Goal: Task Accomplishment & Management: Manage account settings

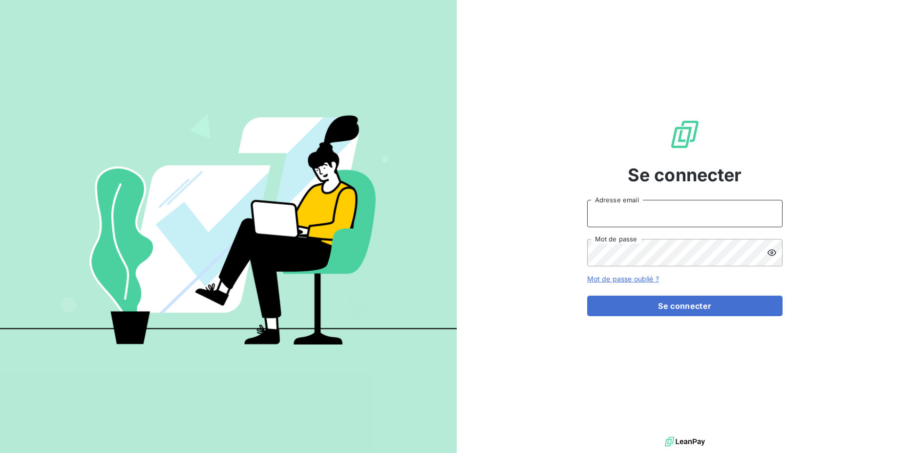
click at [699, 212] on input "Adresse email" at bounding box center [684, 213] width 195 height 27
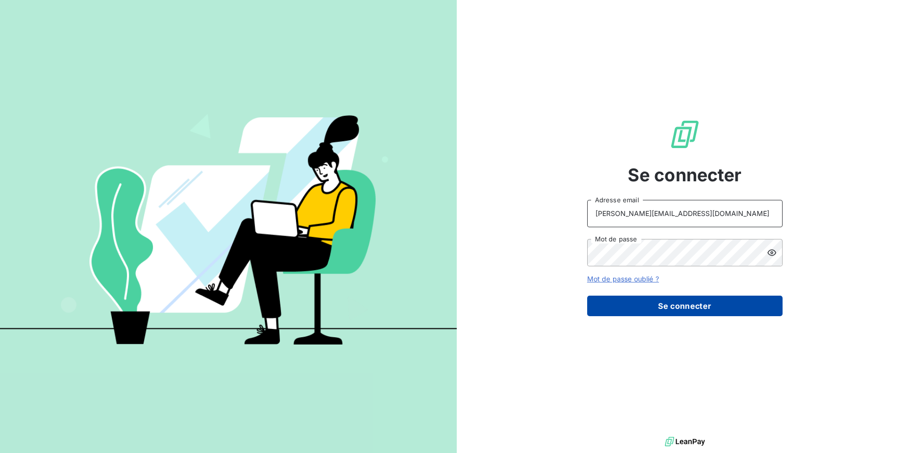
type input "[PERSON_NAME][EMAIL_ADDRESS][DOMAIN_NAME]"
click at [660, 305] on button "Se connecter" at bounding box center [684, 306] width 195 height 21
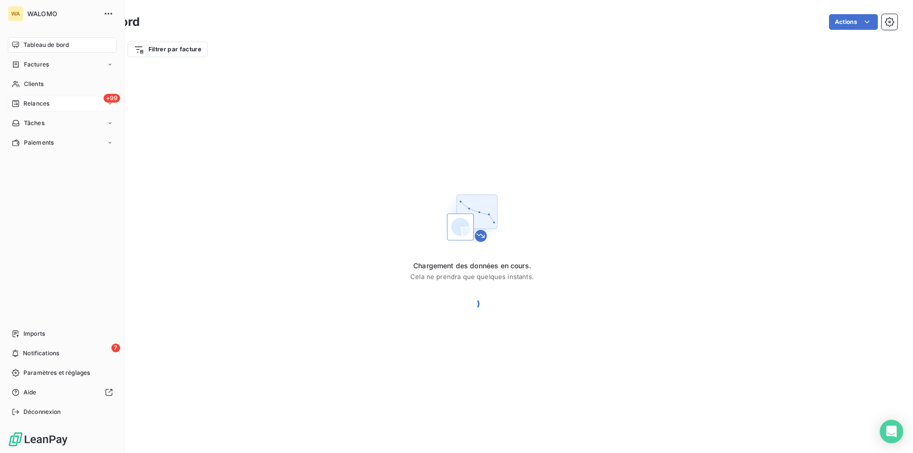
click at [45, 102] on span "Relances" at bounding box center [36, 103] width 26 height 9
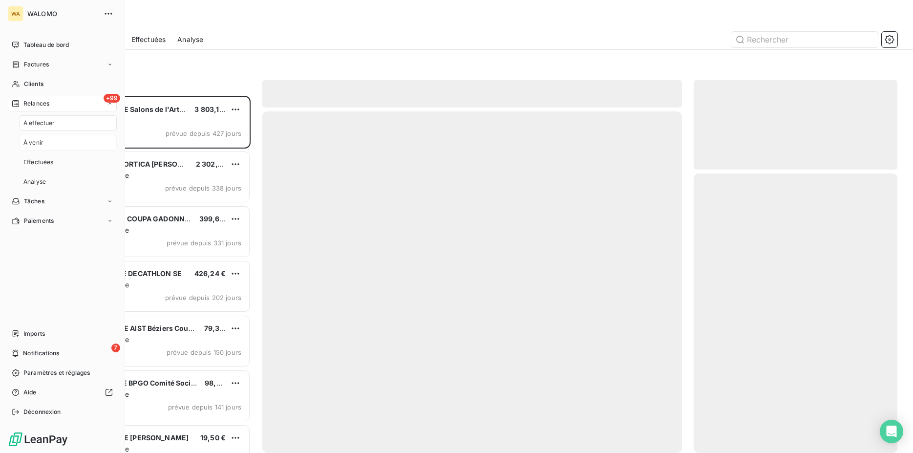
scroll to position [349, 196]
click at [50, 140] on div "À venir" at bounding box center [68, 143] width 97 height 16
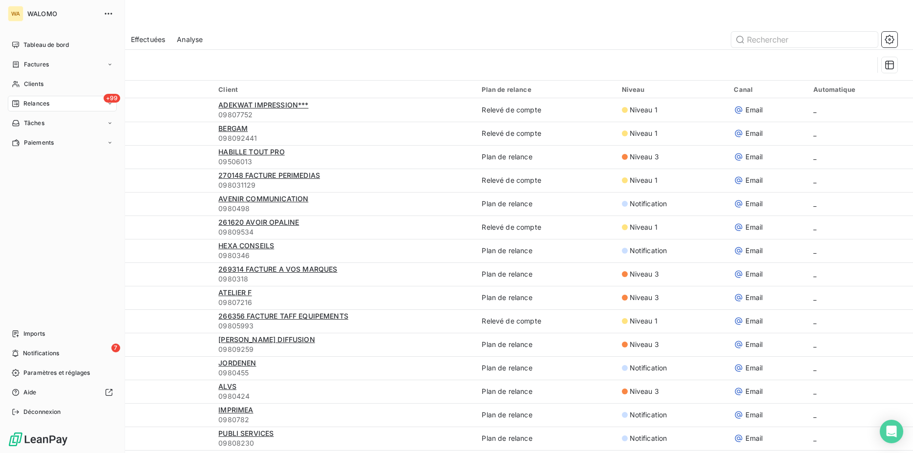
click at [51, 102] on div "+99 Relances" at bounding box center [62, 104] width 109 height 16
click at [51, 120] on span "À effectuer" at bounding box center [39, 123] width 32 height 9
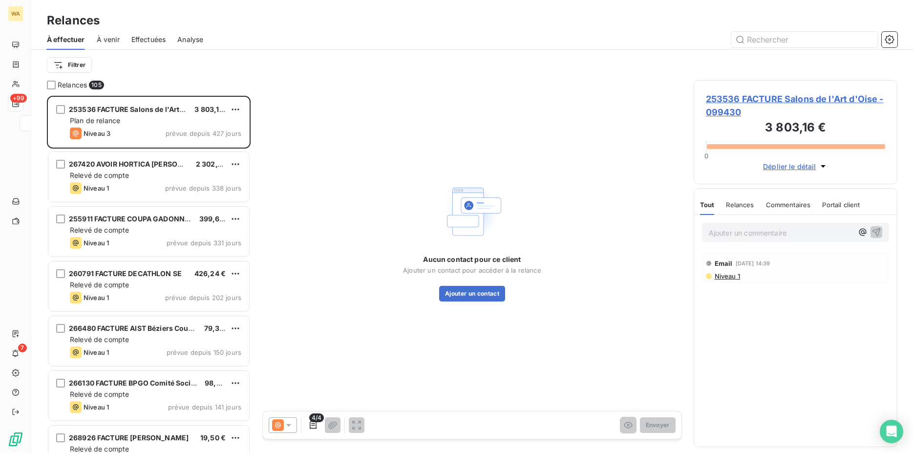
scroll to position [349, 196]
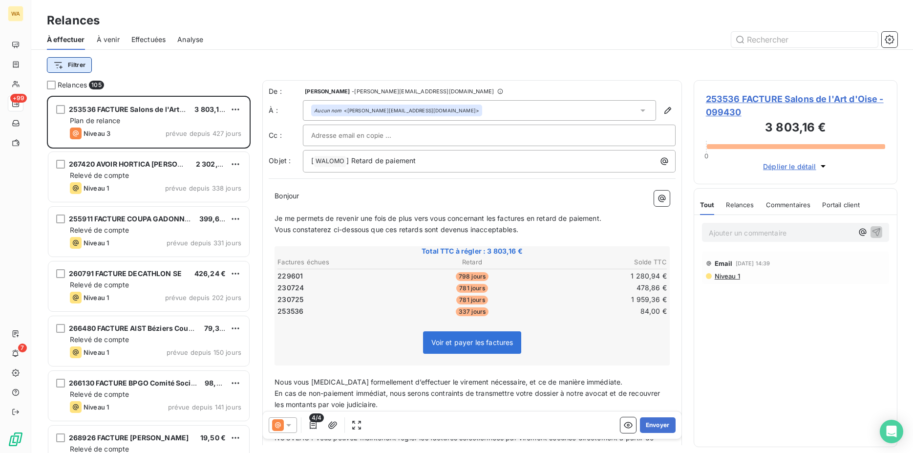
click at [82, 67] on html "WA +99 7 Relances À effectuer À venir Effectuées Analyse Filtrer Relances 105 2…" at bounding box center [456, 226] width 913 height 453
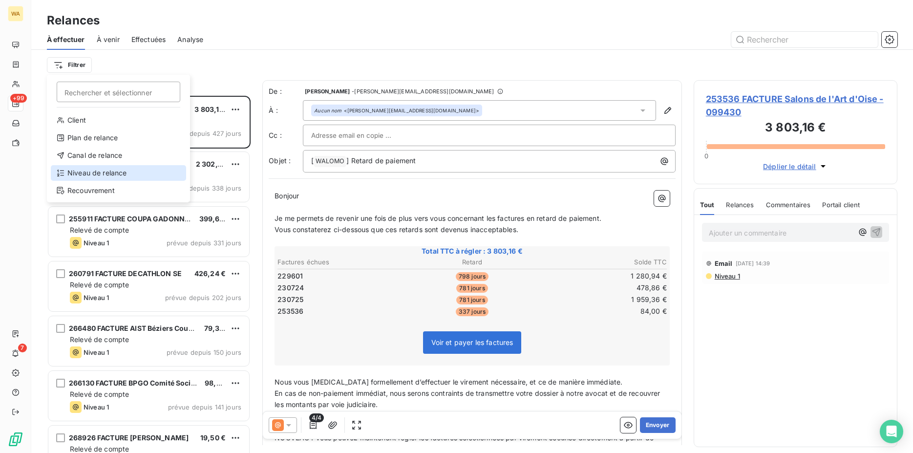
click at [113, 171] on div "Niveau de relance" at bounding box center [118, 173] width 135 height 16
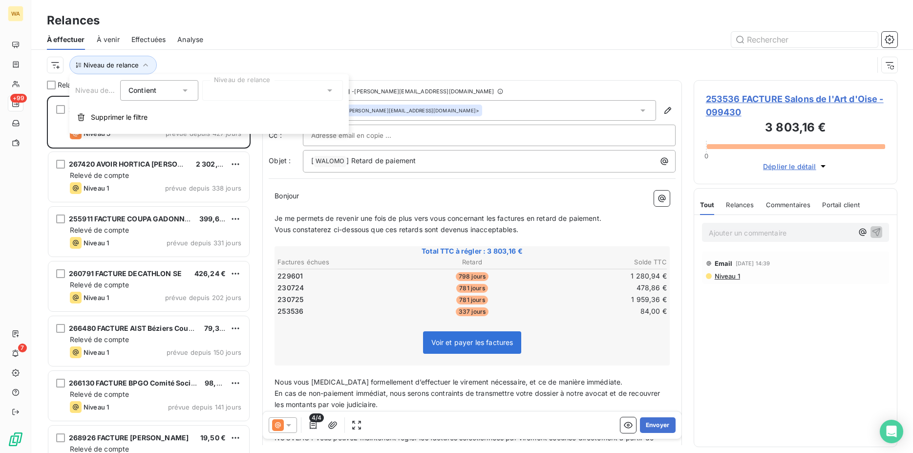
click at [244, 94] on div at bounding box center [272, 90] width 141 height 21
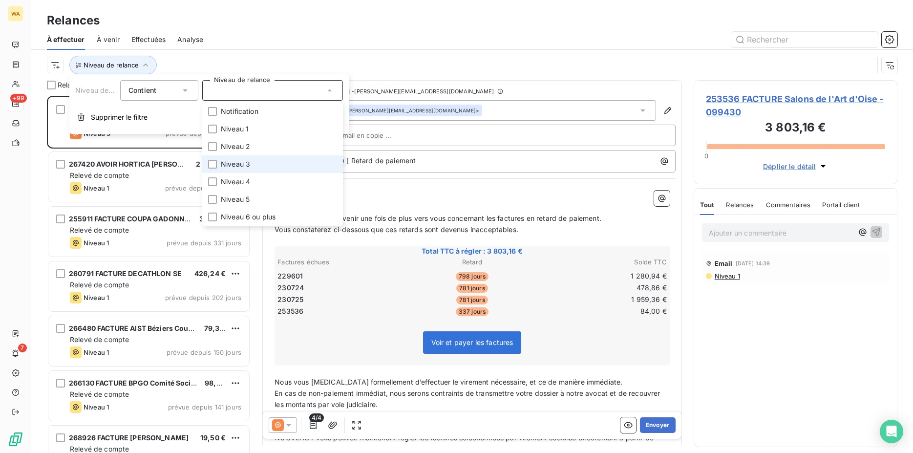
click at [242, 169] on span "Niveau 3" at bounding box center [235, 164] width 29 height 10
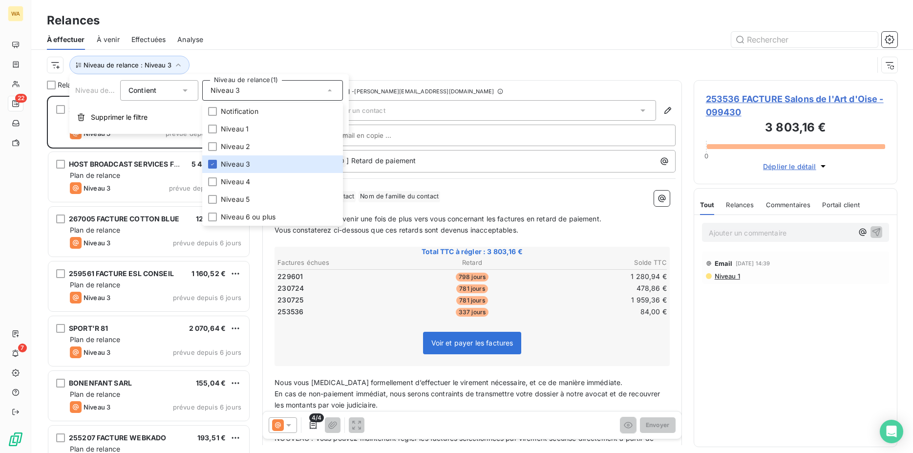
click at [350, 42] on div at bounding box center [556, 40] width 682 height 16
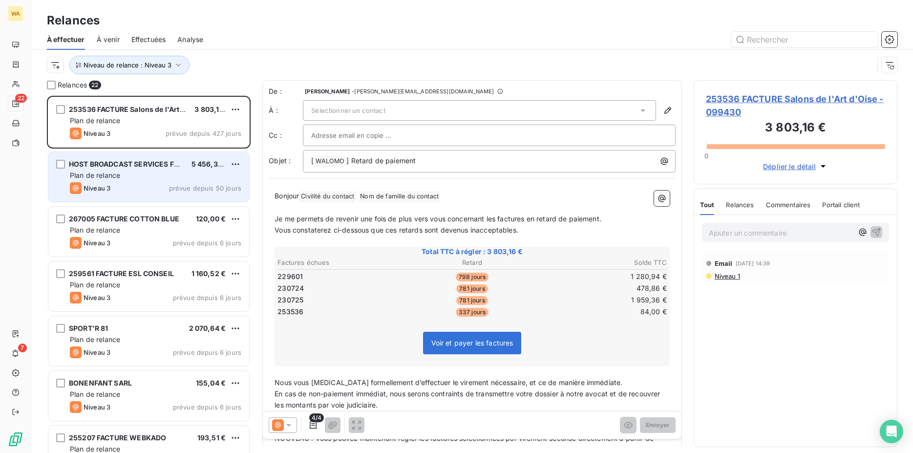
click at [150, 197] on div "HOST BROADCAST SERVICES FRANC 5 456,30 € Plan de relance Niveau 3 prévue depuis…" at bounding box center [148, 177] width 201 height 50
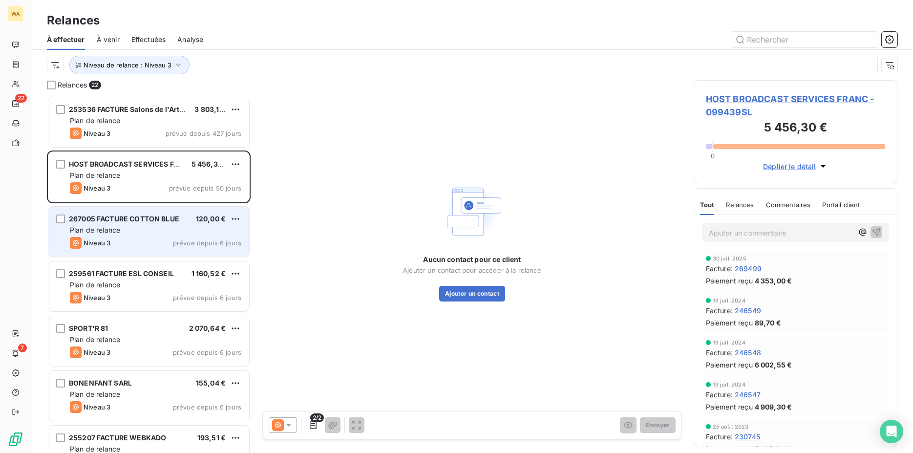
click at [145, 225] on div "Plan de relance" at bounding box center [155, 230] width 171 height 10
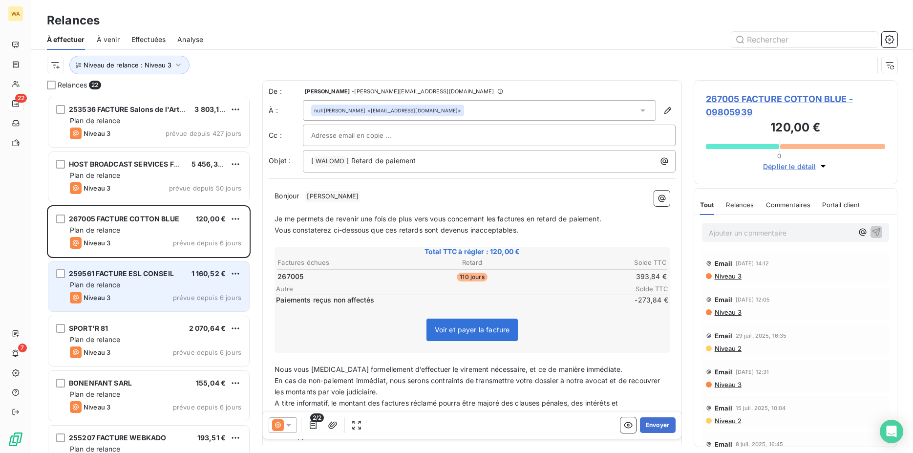
click at [161, 278] on div "259561 FACTURE ESL CONSEIL" at bounding box center [121, 274] width 105 height 10
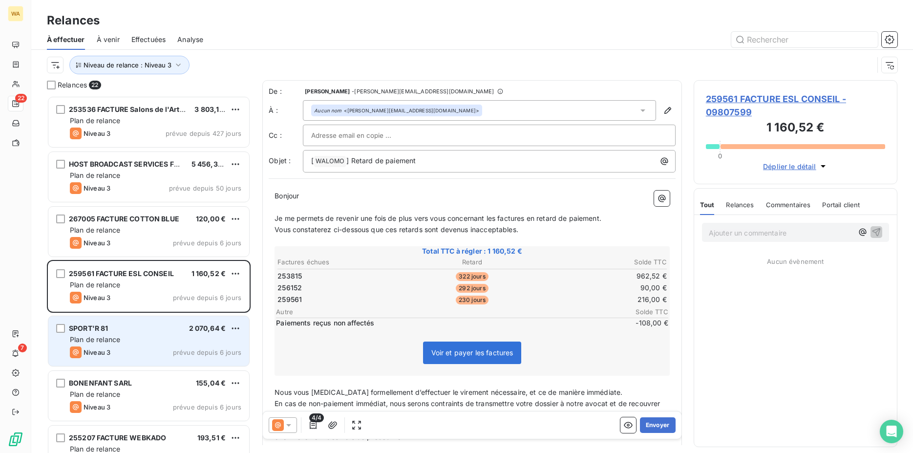
click at [135, 328] on div "SPORT'R 81 2 070,64 €" at bounding box center [155, 328] width 171 height 9
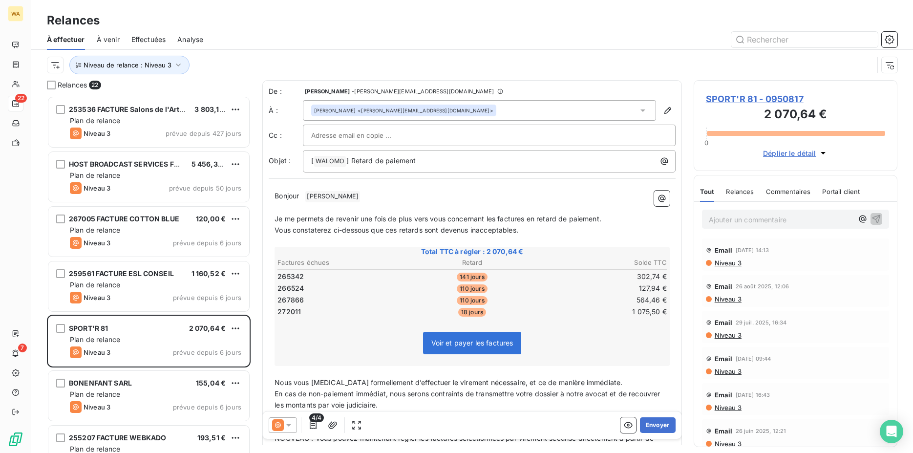
scroll to position [50, 0]
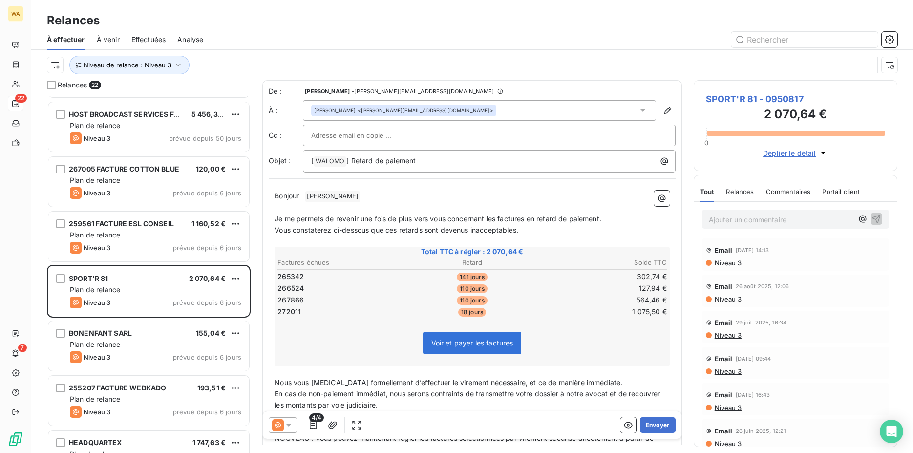
click at [152, 331] on div "BONENFANT SARL 155,04 €" at bounding box center [155, 333] width 171 height 9
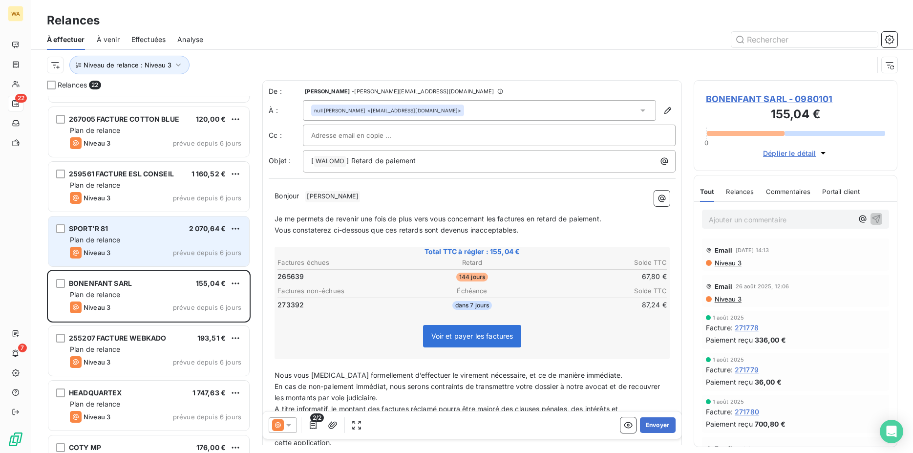
scroll to position [150, 0]
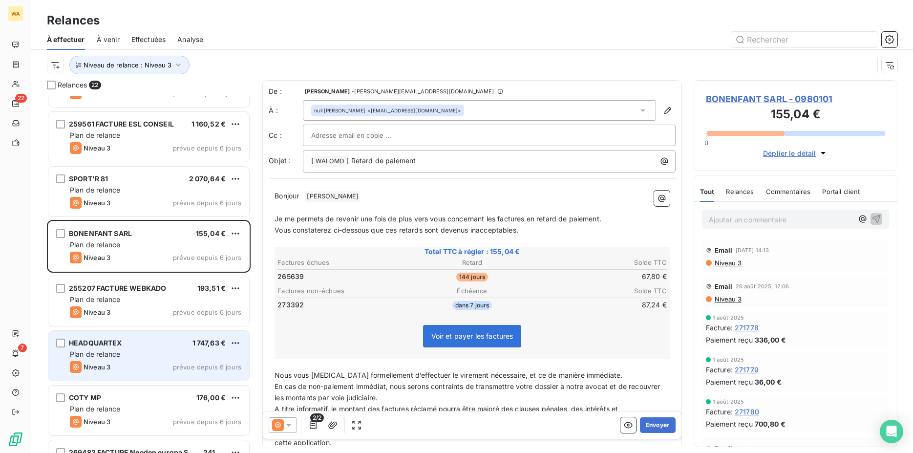
click at [153, 340] on div "HEADQUARTEX 1 747,63 €" at bounding box center [155, 343] width 171 height 9
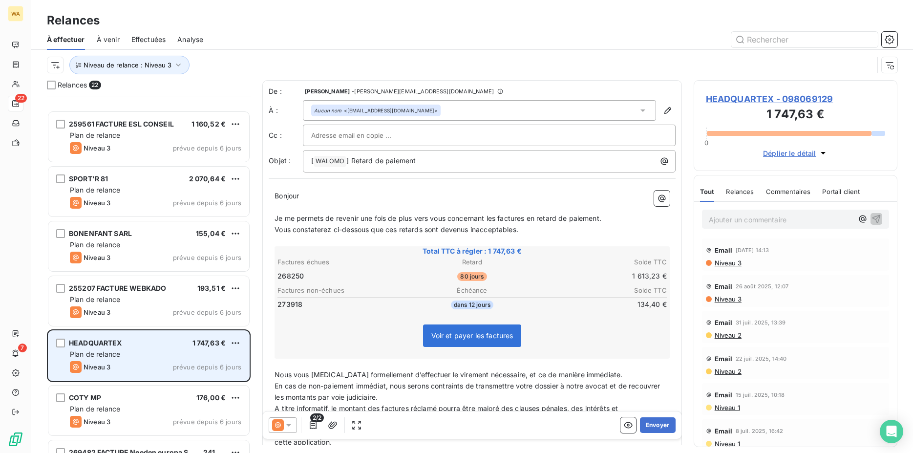
scroll to position [250, 0]
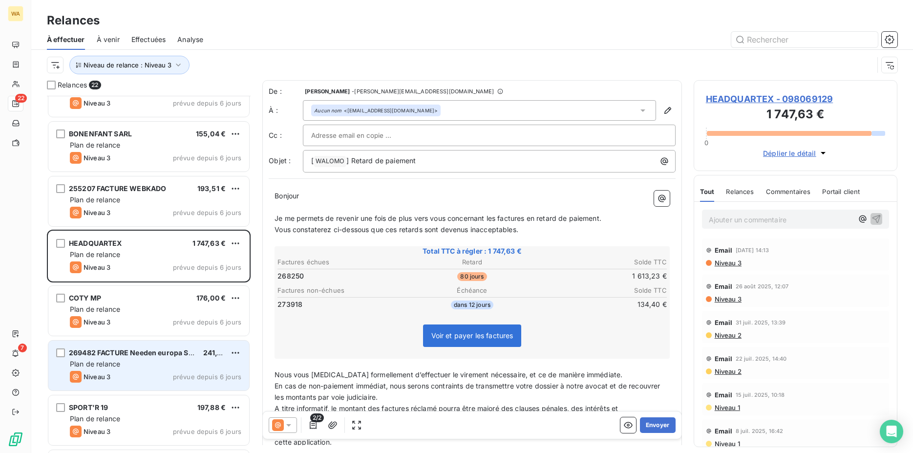
click at [137, 360] on div "Plan de relance" at bounding box center [155, 364] width 171 height 10
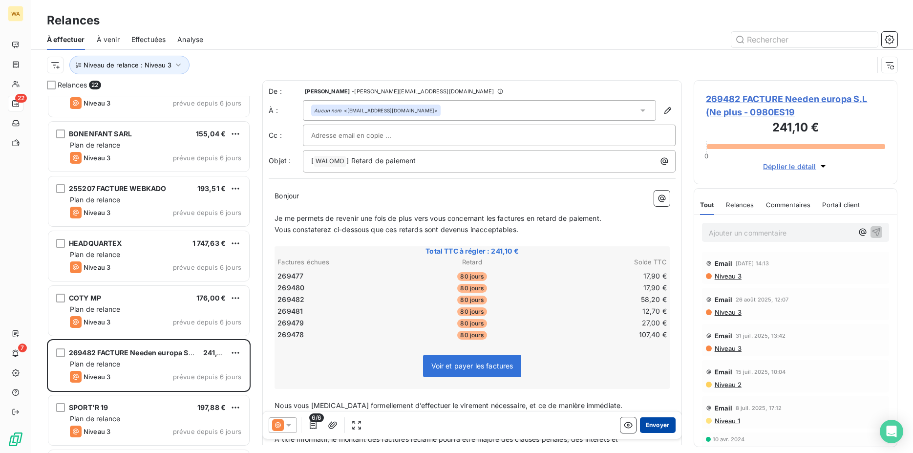
click at [645, 422] on button "Envoyer" at bounding box center [658, 425] width 36 height 16
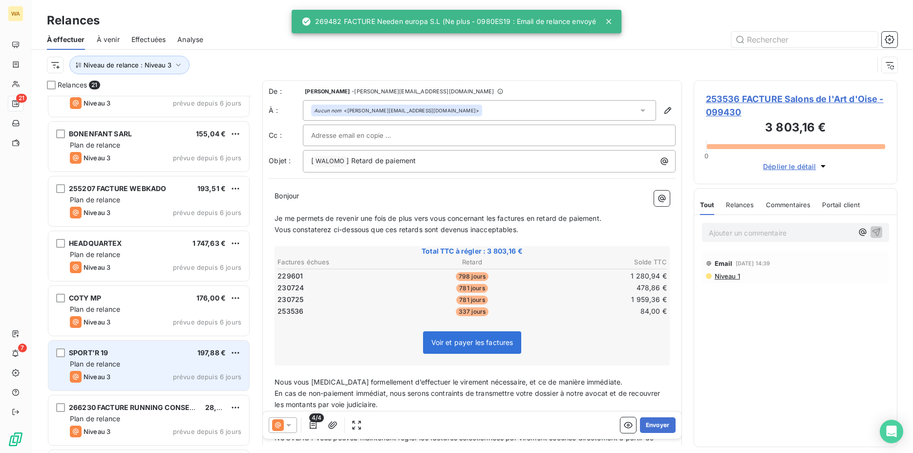
click at [125, 354] on div "SPORT'R 19 197,88 €" at bounding box center [155, 352] width 171 height 9
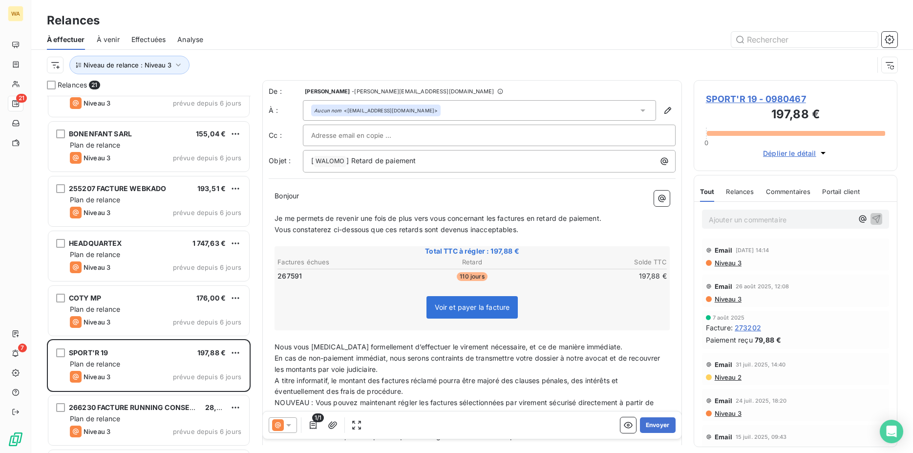
scroll to position [349, 0]
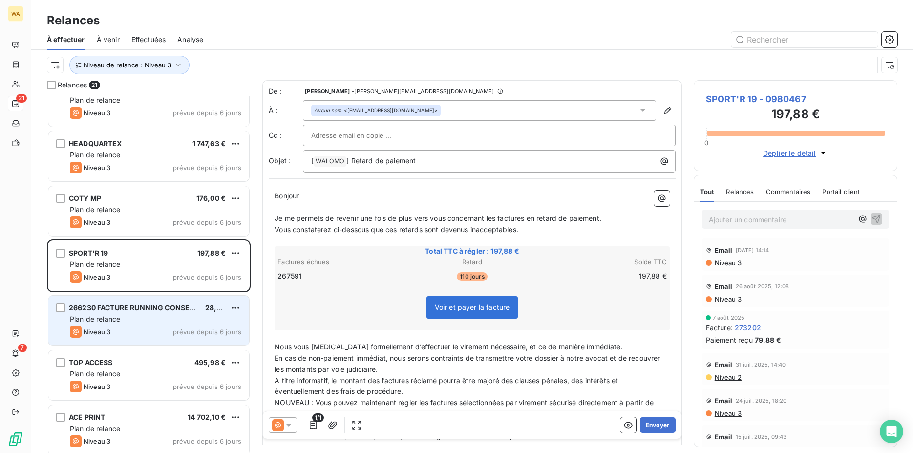
click at [157, 313] on div "266230 FACTURE RUNNING CONSEIL HAGUENAU 28,20 € Plan de relance Niveau 3 prévue…" at bounding box center [148, 321] width 201 height 50
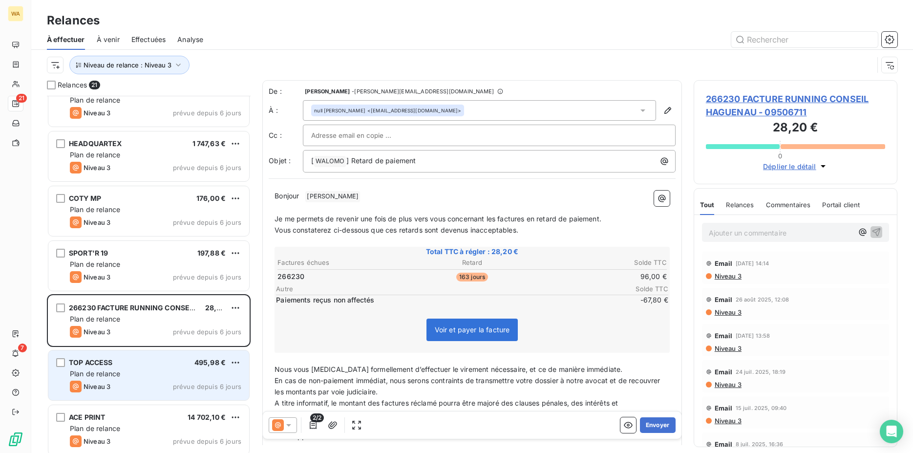
scroll to position [399, 0]
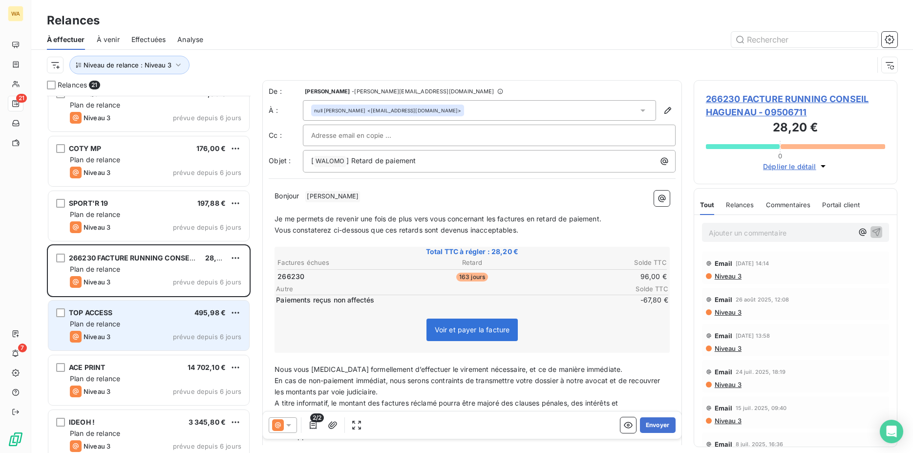
click at [156, 315] on div "TOP ACCESS 495,98 €" at bounding box center [155, 312] width 171 height 9
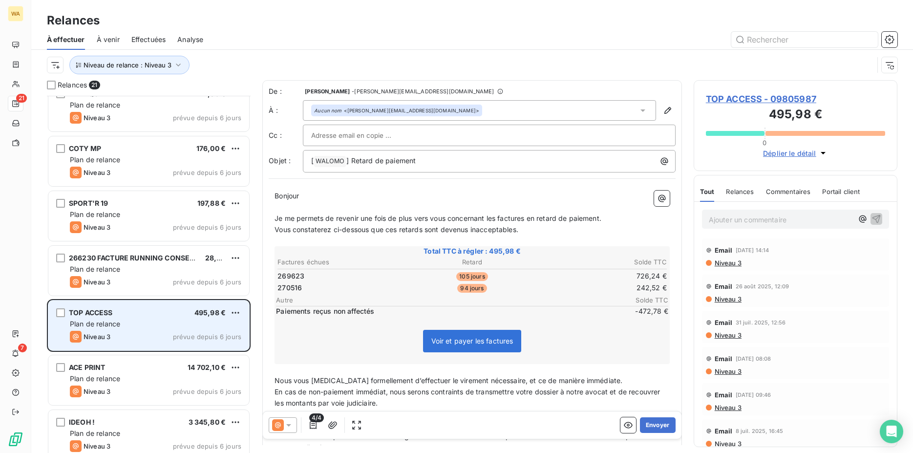
scroll to position [449, 0]
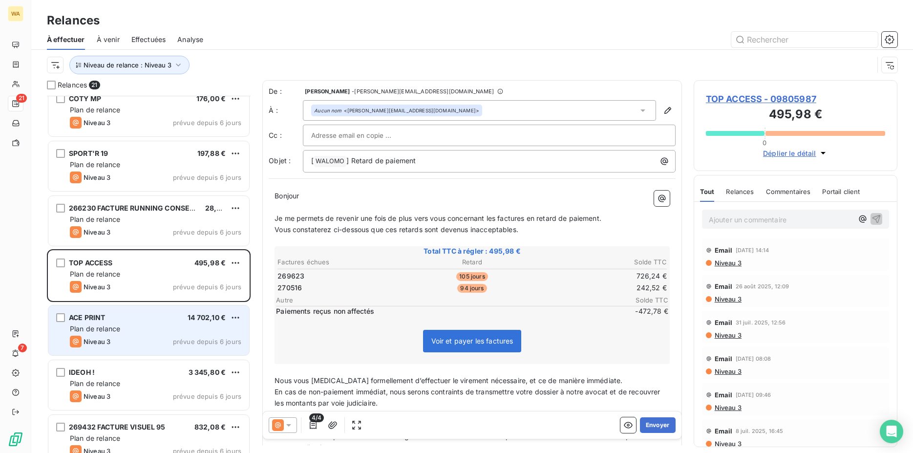
click at [155, 316] on div "ACE PRINT 14 702,10 €" at bounding box center [155, 317] width 171 height 9
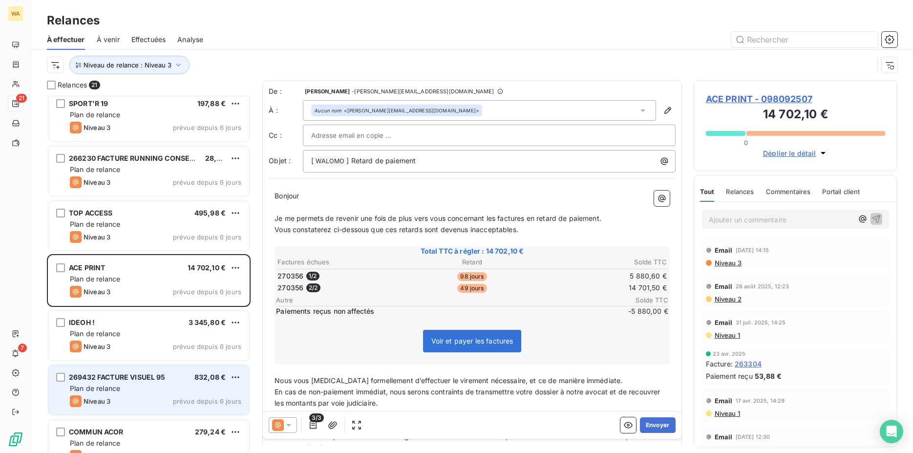
scroll to position [549, 0]
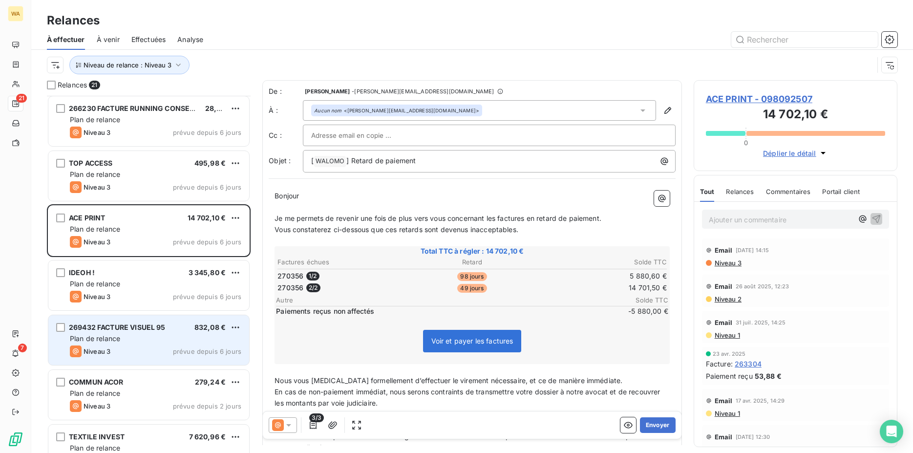
click at [142, 331] on span "269432 FACTURE VISUEL 95" at bounding box center [117, 327] width 97 height 8
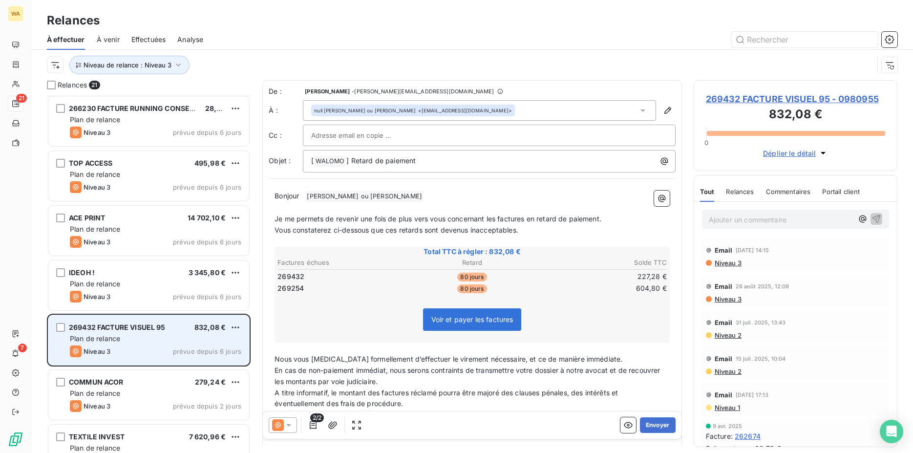
scroll to position [598, 0]
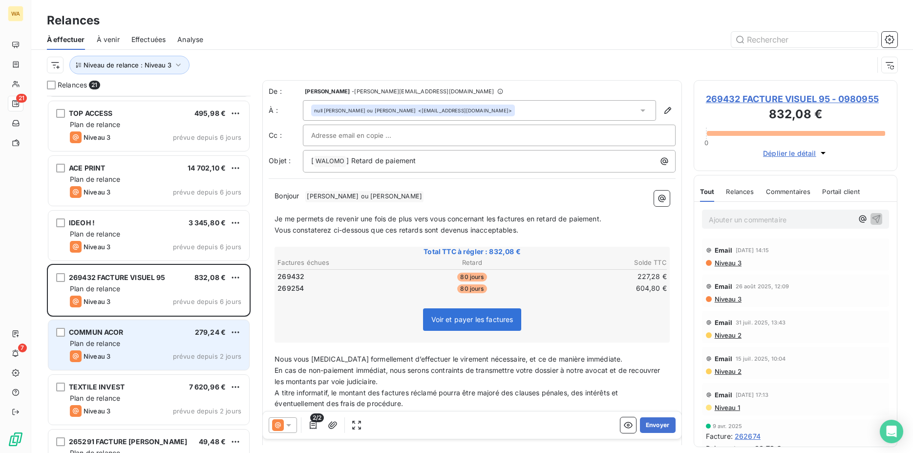
click at [134, 336] on div "COMMUN ACOR 279,24 €" at bounding box center [155, 332] width 171 height 9
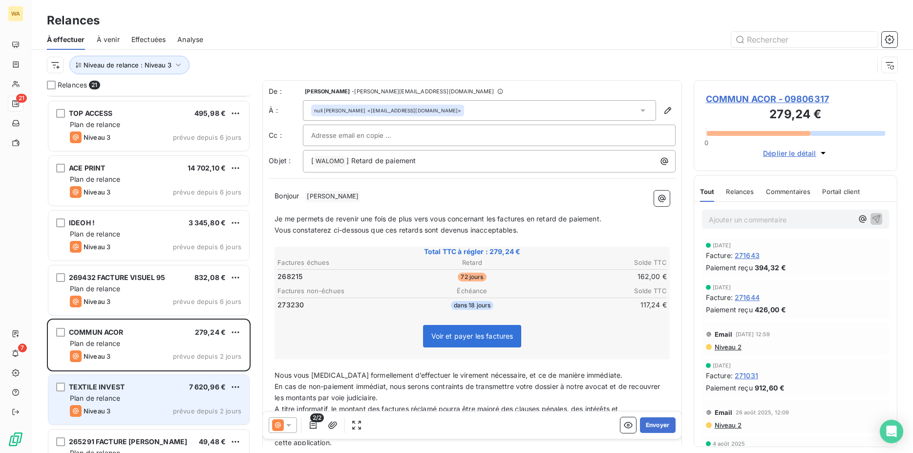
click at [142, 382] on div "TEXTILE INVEST 7 620,96 €" at bounding box center [155, 386] width 171 height 9
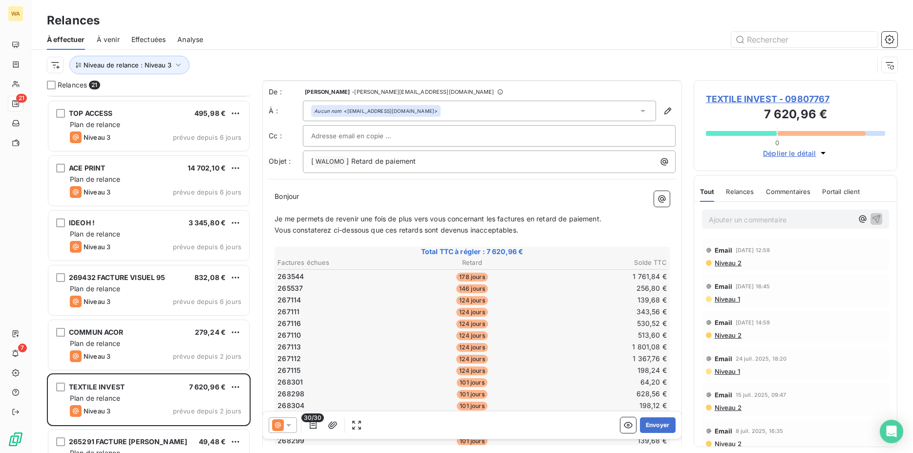
scroll to position [250, 0]
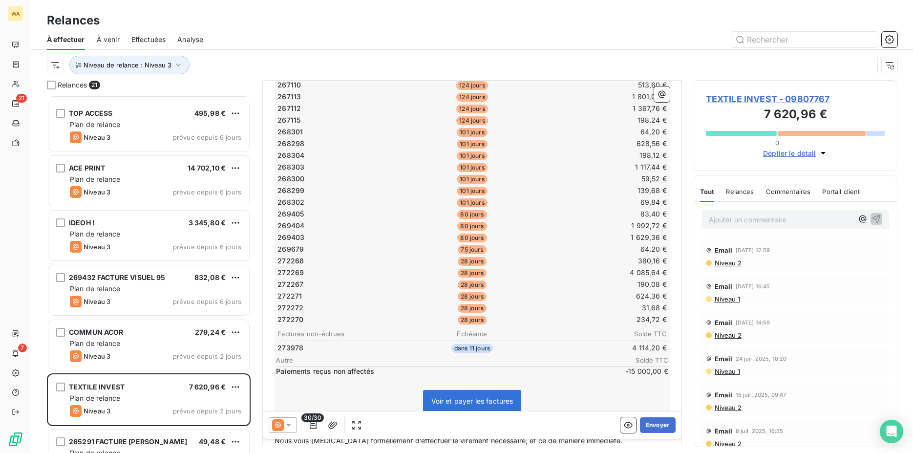
click at [287, 423] on icon at bounding box center [289, 425] width 10 height 10
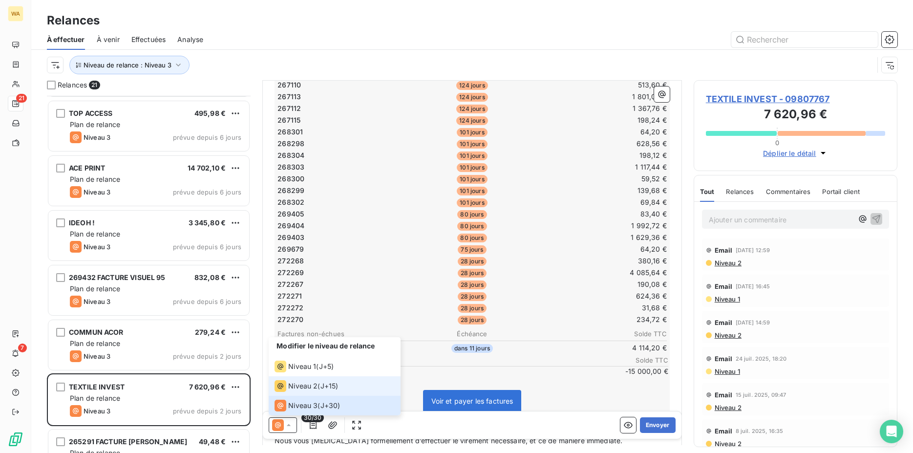
click at [296, 386] on span "Niveau 2" at bounding box center [302, 386] width 29 height 10
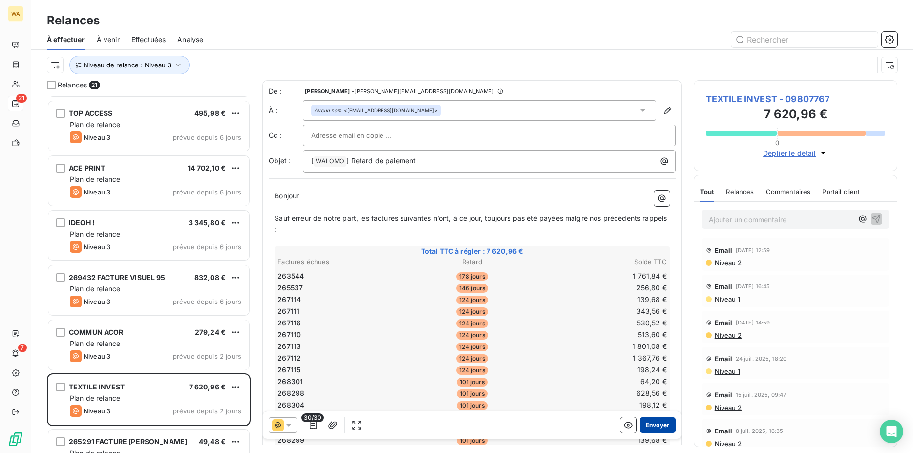
click at [649, 425] on button "Envoyer" at bounding box center [658, 425] width 36 height 16
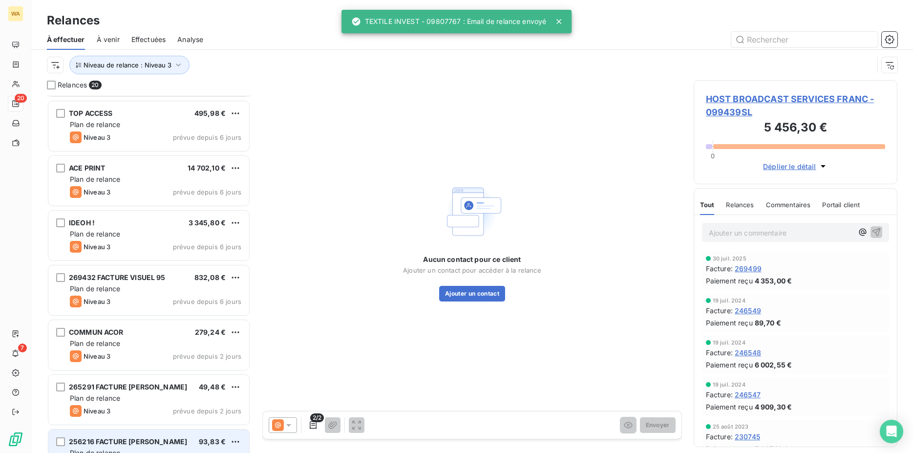
scroll to position [738, 0]
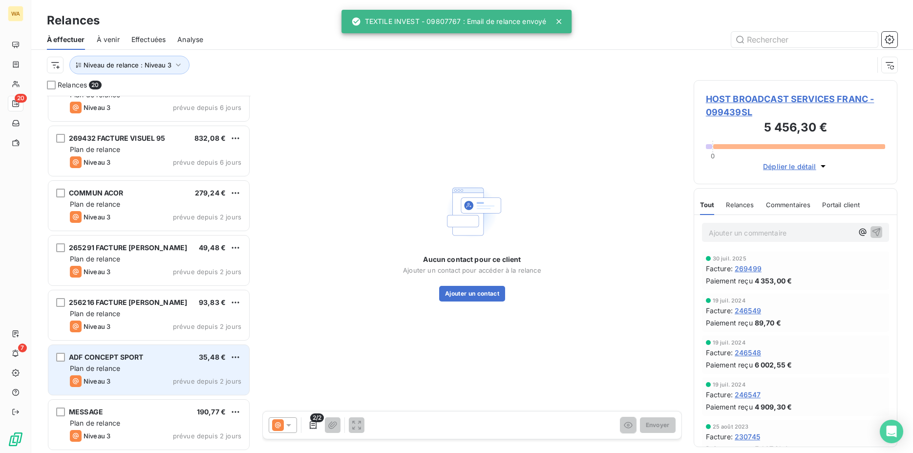
click at [149, 355] on div "ADF CONCEPT SPORT 35,48 €" at bounding box center [155, 357] width 171 height 9
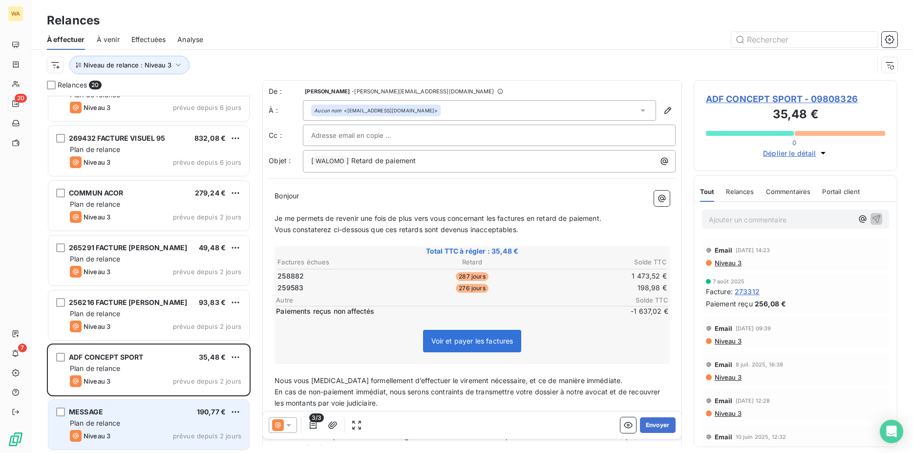
click at [162, 411] on div "MESSAGE 190,77 €" at bounding box center [155, 411] width 171 height 9
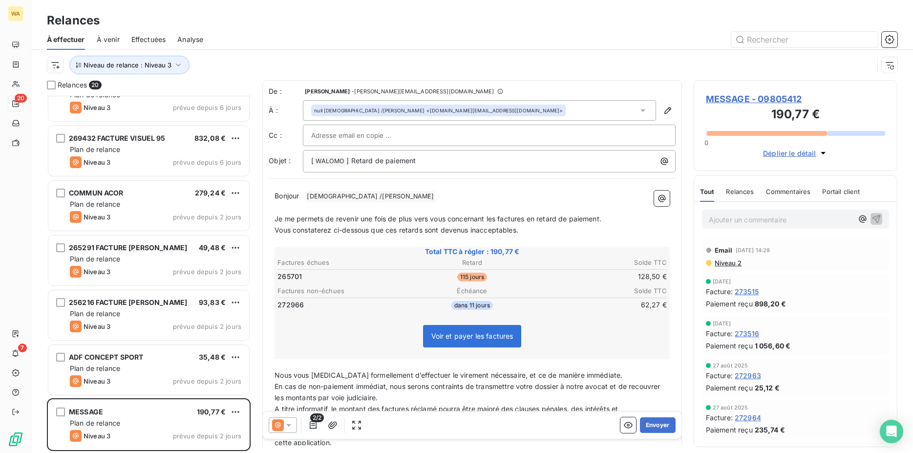
click at [293, 428] on icon at bounding box center [289, 425] width 10 height 10
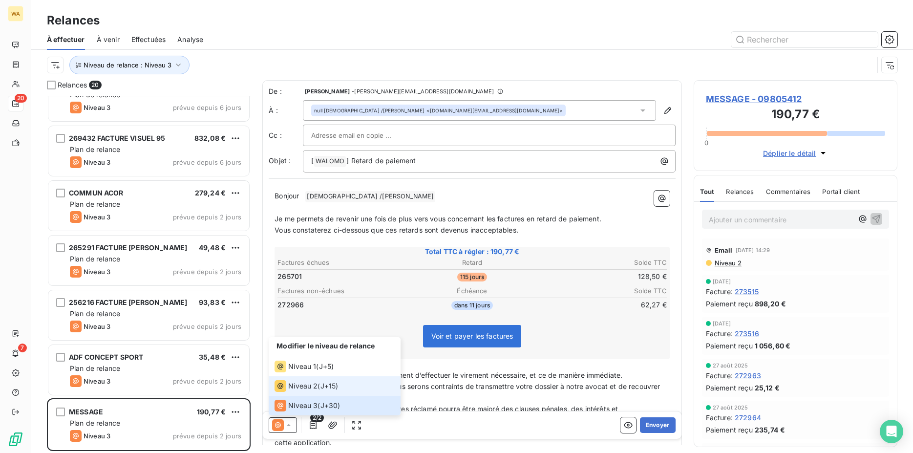
click at [297, 387] on span "Niveau 2" at bounding box center [302, 386] width 29 height 10
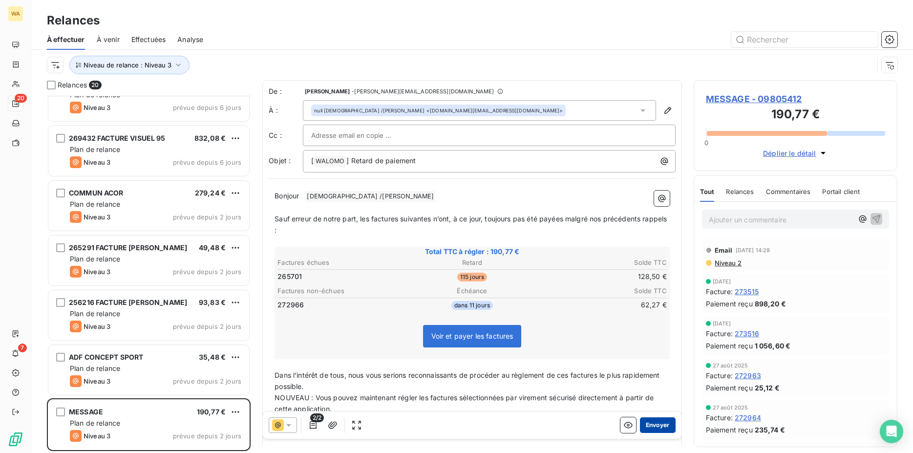
click at [643, 422] on button "Envoyer" at bounding box center [658, 425] width 36 height 16
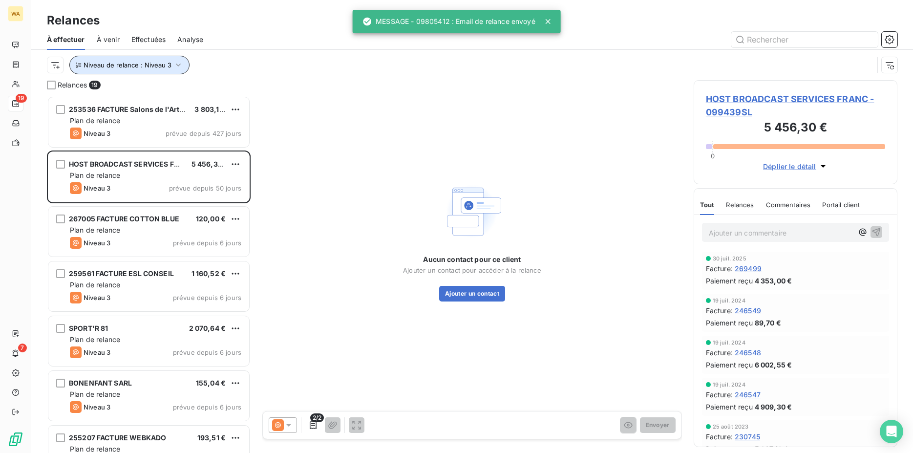
click at [147, 64] on span "Niveau de relance : Niveau 3" at bounding box center [128, 65] width 88 height 8
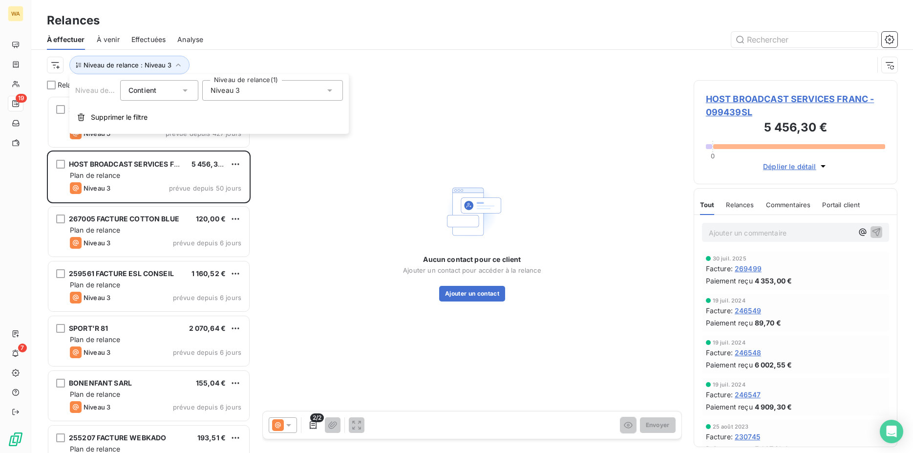
click at [244, 93] on div "Niveau 3" at bounding box center [272, 90] width 141 height 21
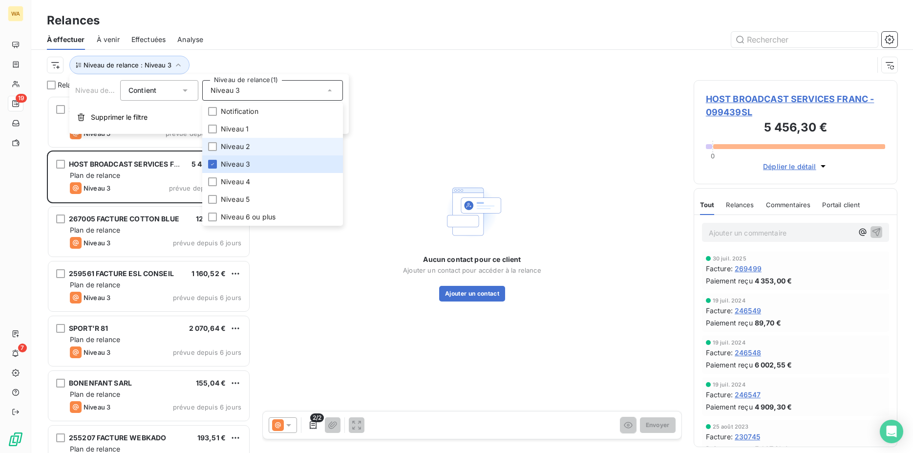
click at [245, 151] on span "Niveau 2" at bounding box center [235, 147] width 29 height 10
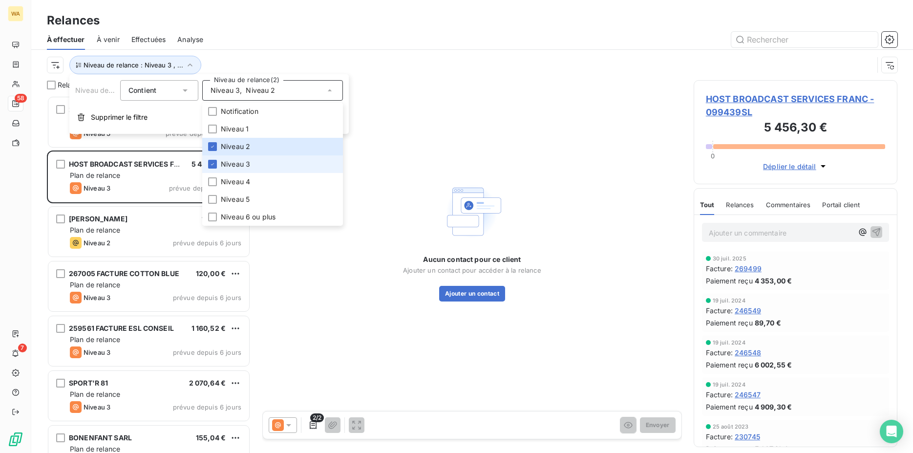
scroll to position [349, 196]
click at [240, 160] on span "Niveau 3" at bounding box center [235, 164] width 29 height 10
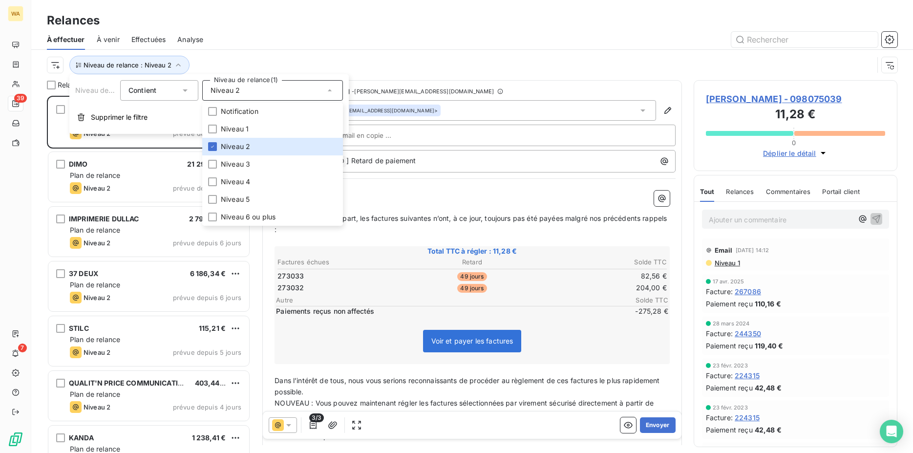
scroll to position [349, 196]
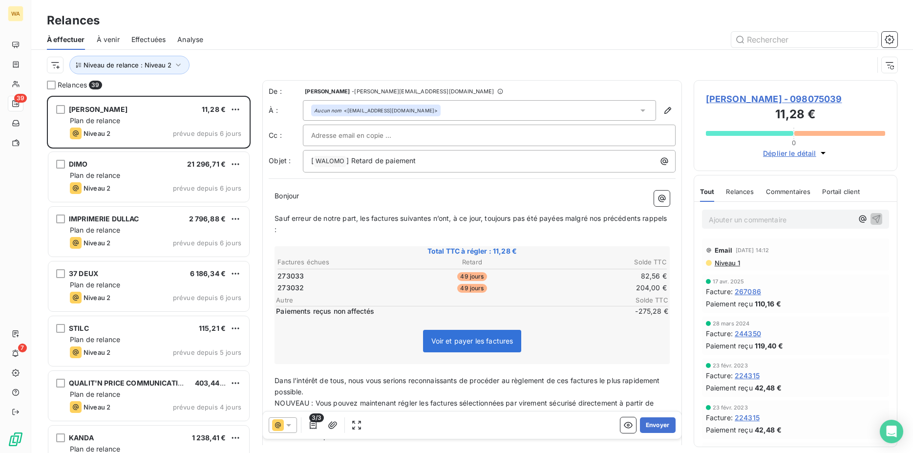
click at [458, 57] on div "Niveau de relance : Niveau 2" at bounding box center [460, 65] width 826 height 19
click at [289, 424] on icon at bounding box center [288, 425] width 5 height 2
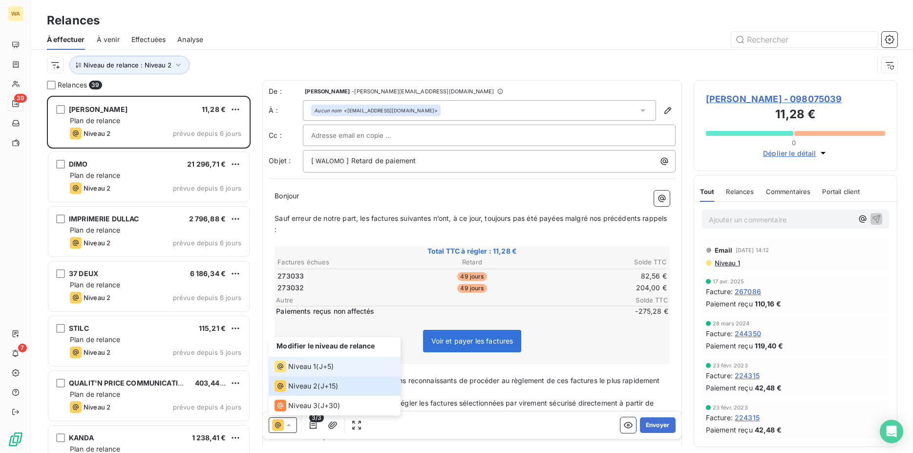
click at [295, 369] on span "Niveau 1" at bounding box center [302, 366] width 28 height 10
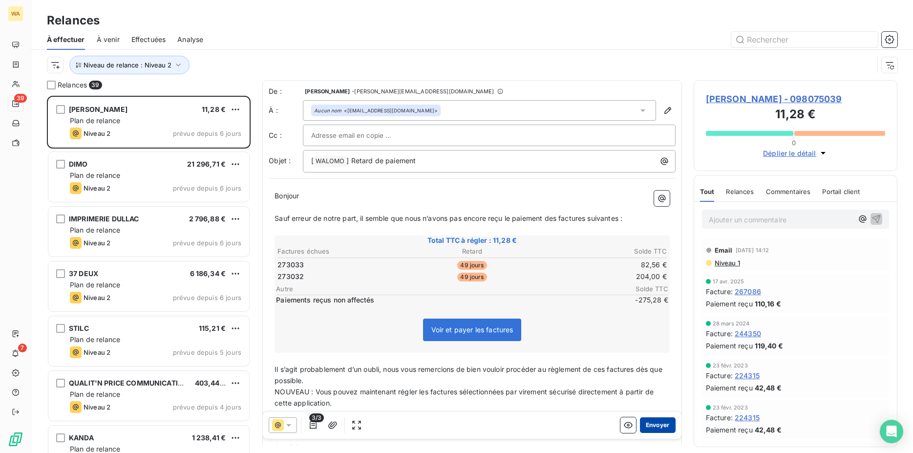
click at [643, 426] on button "Envoyer" at bounding box center [658, 425] width 36 height 16
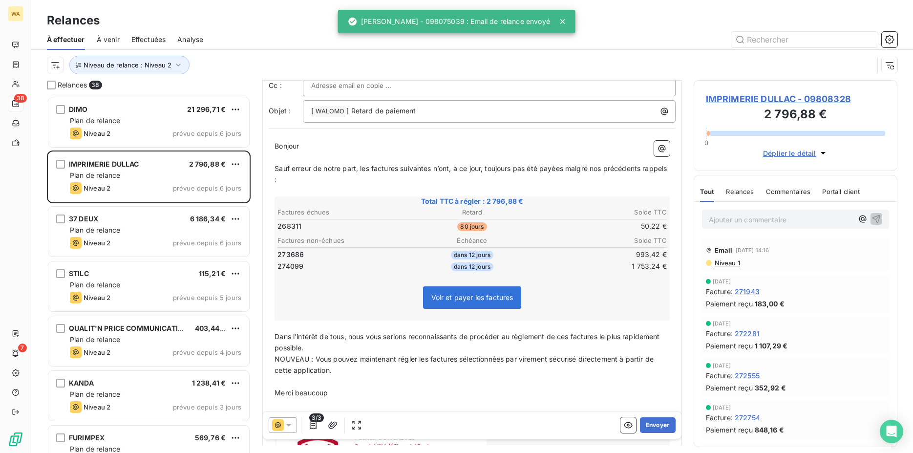
scroll to position [0, 0]
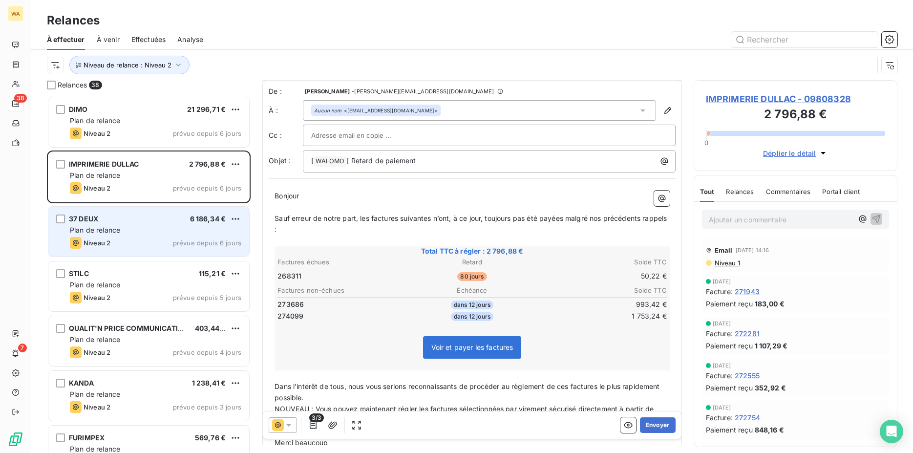
click at [162, 231] on div "Plan de relance" at bounding box center [155, 230] width 171 height 10
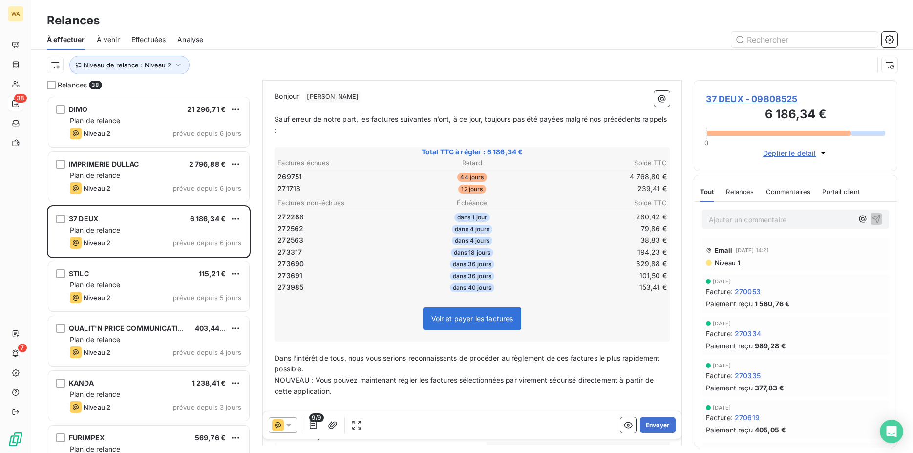
scroll to position [150, 0]
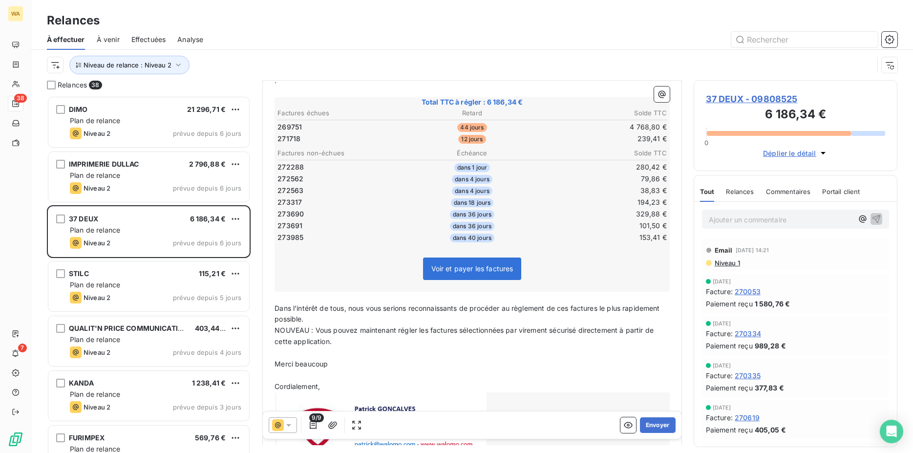
click at [281, 426] on icon at bounding box center [278, 425] width 12 height 12
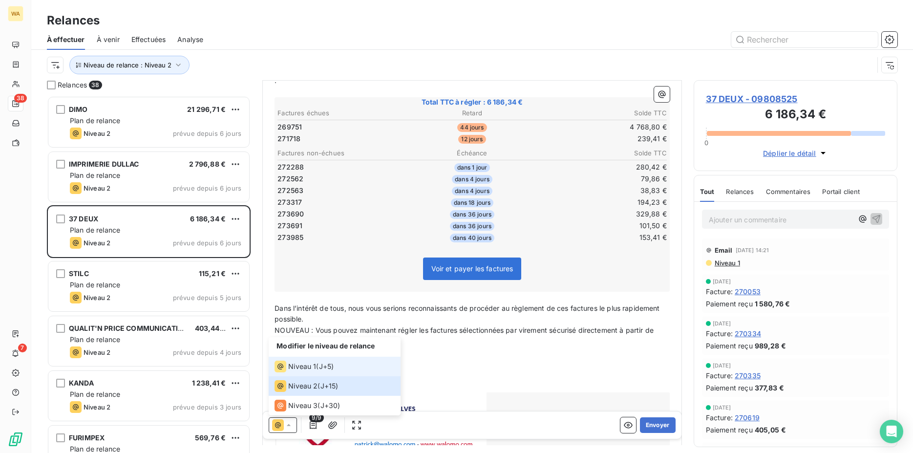
click at [298, 371] on div "Niveau 1" at bounding box center [296, 366] width 42 height 12
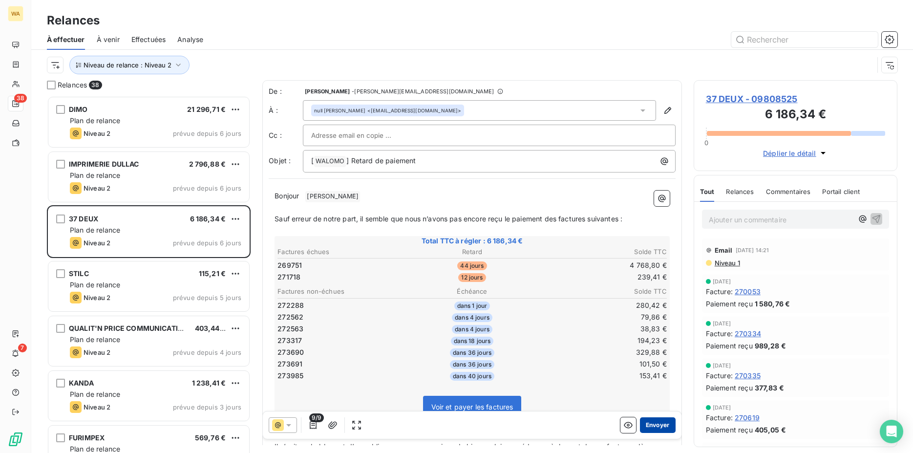
click at [651, 424] on button "Envoyer" at bounding box center [658, 425] width 36 height 16
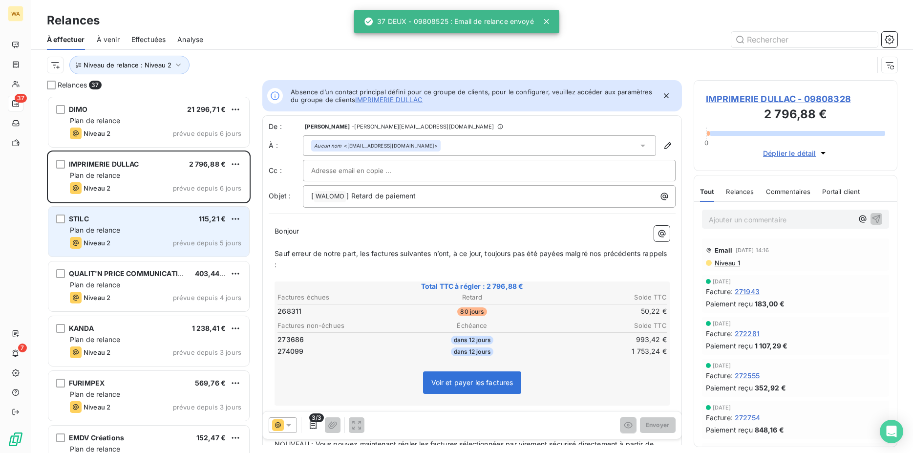
click at [136, 234] on div "Plan de relance" at bounding box center [155, 230] width 171 height 10
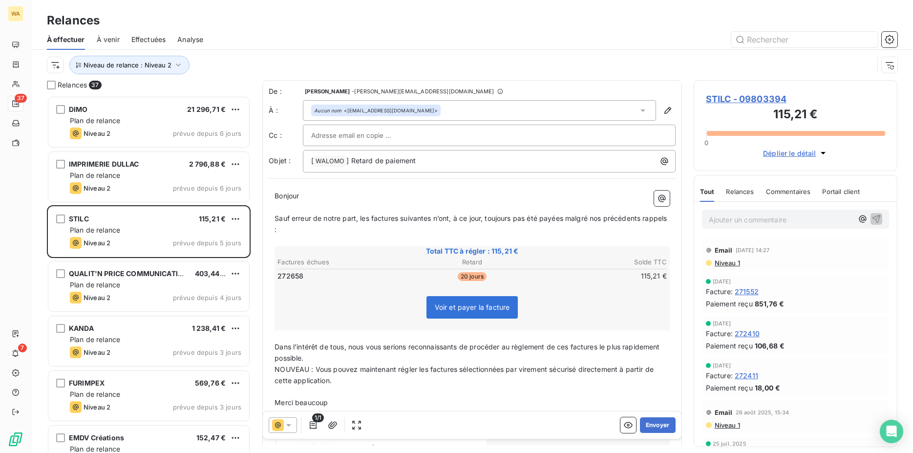
click at [285, 422] on icon at bounding box center [289, 425] width 10 height 10
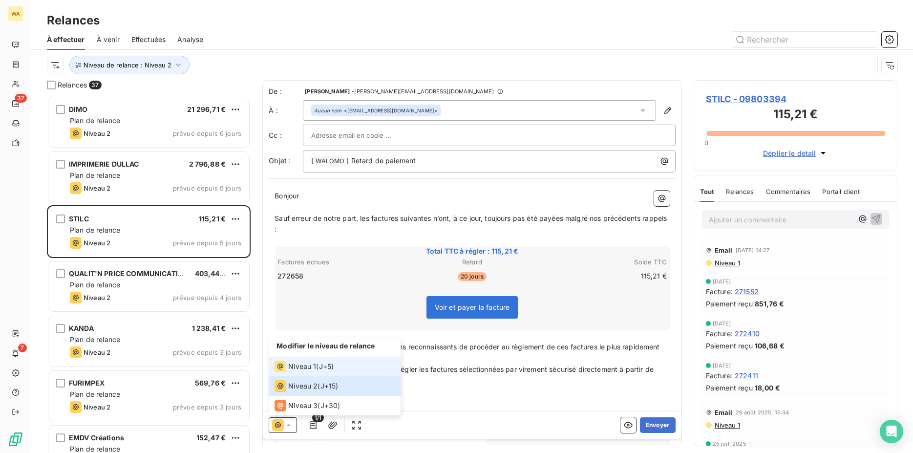
click at [291, 366] on span "Niveau 1" at bounding box center [302, 366] width 28 height 10
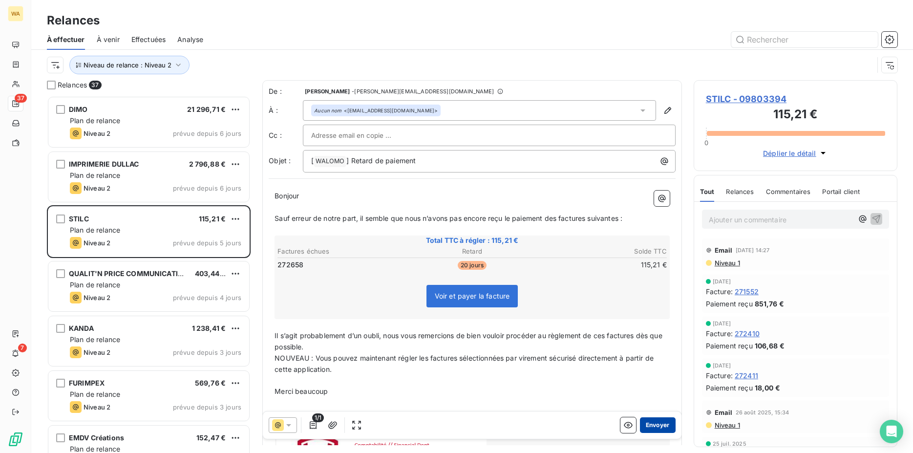
click at [653, 420] on button "Envoyer" at bounding box center [658, 425] width 36 height 16
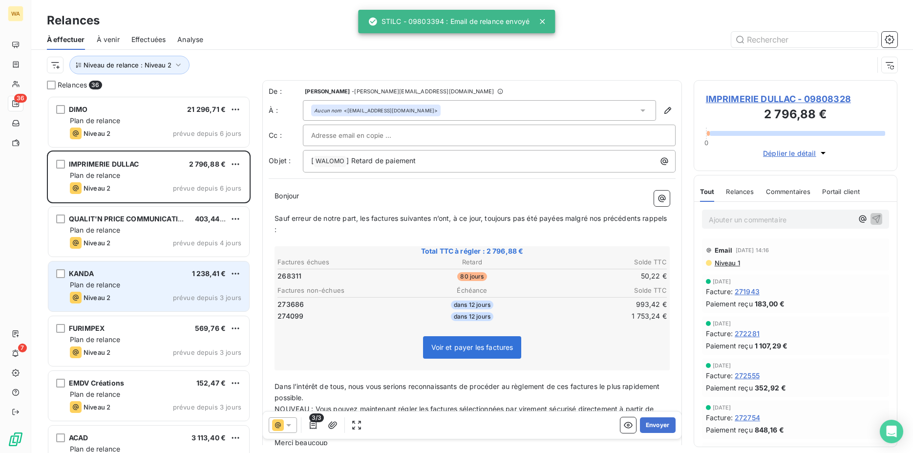
click at [100, 286] on span "Plan de relance" at bounding box center [95, 284] width 50 height 8
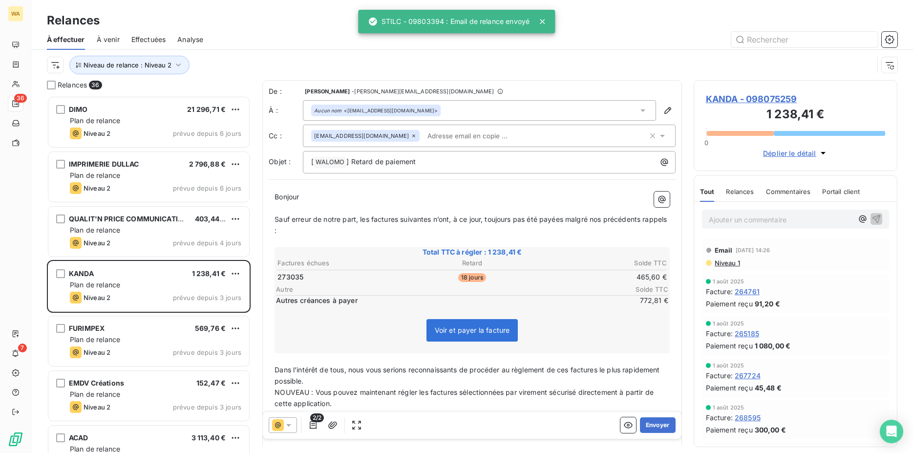
click at [286, 425] on icon at bounding box center [289, 425] width 10 height 10
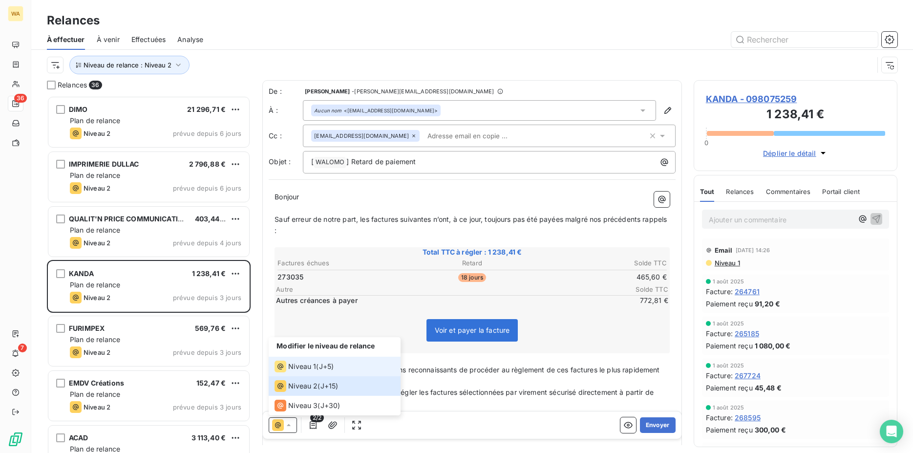
click at [301, 371] on div "Niveau 1" at bounding box center [296, 366] width 42 height 12
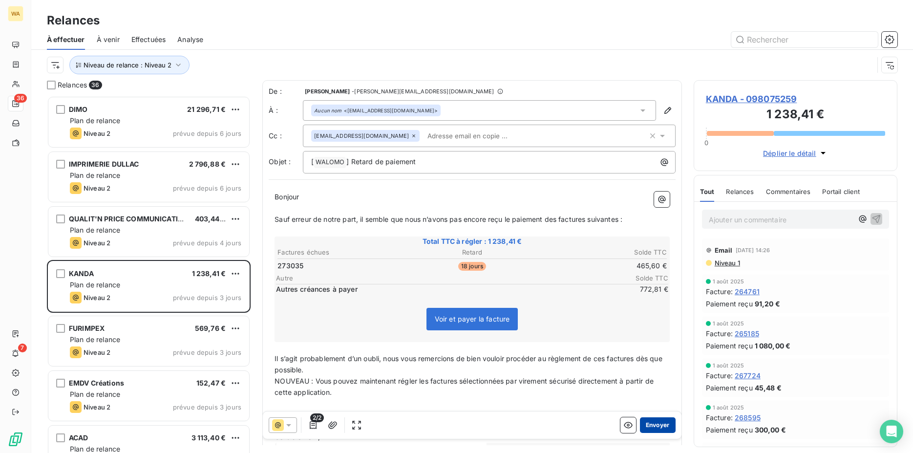
click at [640, 422] on button "Envoyer" at bounding box center [658, 425] width 36 height 16
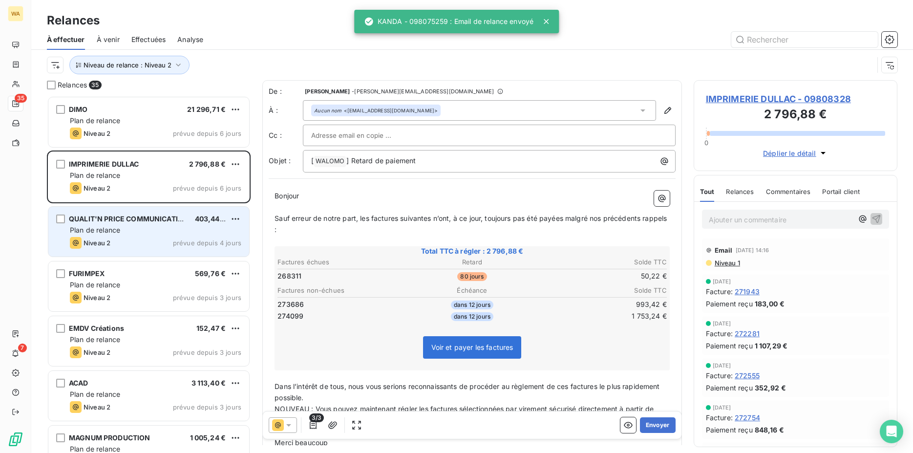
click at [136, 229] on div "Plan de relance" at bounding box center [155, 230] width 171 height 10
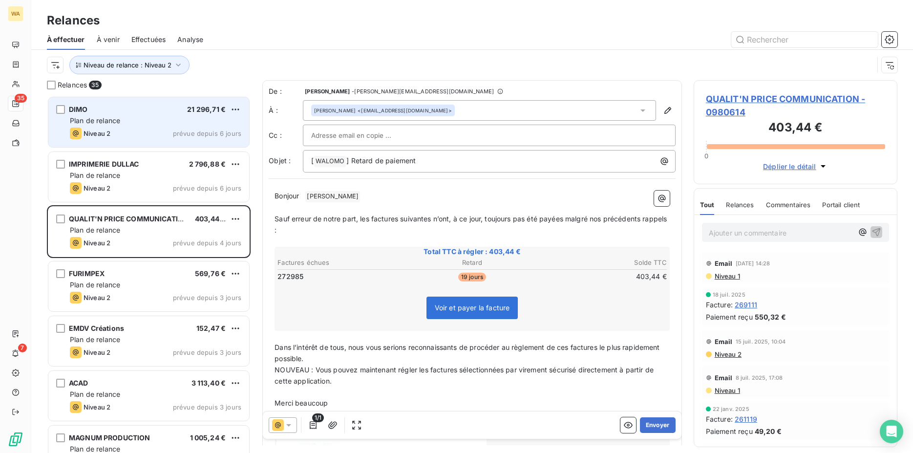
click at [87, 102] on div "DIMO 21 296,71 € Plan de relance Niveau 2 prévue depuis 6 jours" at bounding box center [148, 122] width 201 height 50
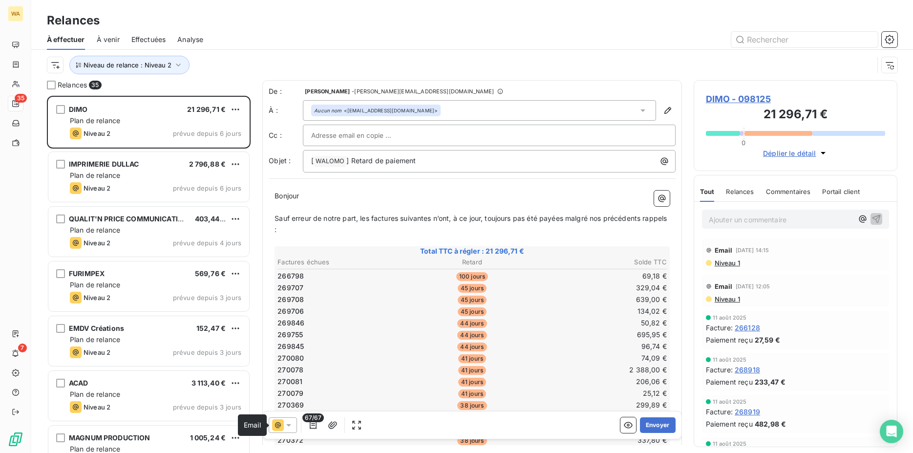
click at [283, 424] on icon at bounding box center [278, 425] width 12 height 12
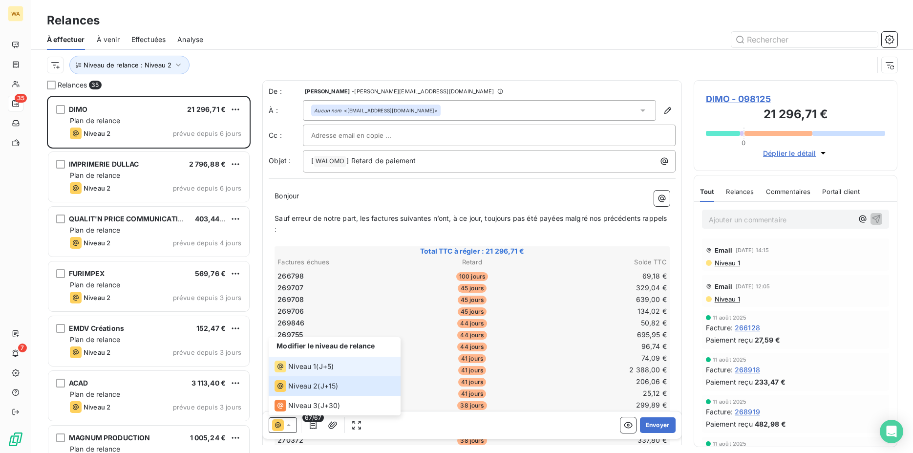
click at [292, 369] on span "Niveau 1" at bounding box center [302, 366] width 28 height 10
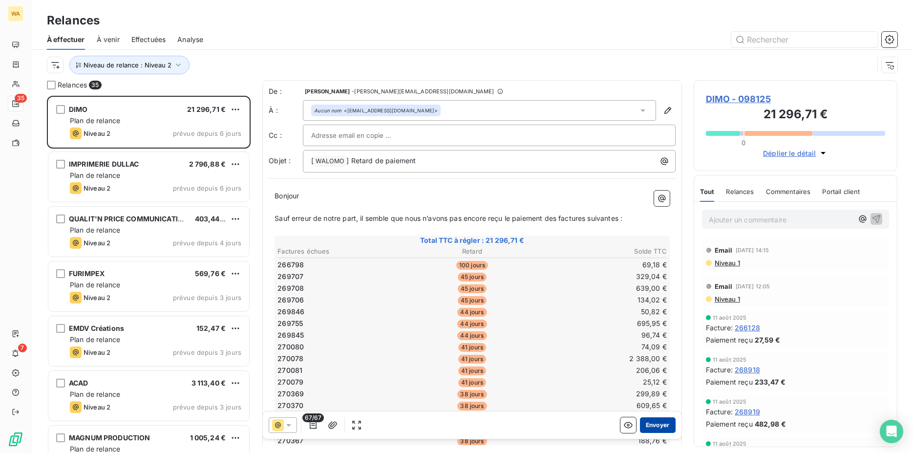
click at [646, 420] on button "Envoyer" at bounding box center [658, 425] width 36 height 16
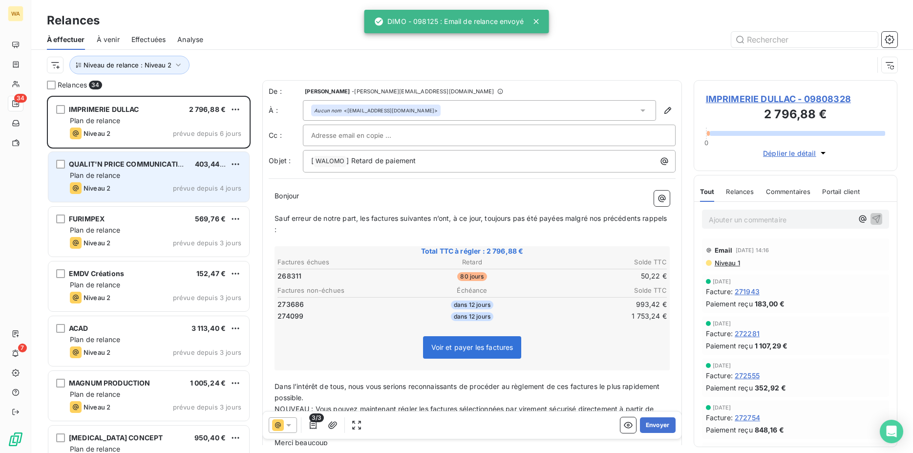
click at [134, 181] on div "QUALIT'N PRICE COMMUNICATION 403,44 € Plan de relance Niveau 2 prévue depuis 4 …" at bounding box center [148, 177] width 201 height 50
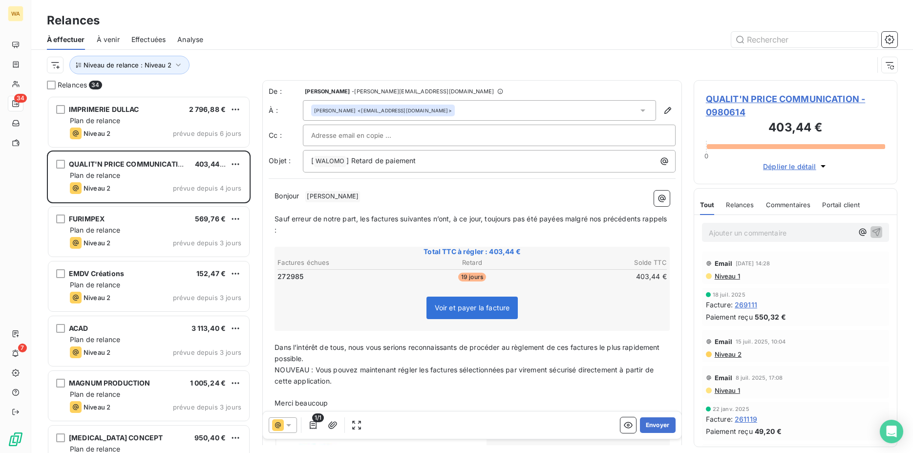
click at [287, 424] on icon at bounding box center [289, 425] width 10 height 10
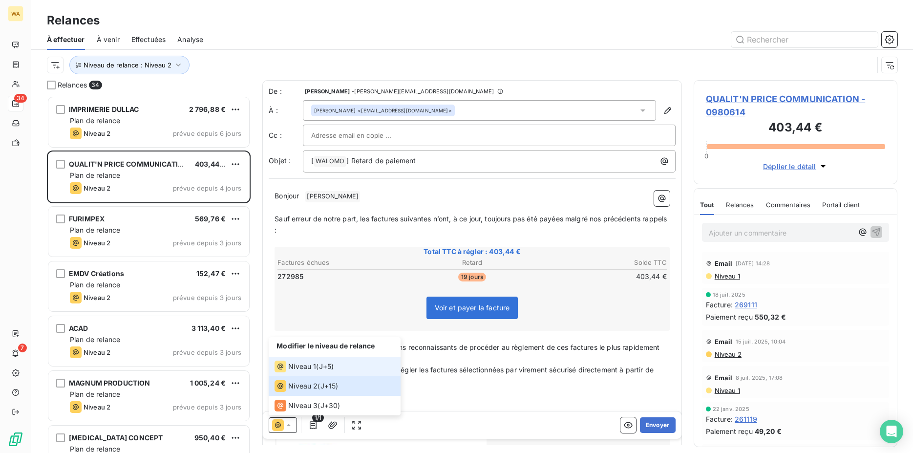
click at [290, 368] on span "Niveau 1" at bounding box center [302, 366] width 28 height 10
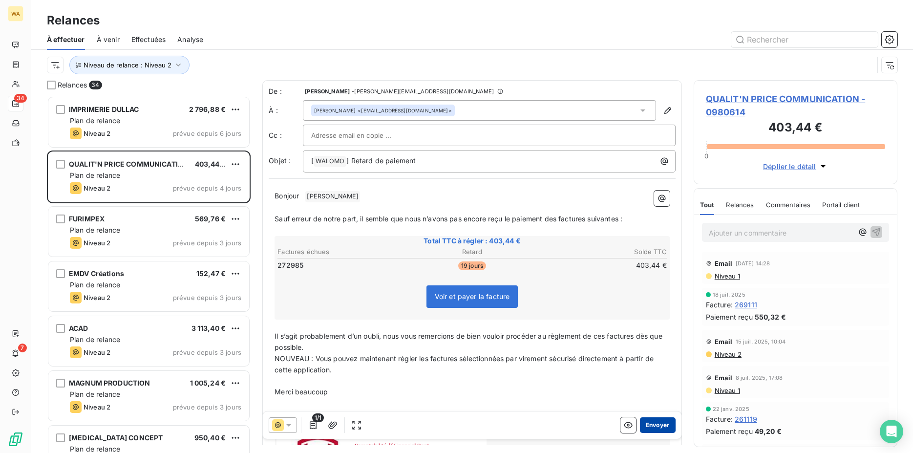
click at [641, 421] on button "Envoyer" at bounding box center [658, 425] width 36 height 16
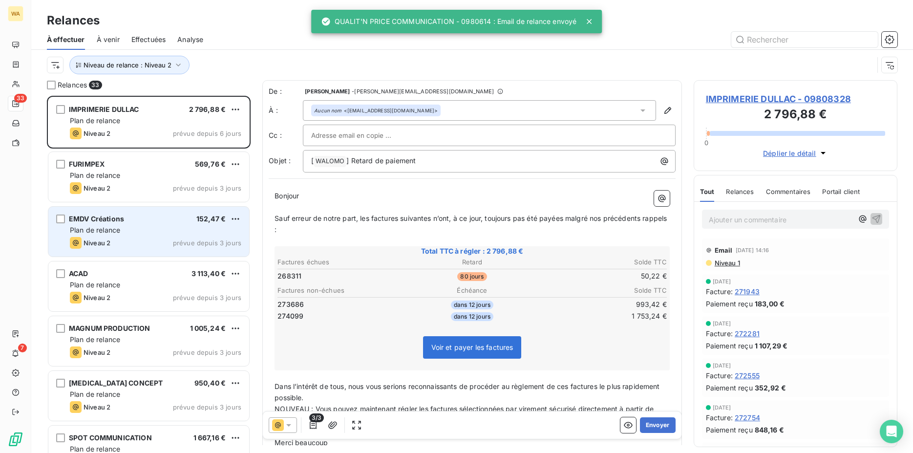
click at [125, 229] on div "Plan de relance" at bounding box center [155, 230] width 171 height 10
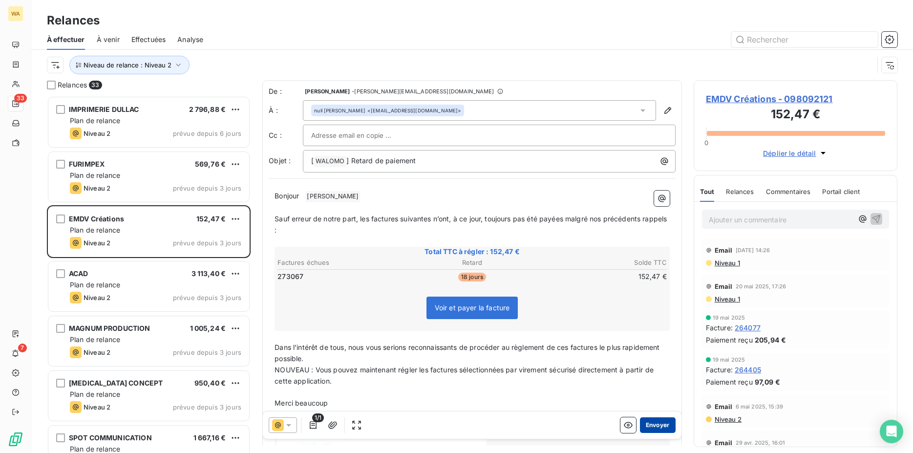
click at [647, 423] on button "Envoyer" at bounding box center [658, 425] width 36 height 16
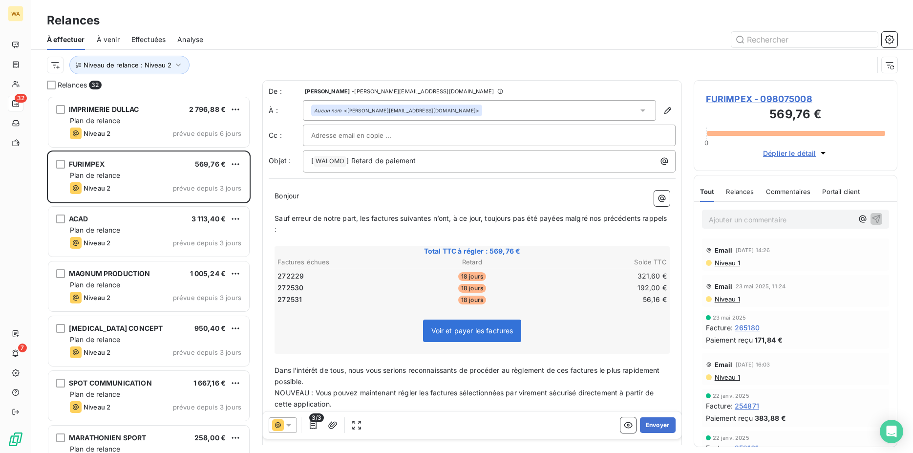
click at [278, 429] on icon at bounding box center [278, 425] width 12 height 12
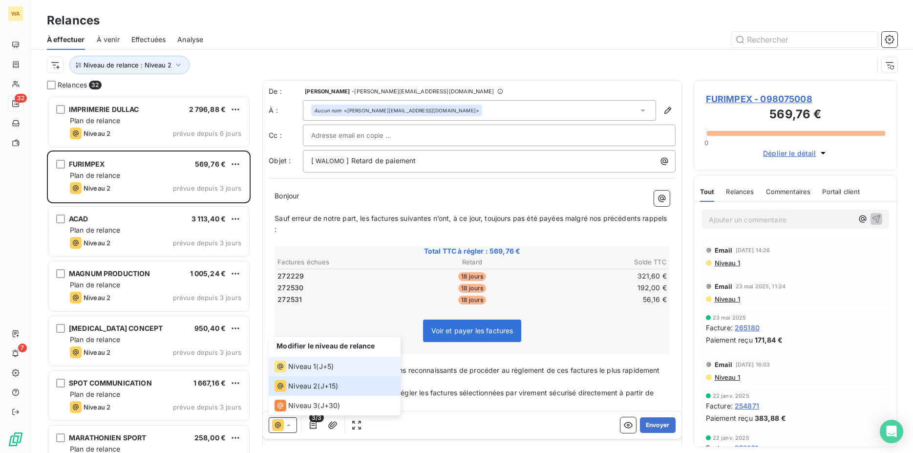
click at [292, 370] on span "Niveau 1" at bounding box center [302, 366] width 28 height 10
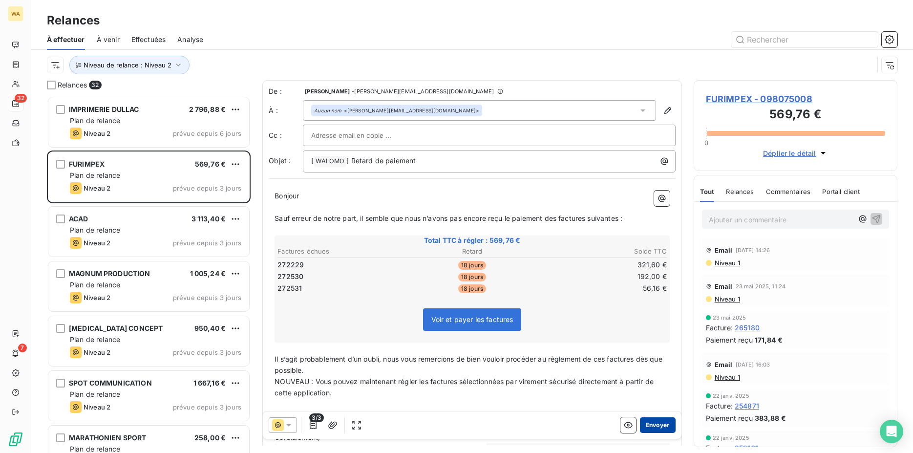
click at [646, 423] on button "Envoyer" at bounding box center [658, 425] width 36 height 16
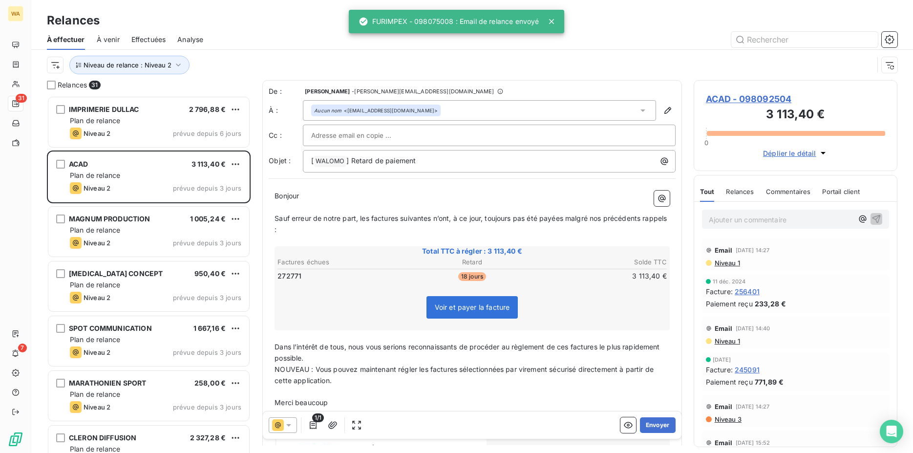
click at [288, 424] on icon at bounding box center [289, 425] width 10 height 10
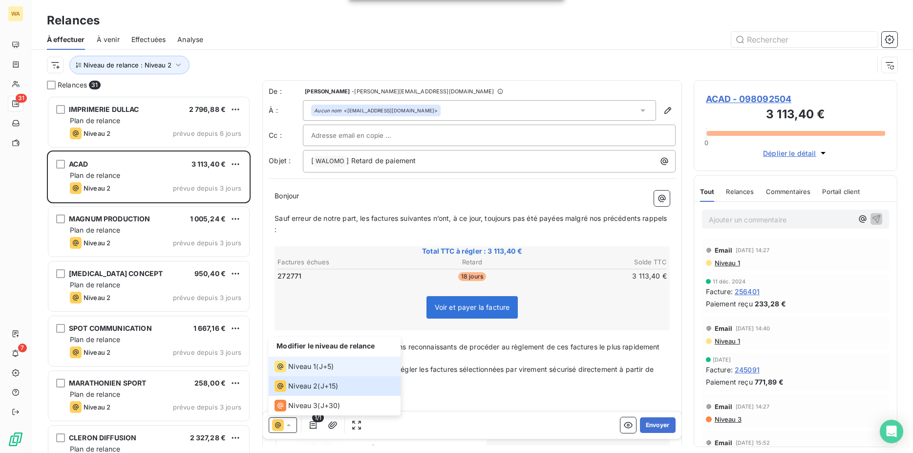
click at [300, 369] on span "Niveau 1" at bounding box center [302, 366] width 28 height 10
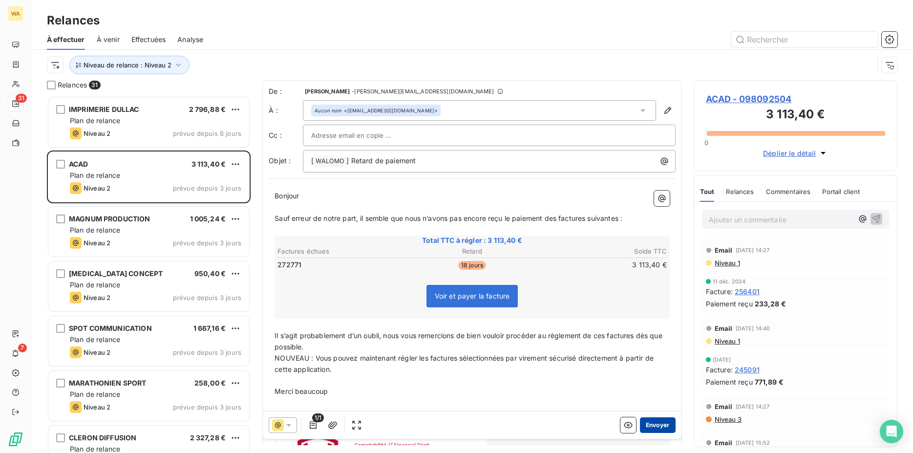
click at [654, 426] on button "Envoyer" at bounding box center [658, 425] width 36 height 16
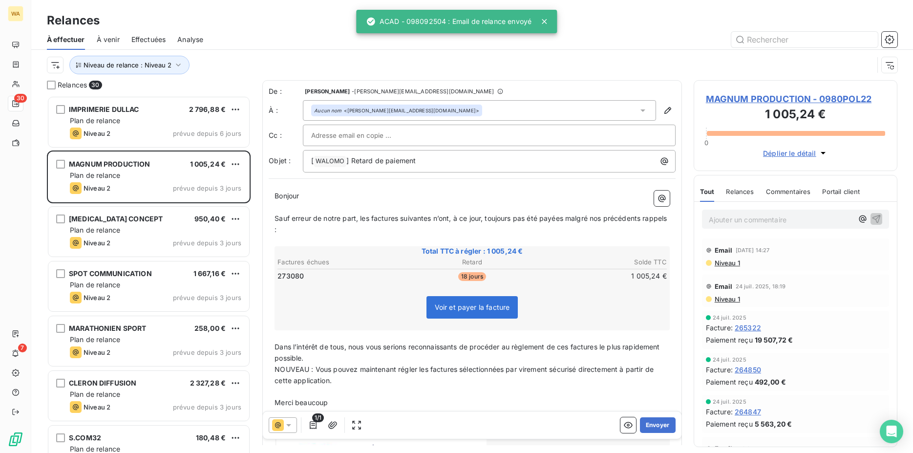
click at [285, 424] on icon at bounding box center [289, 425] width 10 height 10
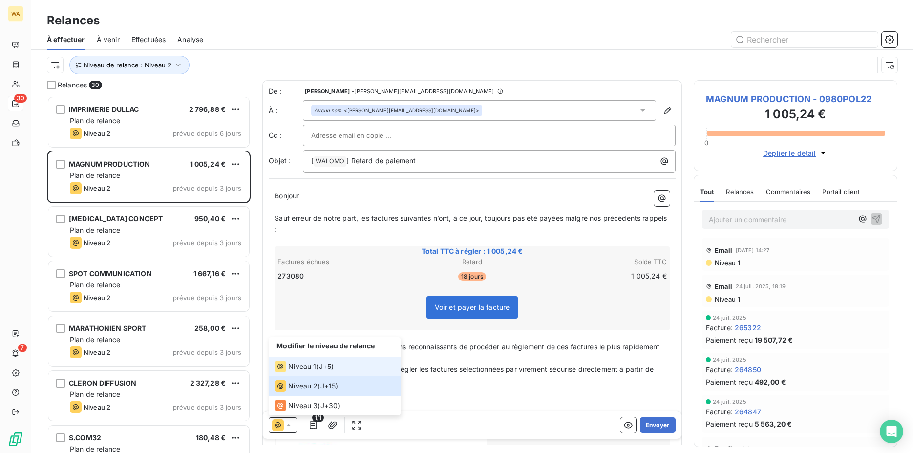
click at [294, 371] on div "Niveau 1" at bounding box center [296, 366] width 42 height 12
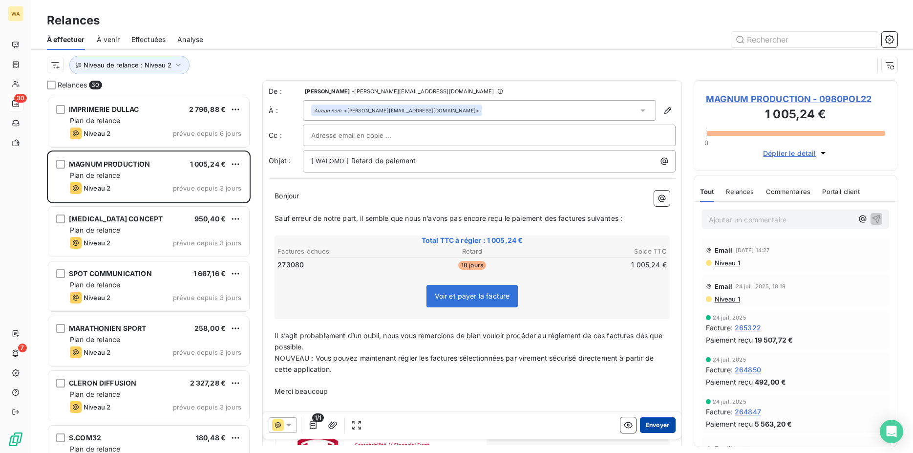
click at [646, 420] on button "Envoyer" at bounding box center [658, 425] width 36 height 16
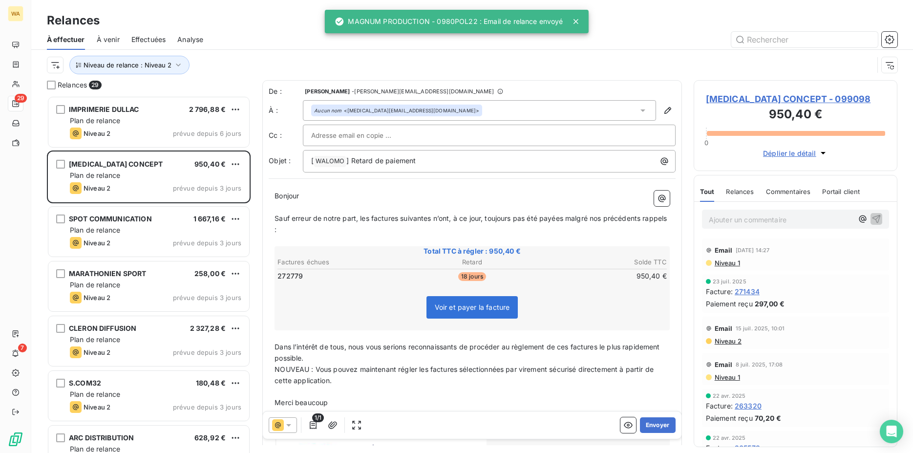
click at [285, 422] on icon at bounding box center [289, 425] width 10 height 10
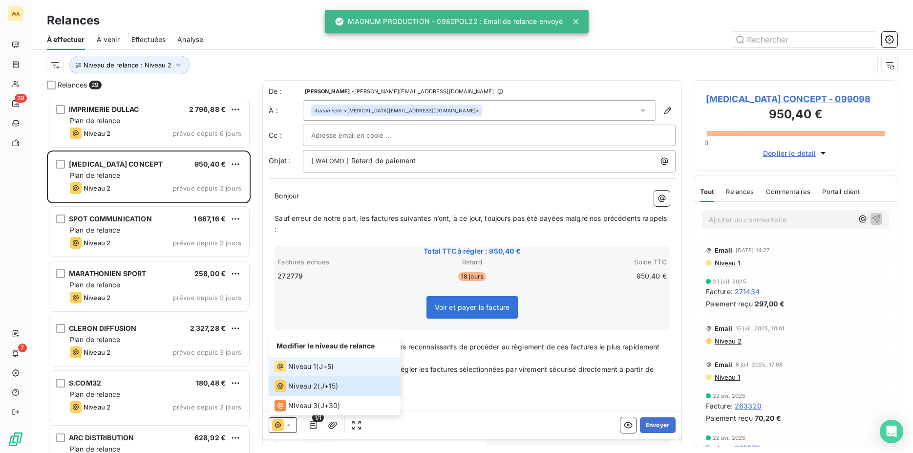
click at [289, 370] on span "Niveau 1" at bounding box center [302, 366] width 28 height 10
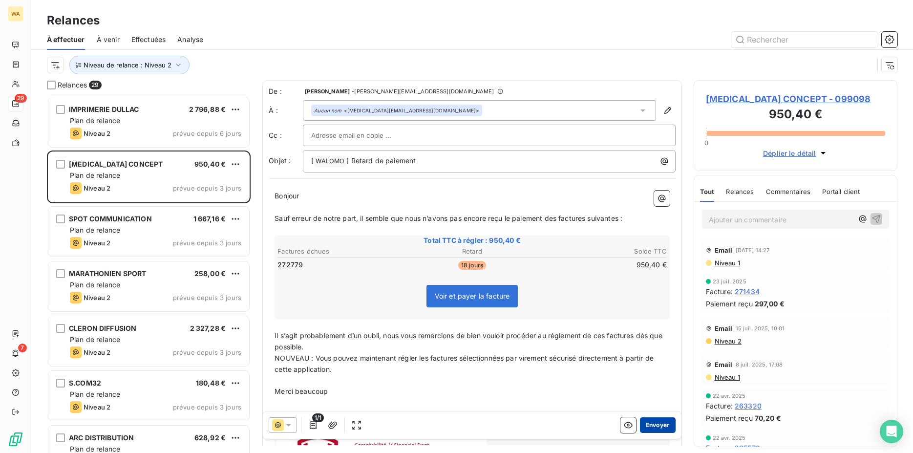
click at [652, 424] on button "Envoyer" at bounding box center [658, 425] width 36 height 16
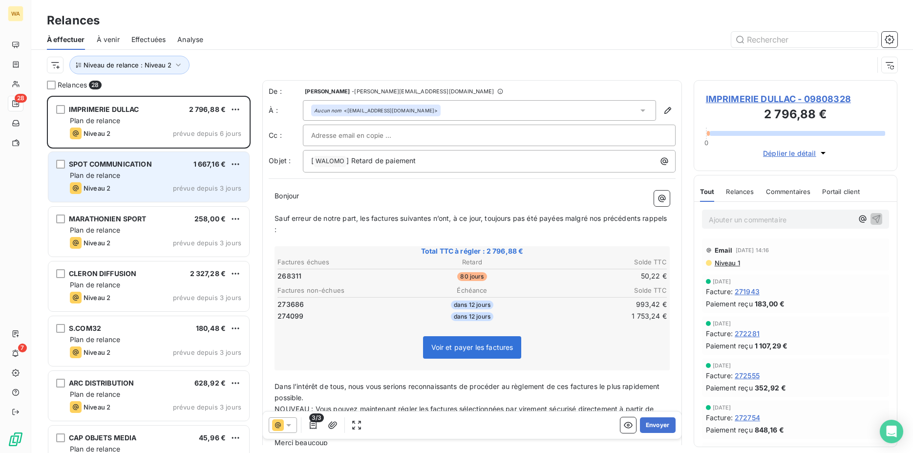
click at [114, 174] on span "Plan de relance" at bounding box center [95, 175] width 50 height 8
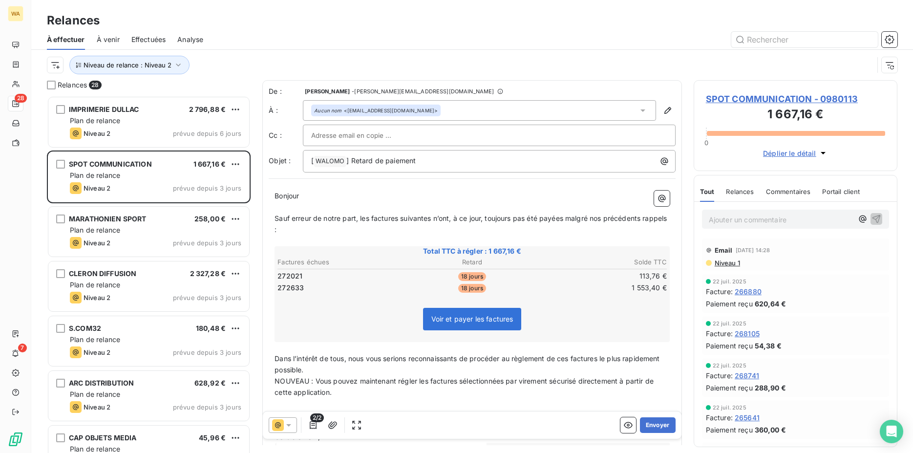
click at [287, 425] on icon at bounding box center [289, 425] width 10 height 10
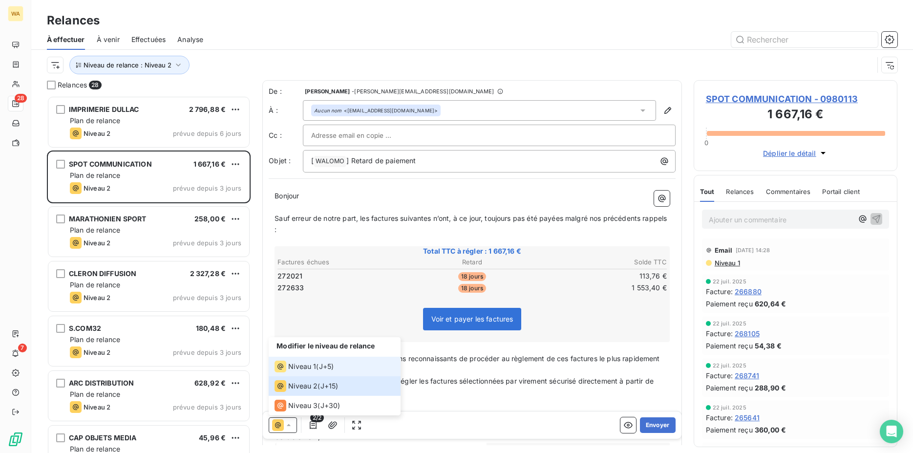
click at [291, 369] on span "Niveau 1" at bounding box center [302, 366] width 28 height 10
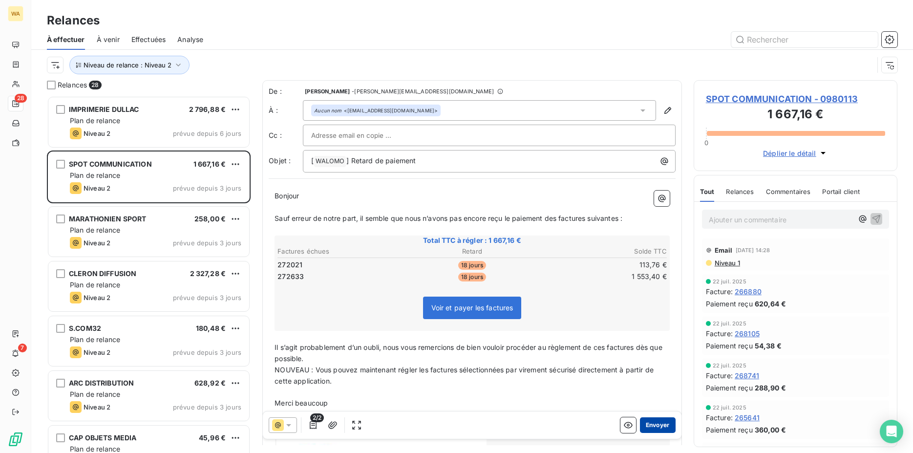
click at [644, 426] on button "Envoyer" at bounding box center [658, 425] width 36 height 16
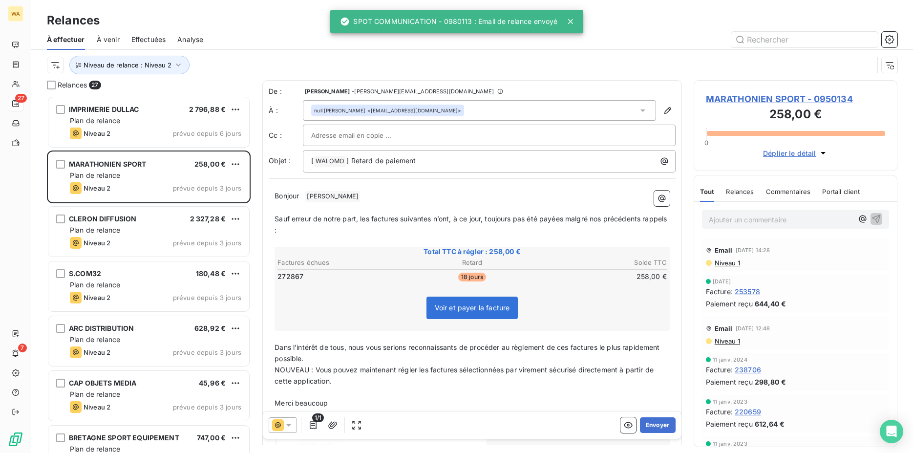
click at [284, 427] on icon at bounding box center [289, 425] width 10 height 10
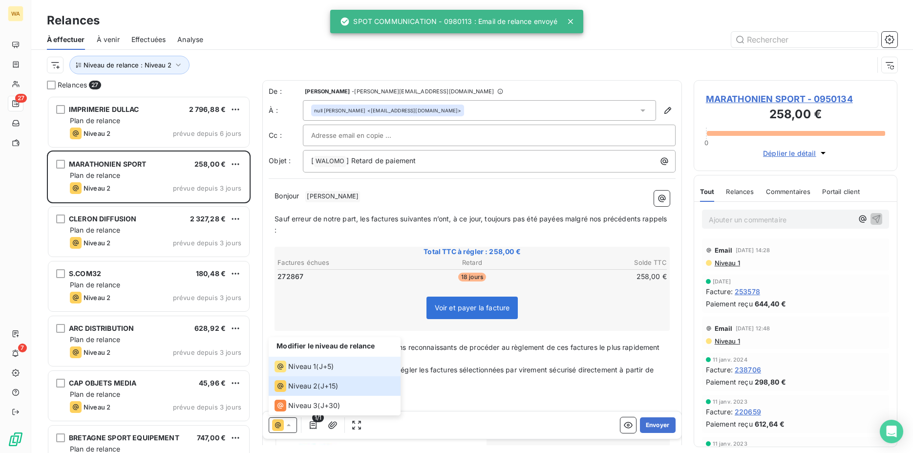
click at [294, 365] on span "Niveau 1" at bounding box center [302, 366] width 28 height 10
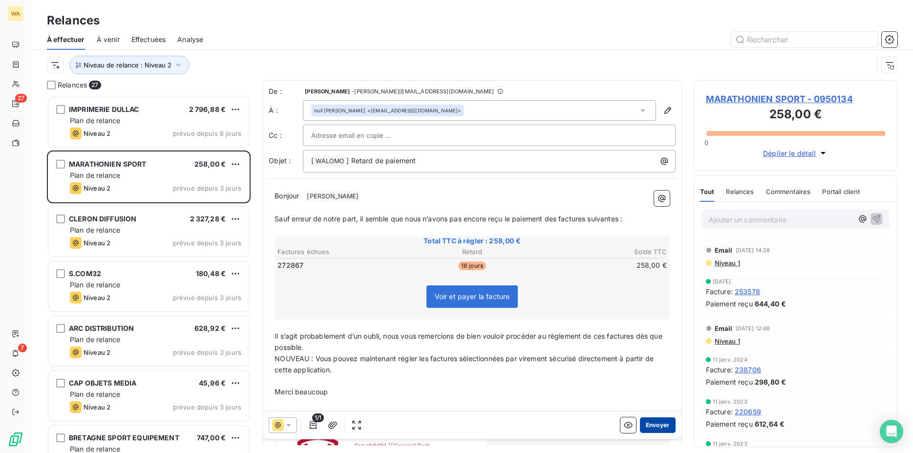
click at [651, 425] on button "Envoyer" at bounding box center [658, 425] width 36 height 16
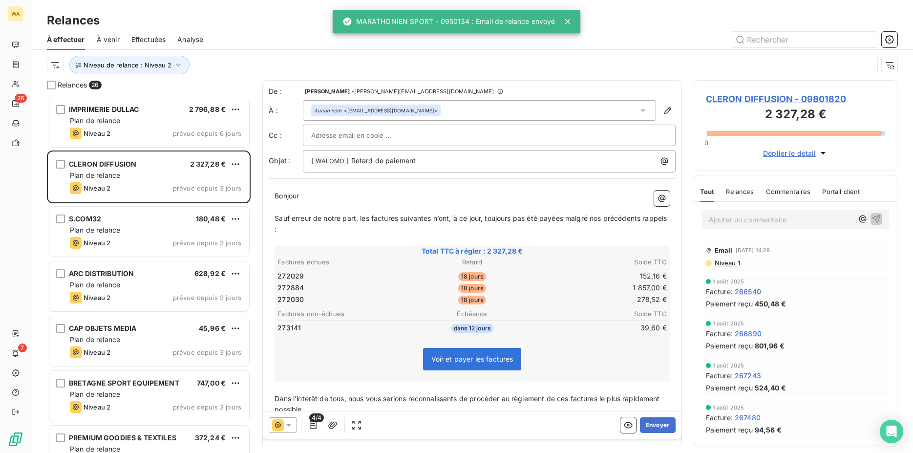
click at [289, 425] on icon at bounding box center [288, 425] width 5 height 2
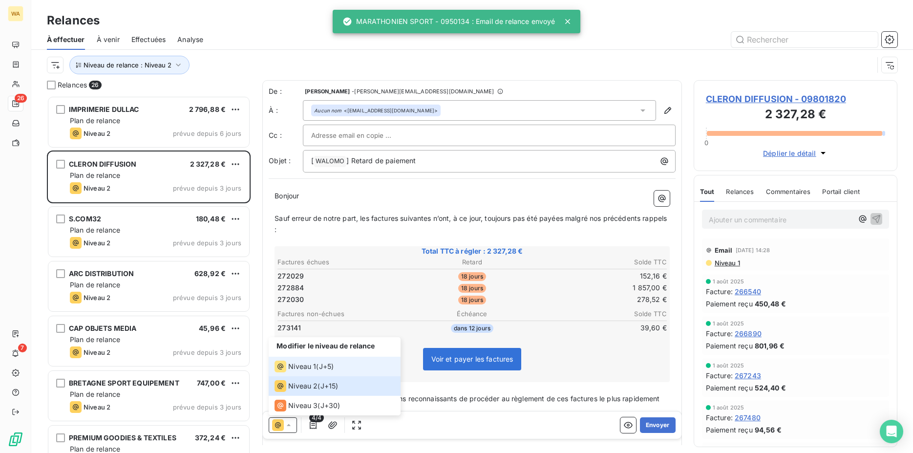
click at [295, 366] on span "Niveau 1" at bounding box center [302, 366] width 28 height 10
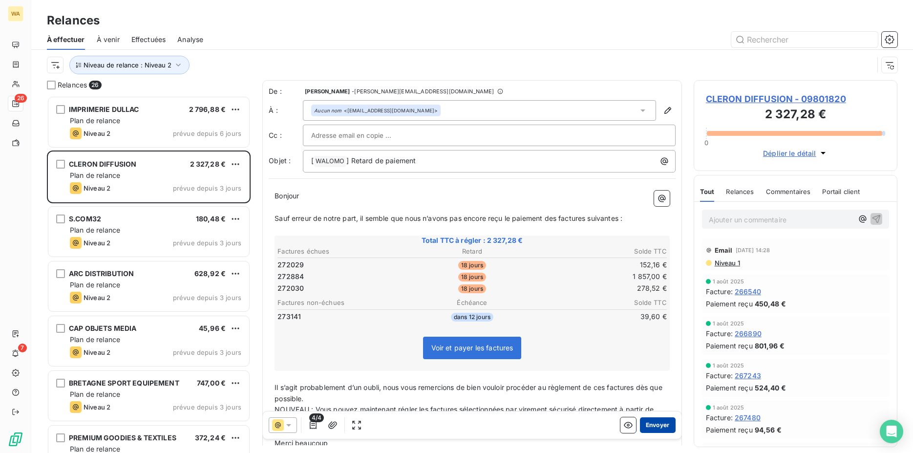
click at [649, 424] on button "Envoyer" at bounding box center [658, 425] width 36 height 16
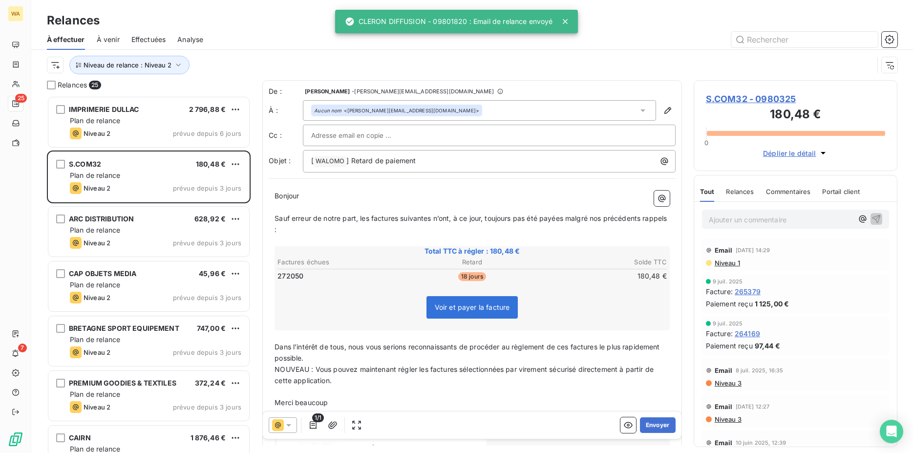
click at [291, 421] on icon at bounding box center [289, 425] width 10 height 10
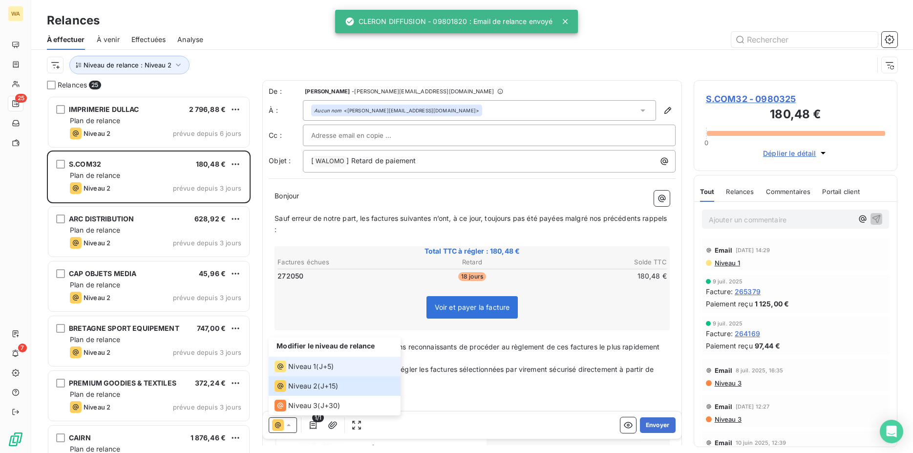
click at [297, 367] on span "Niveau 1" at bounding box center [302, 366] width 28 height 10
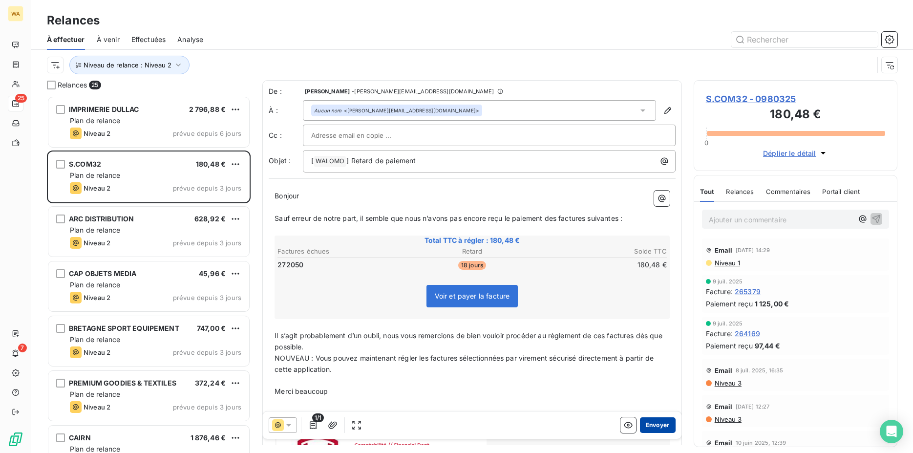
click at [649, 424] on button "Envoyer" at bounding box center [658, 425] width 36 height 16
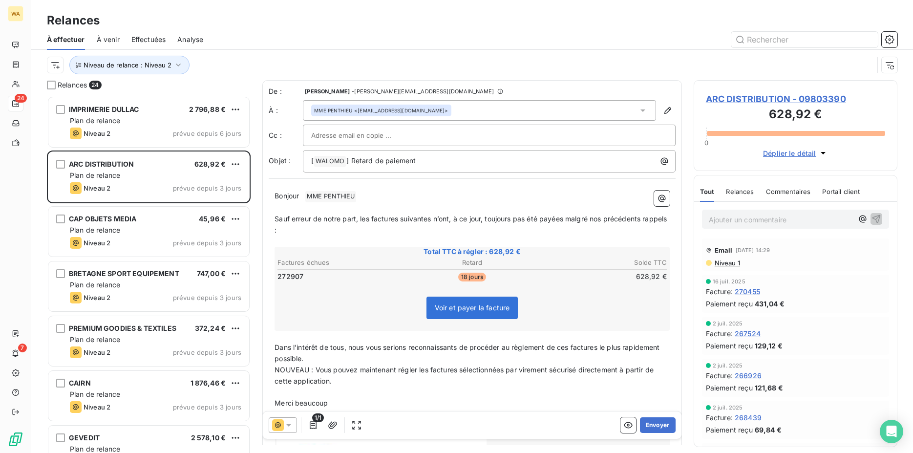
click at [285, 425] on icon at bounding box center [289, 425] width 10 height 10
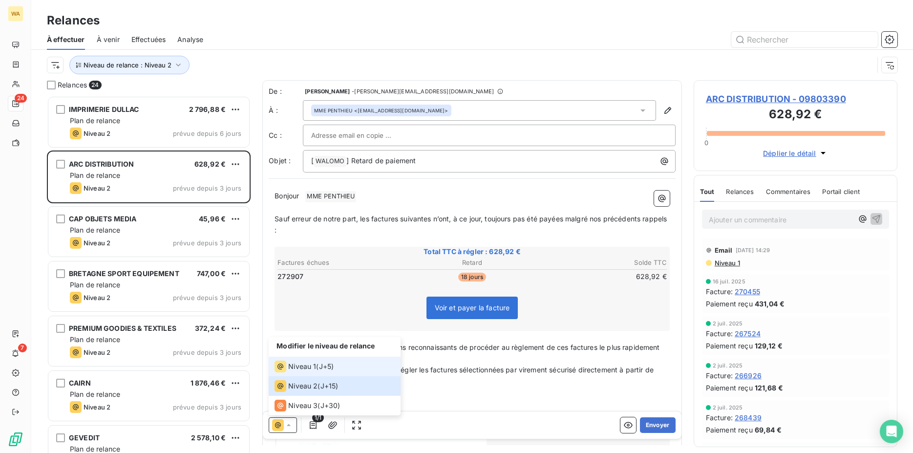
click at [300, 370] on span "Niveau 1" at bounding box center [302, 366] width 28 height 10
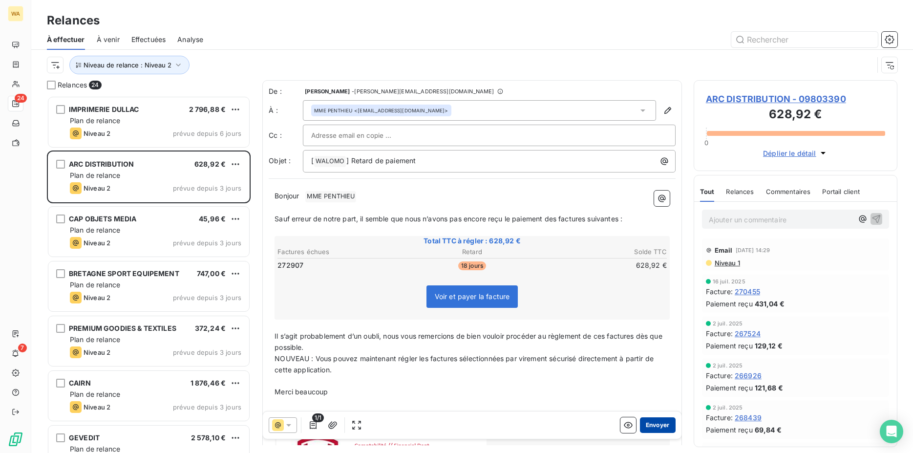
click at [654, 422] on button "Envoyer" at bounding box center [658, 425] width 36 height 16
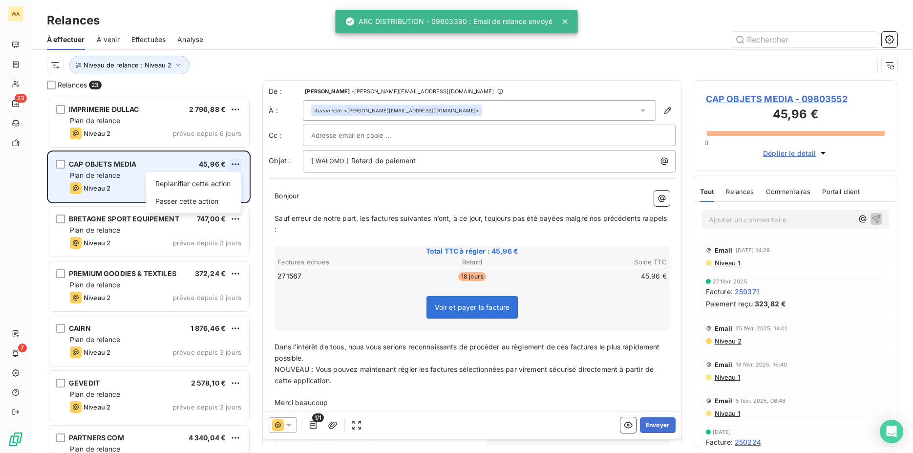
click at [233, 163] on html "WA 23 7 Relances À effectuer À venir Effectuées Analyse Niveau de relance : Niv…" at bounding box center [456, 226] width 913 height 453
click at [207, 205] on div "Passer cette action" at bounding box center [192, 201] width 87 height 16
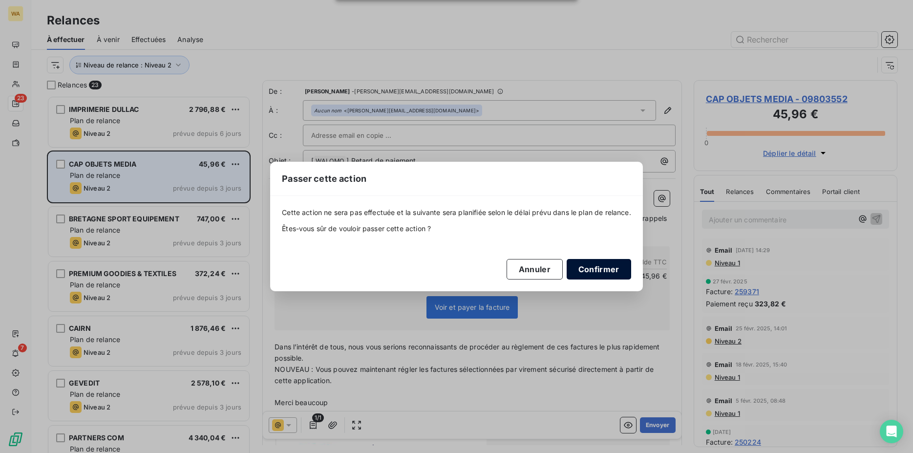
click at [621, 271] on button "Confirmer" at bounding box center [599, 269] width 64 height 21
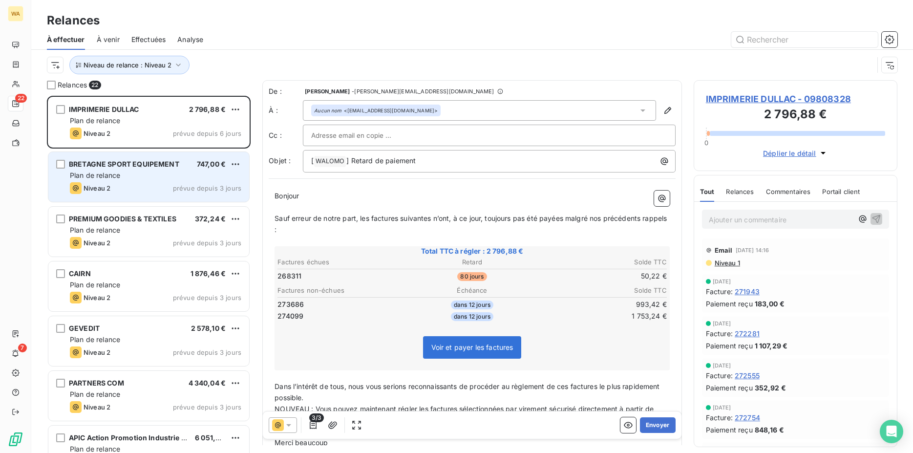
click at [139, 177] on div "Plan de relance" at bounding box center [155, 175] width 171 height 10
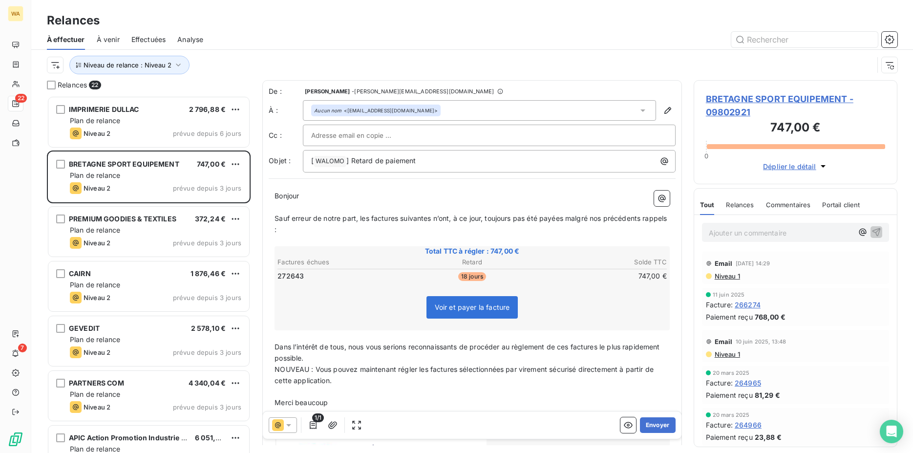
click at [283, 425] on icon at bounding box center [278, 425] width 12 height 12
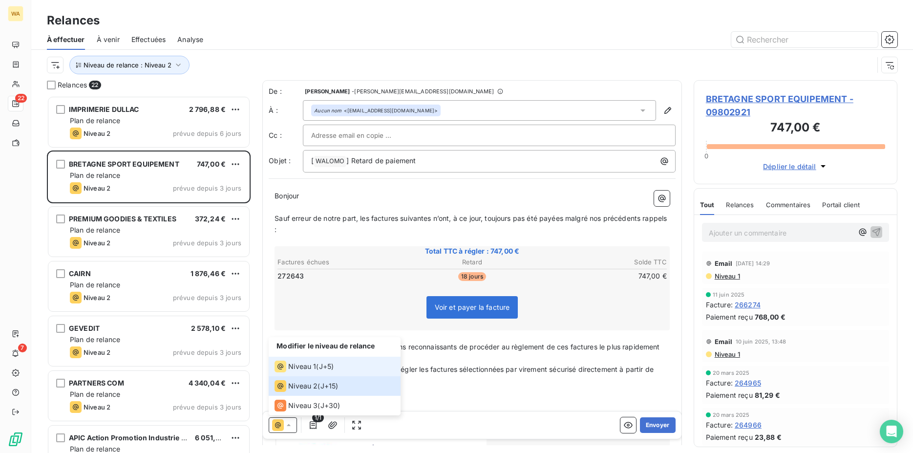
click at [296, 369] on span "Niveau 1" at bounding box center [302, 366] width 28 height 10
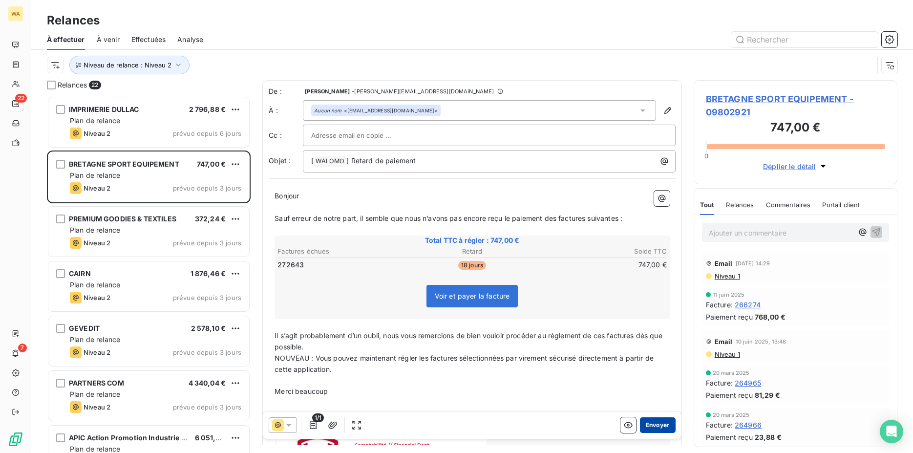
click at [649, 426] on button "Envoyer" at bounding box center [658, 425] width 36 height 16
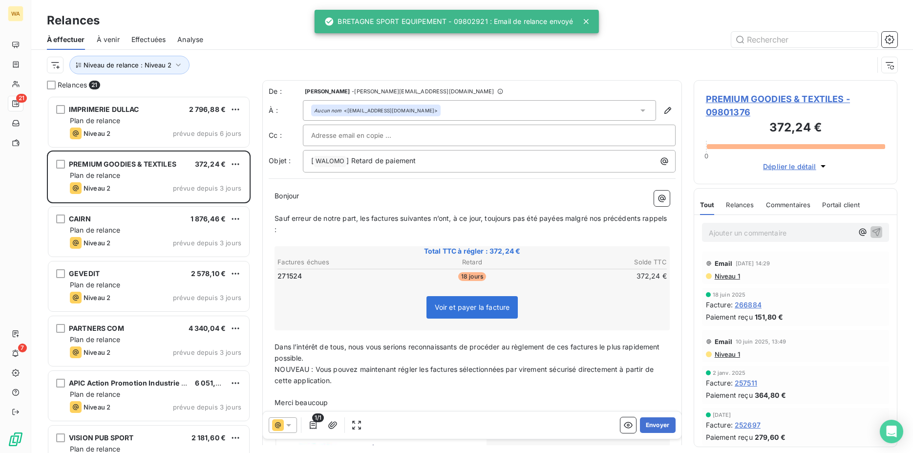
click at [288, 426] on icon at bounding box center [289, 425] width 10 height 10
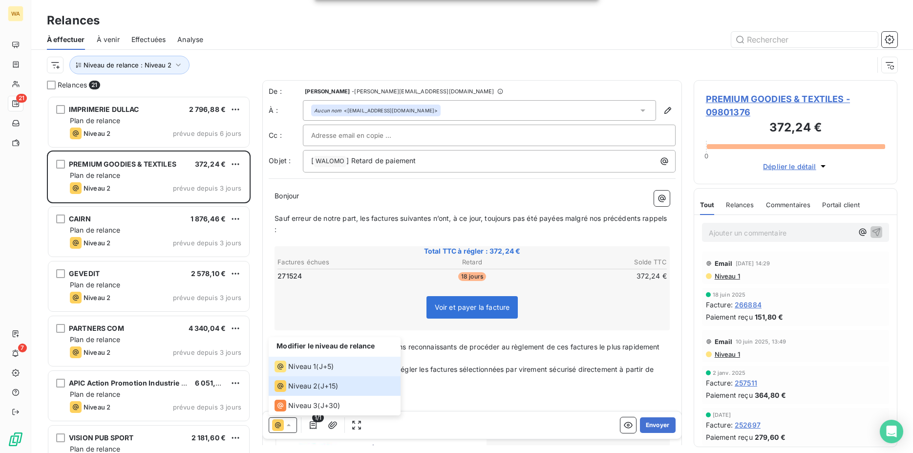
click at [295, 367] on span "Niveau 1" at bounding box center [302, 366] width 28 height 10
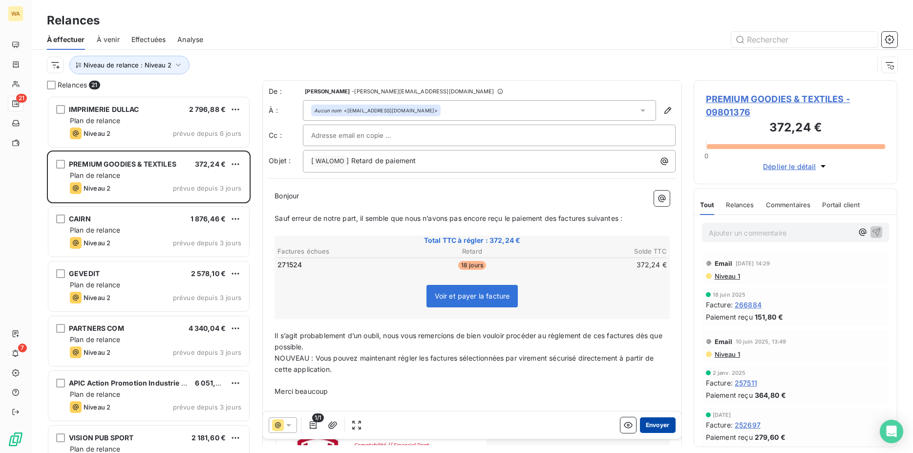
click at [649, 424] on button "Envoyer" at bounding box center [658, 425] width 36 height 16
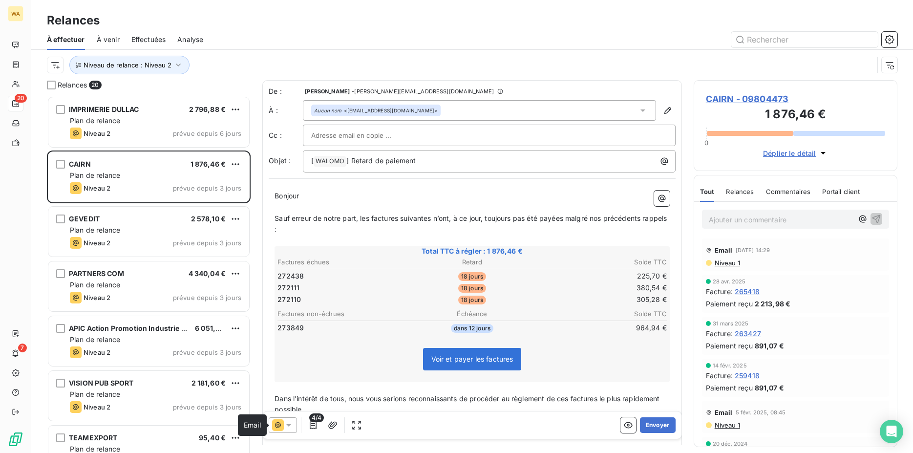
click at [282, 422] on icon at bounding box center [278, 425] width 12 height 12
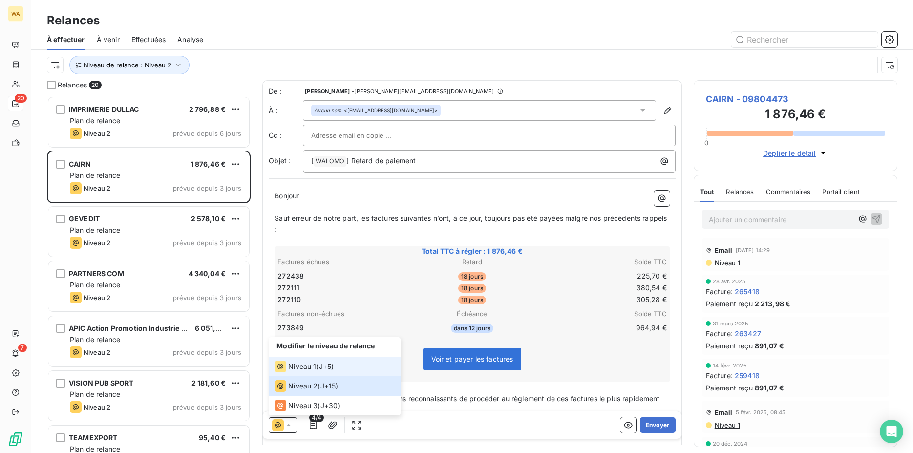
click at [290, 367] on span "Niveau 1" at bounding box center [302, 366] width 28 height 10
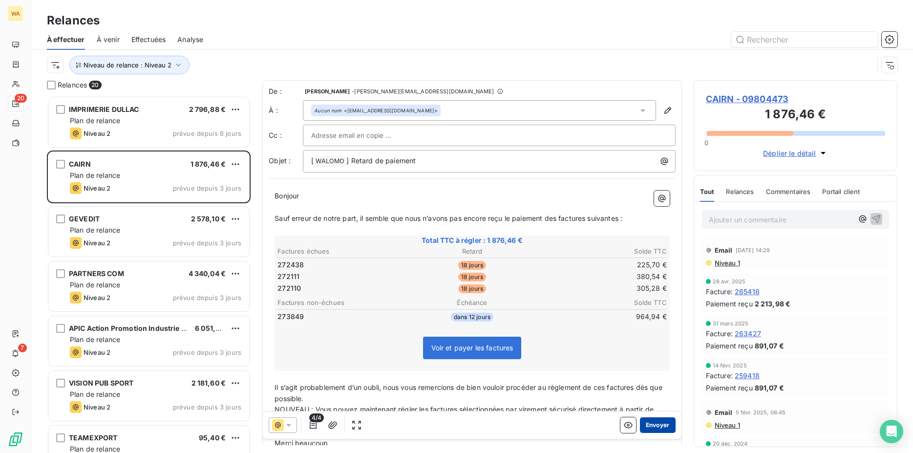
click at [648, 422] on button "Envoyer" at bounding box center [658, 425] width 36 height 16
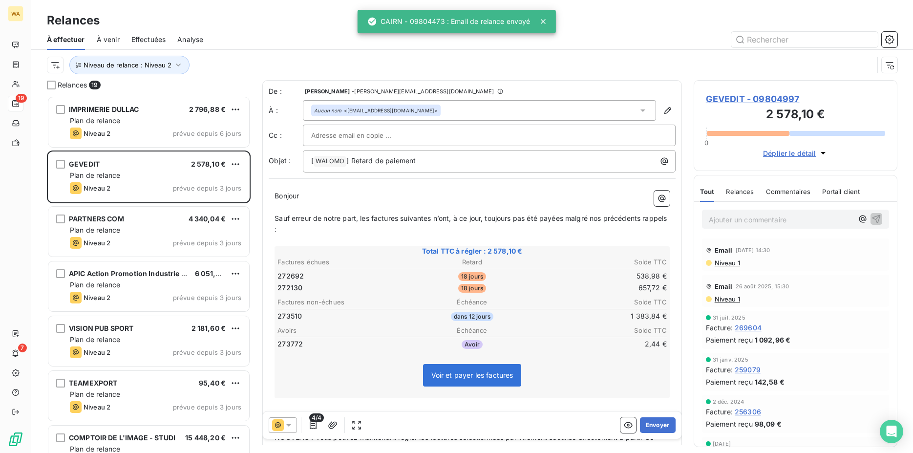
click at [288, 428] on icon at bounding box center [289, 425] width 10 height 10
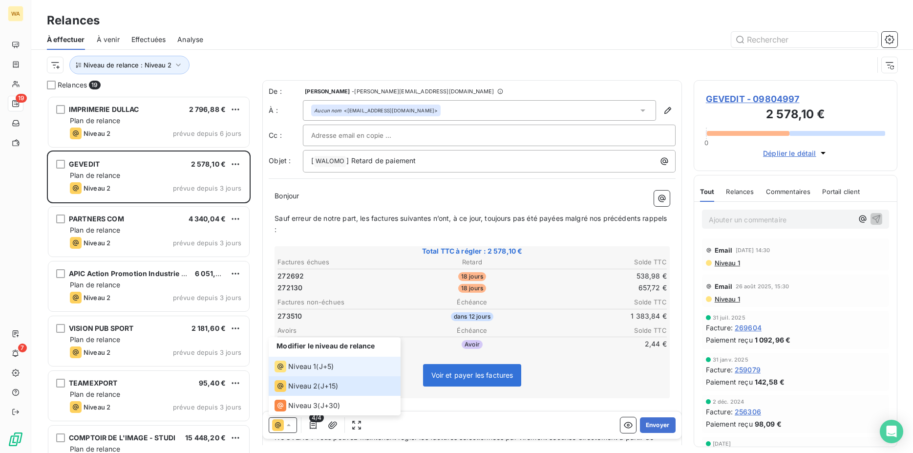
click at [302, 369] on span "Niveau 1" at bounding box center [302, 366] width 28 height 10
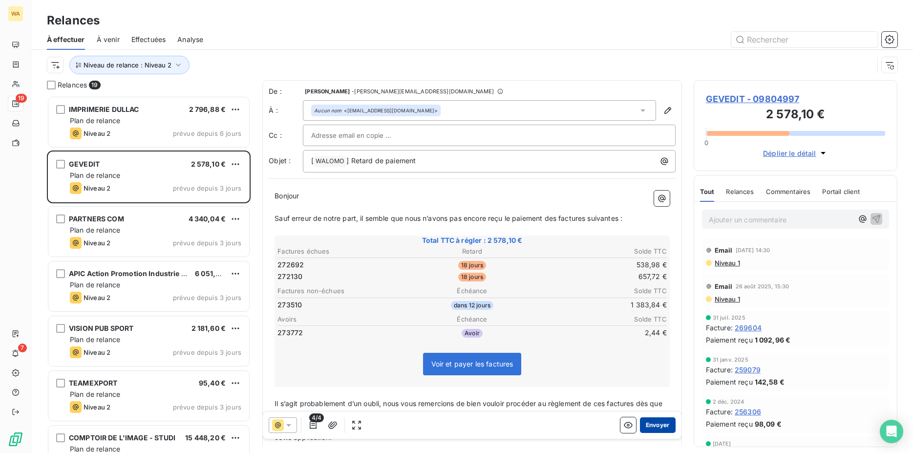
click at [652, 422] on button "Envoyer" at bounding box center [658, 425] width 36 height 16
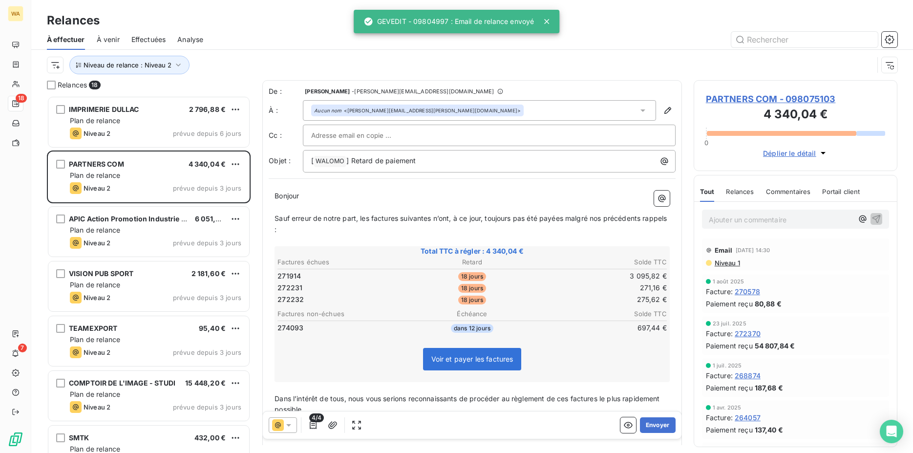
click at [285, 422] on icon at bounding box center [289, 425] width 10 height 10
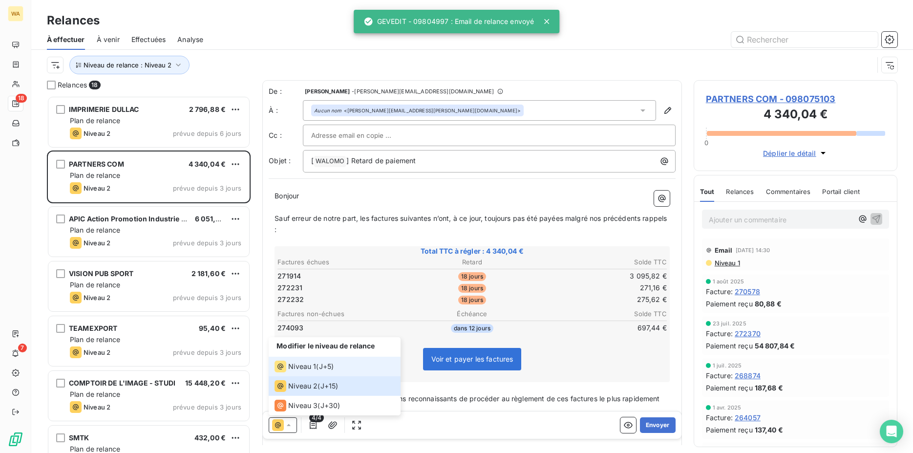
click at [295, 369] on span "Niveau 1" at bounding box center [302, 366] width 28 height 10
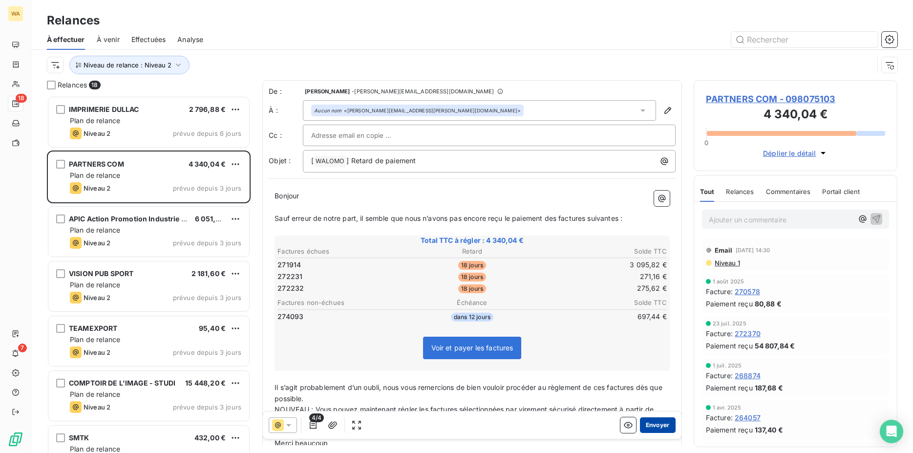
click at [647, 423] on button "Envoyer" at bounding box center [658, 425] width 36 height 16
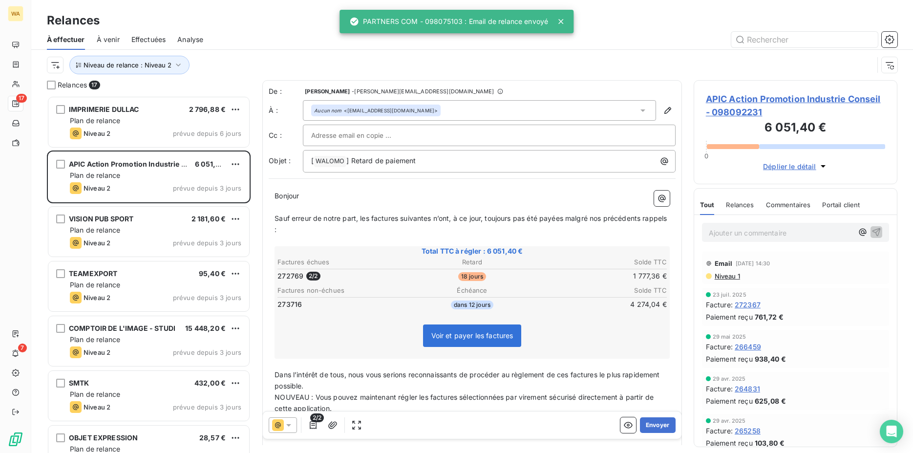
click at [284, 428] on div at bounding box center [283, 425] width 28 height 16
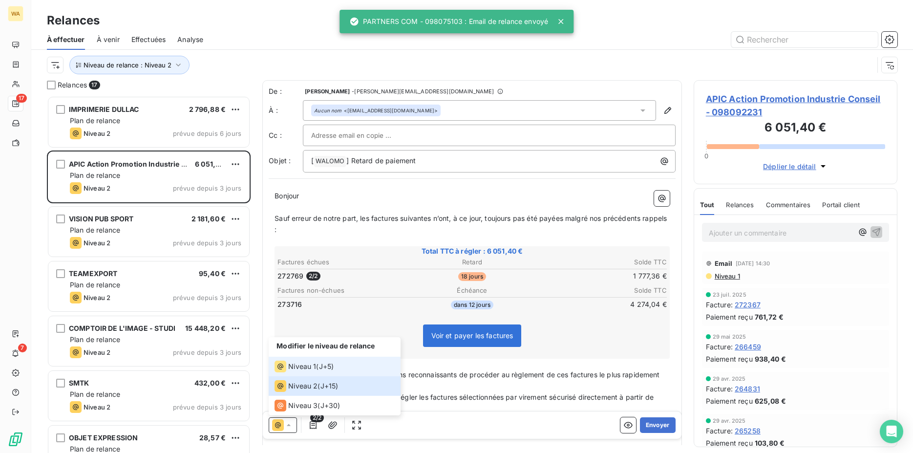
click at [296, 371] on div "Niveau 1" at bounding box center [296, 366] width 42 height 12
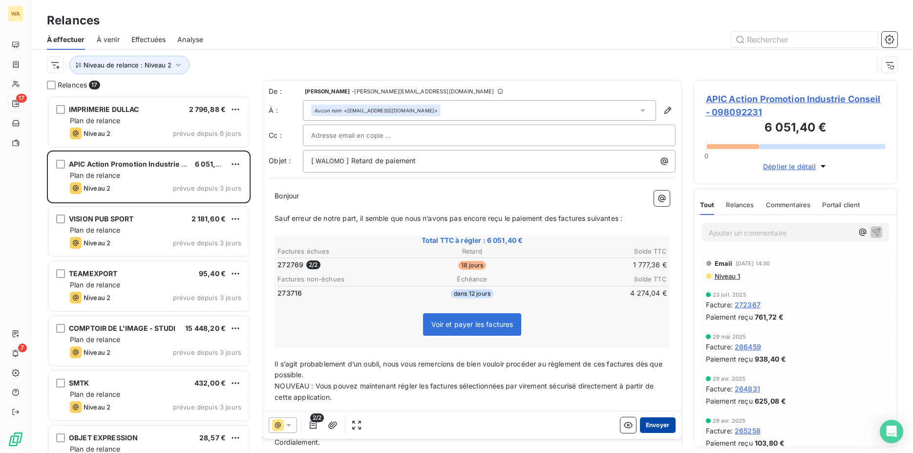
click at [648, 425] on button "Envoyer" at bounding box center [658, 425] width 36 height 16
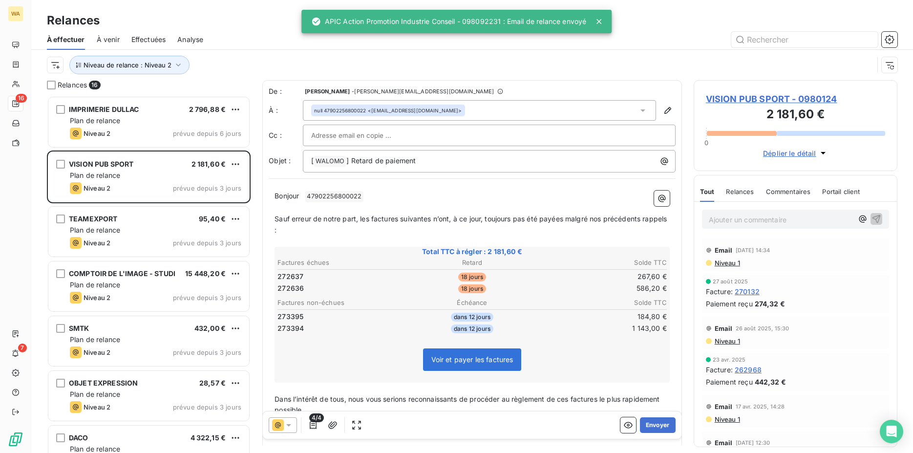
click at [292, 424] on icon at bounding box center [289, 425] width 10 height 10
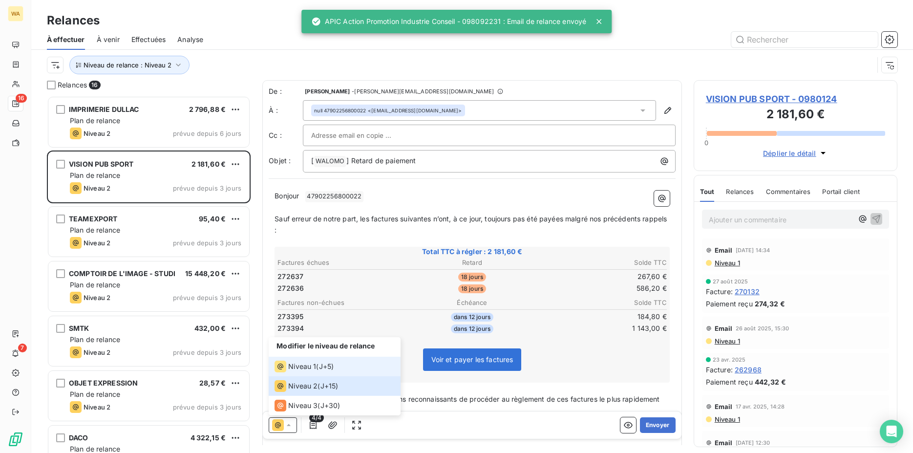
click at [303, 369] on span "Niveau 1" at bounding box center [302, 366] width 28 height 10
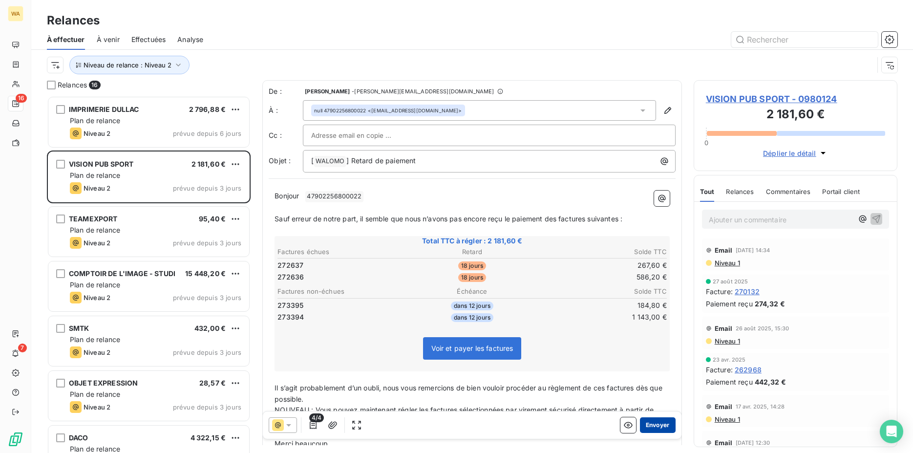
click at [646, 422] on button "Envoyer" at bounding box center [658, 425] width 36 height 16
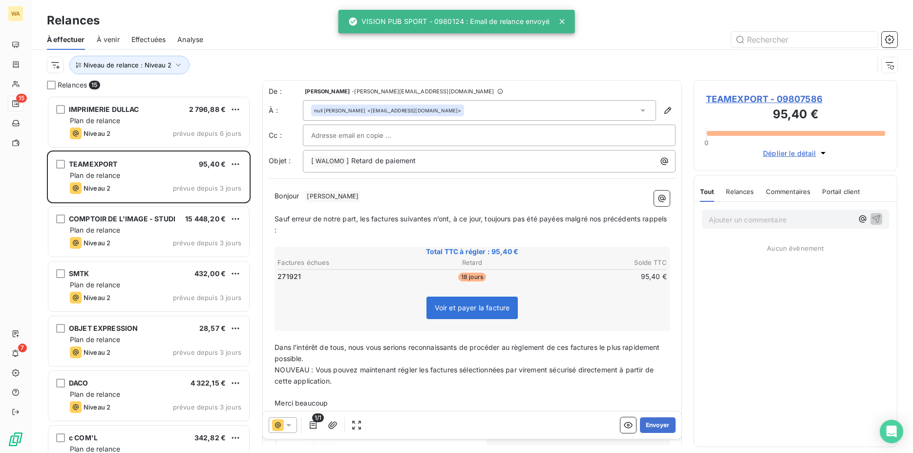
click at [291, 428] on icon at bounding box center [289, 425] width 10 height 10
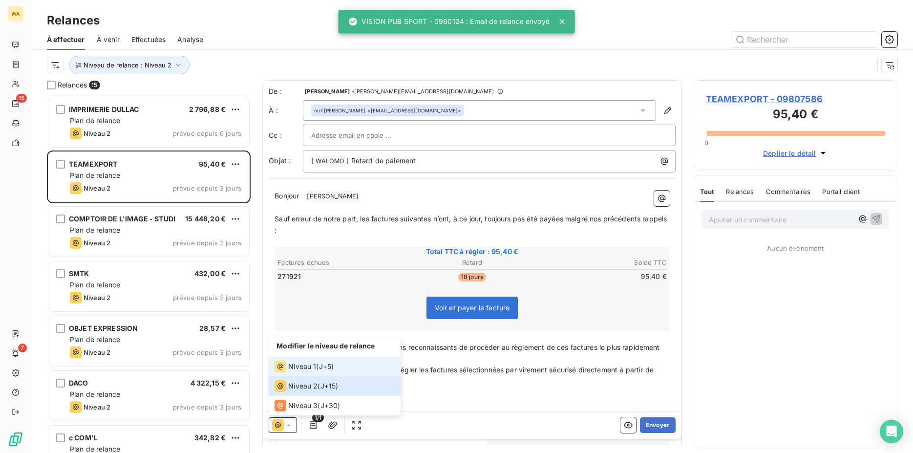
click at [297, 369] on span "Niveau 1" at bounding box center [302, 366] width 28 height 10
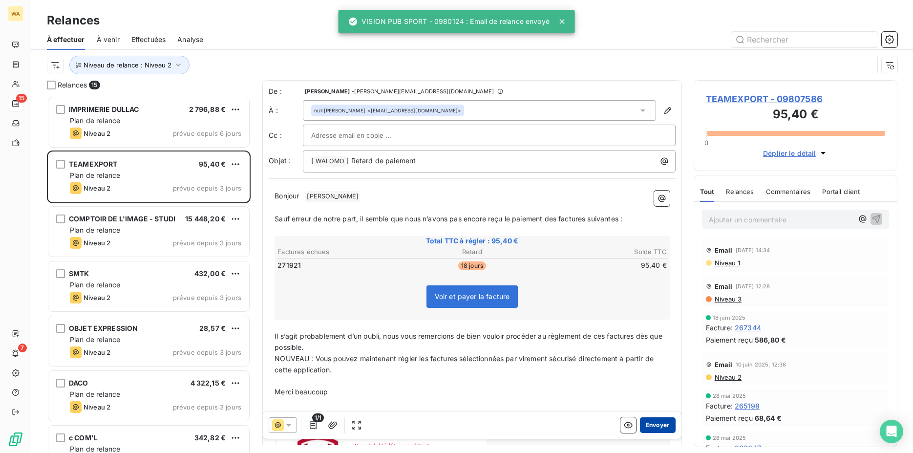
click at [647, 423] on button "Envoyer" at bounding box center [658, 425] width 36 height 16
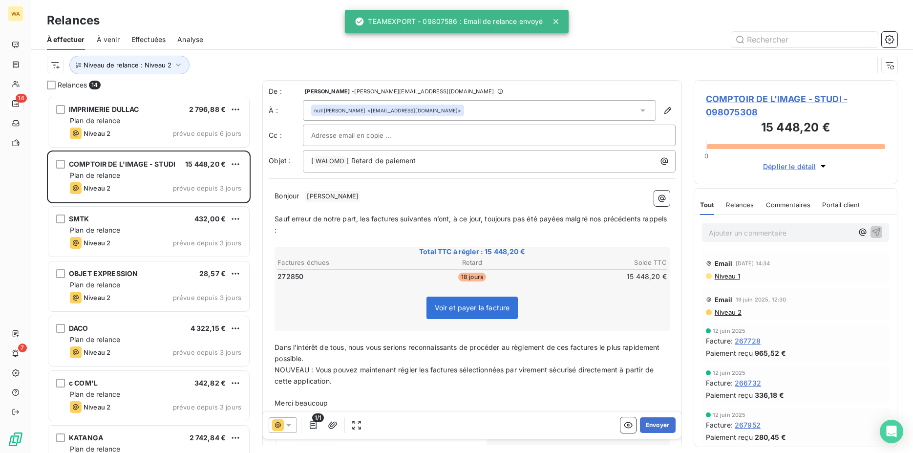
click at [285, 424] on icon at bounding box center [289, 425] width 10 height 10
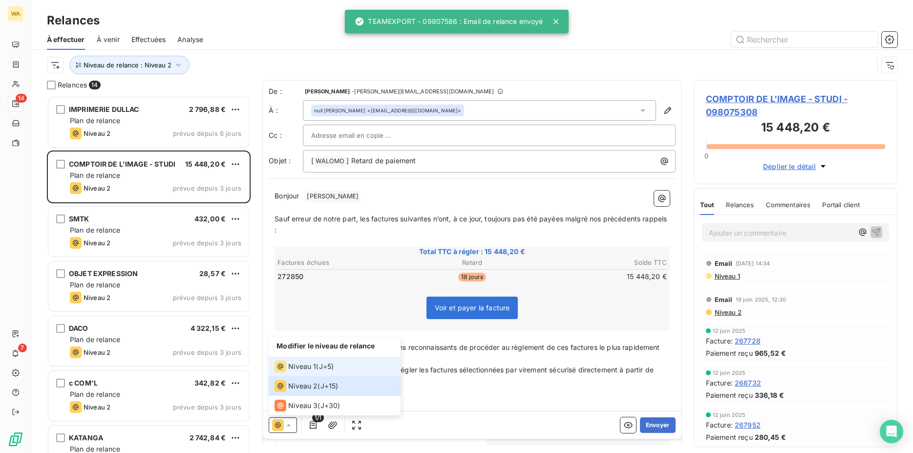
click at [297, 372] on li "Niveau 1 ( J+5 )" at bounding box center [335, 367] width 132 height 20
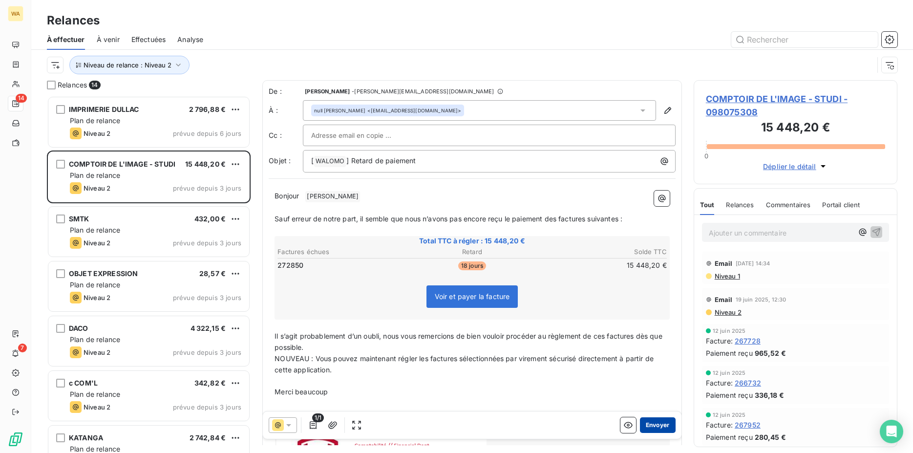
click at [649, 425] on button "Envoyer" at bounding box center [658, 425] width 36 height 16
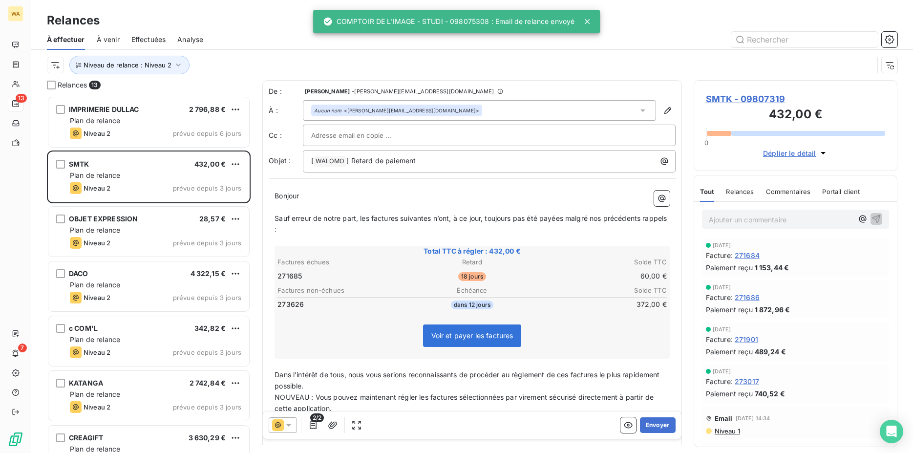
click at [288, 425] on icon at bounding box center [288, 425] width 5 height 2
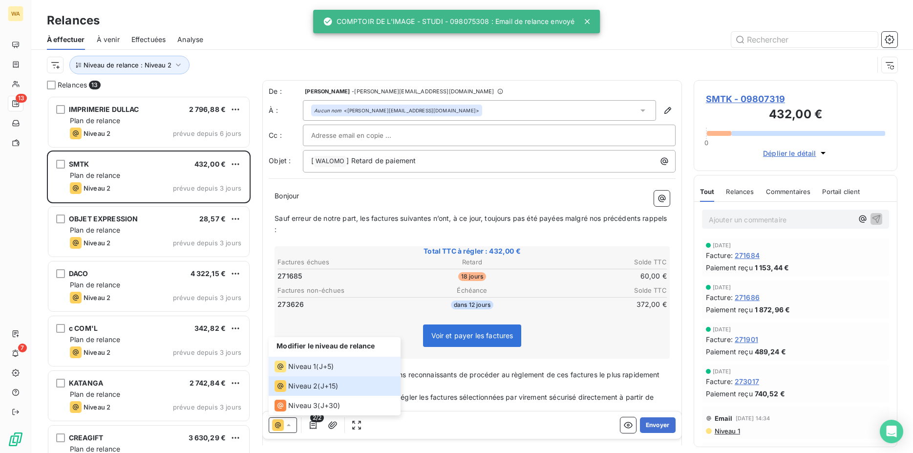
click at [297, 370] on span "Niveau 1" at bounding box center [302, 366] width 28 height 10
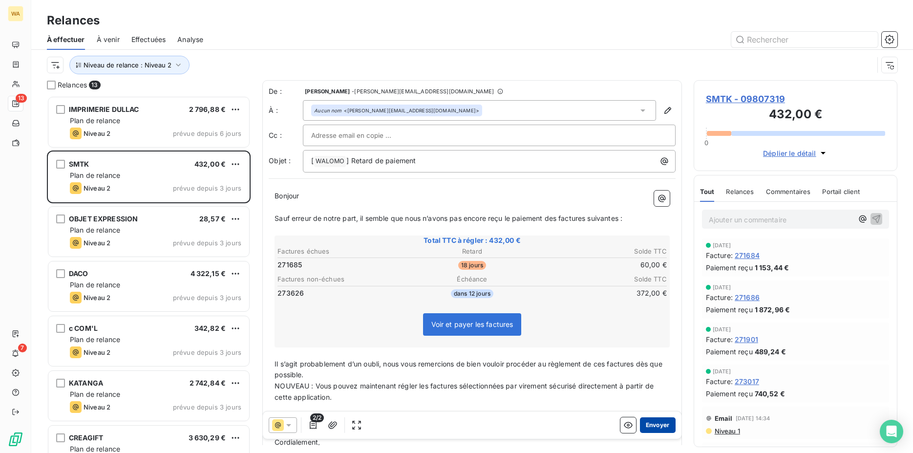
click at [648, 424] on button "Envoyer" at bounding box center [658, 425] width 36 height 16
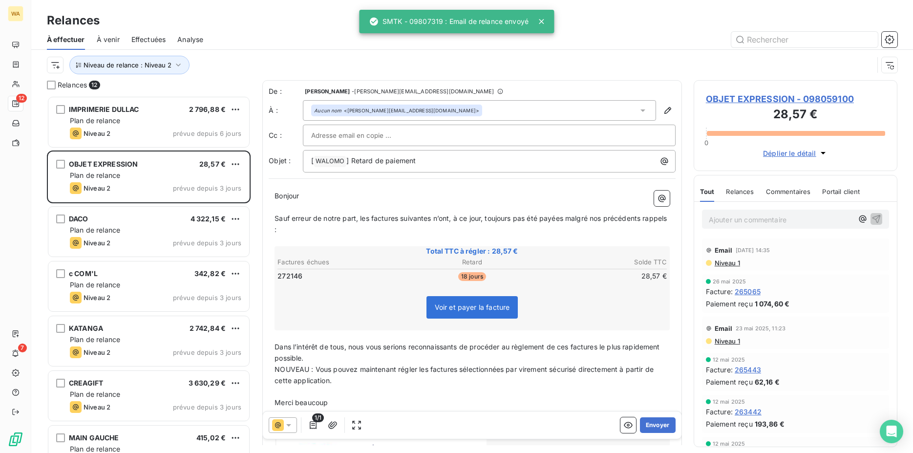
click at [289, 423] on icon at bounding box center [289, 425] width 10 height 10
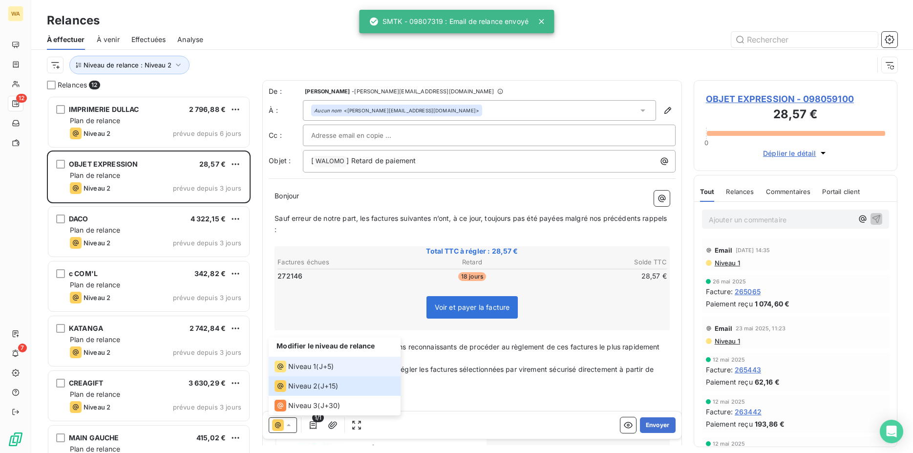
click at [294, 369] on span "Niveau 1" at bounding box center [302, 366] width 28 height 10
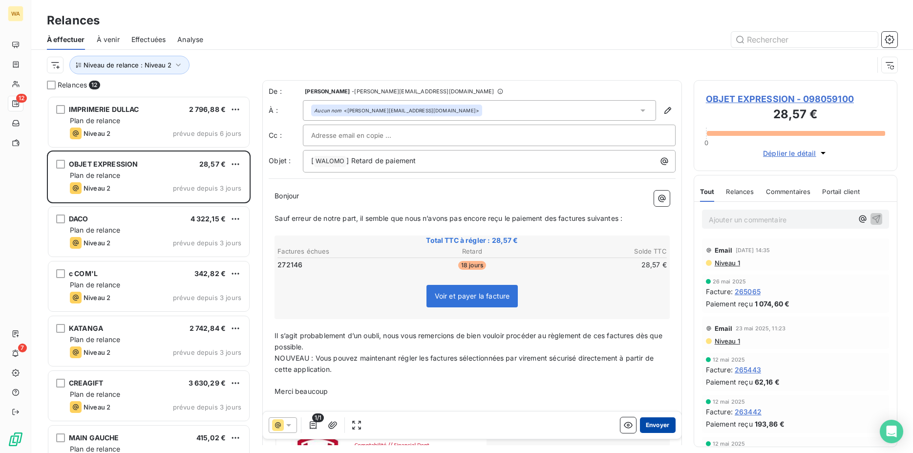
click at [652, 422] on button "Envoyer" at bounding box center [658, 425] width 36 height 16
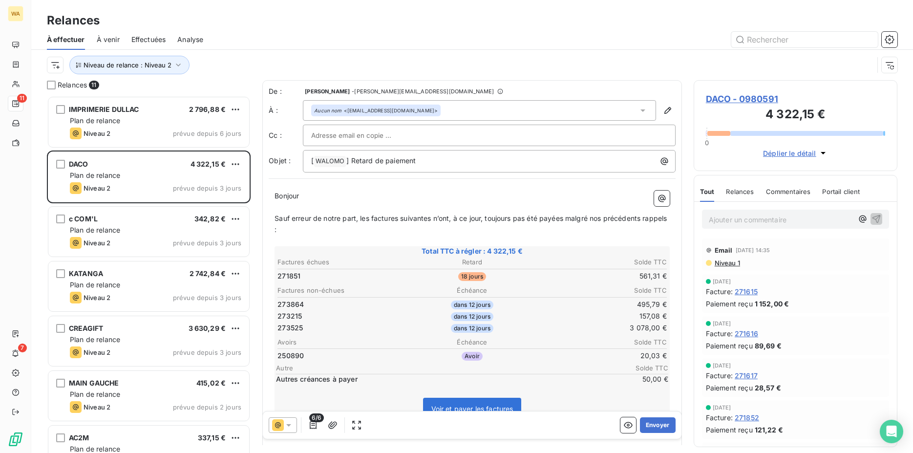
click at [285, 424] on icon at bounding box center [289, 425] width 10 height 10
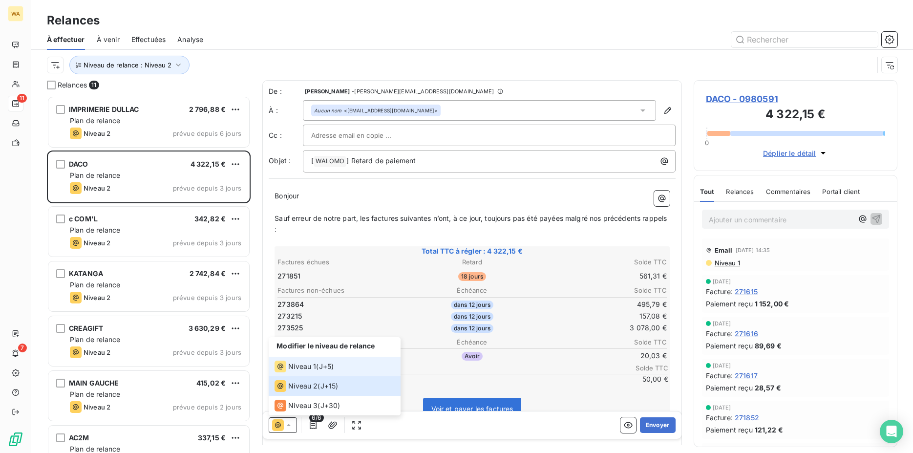
click at [298, 368] on span "Niveau 1" at bounding box center [302, 366] width 28 height 10
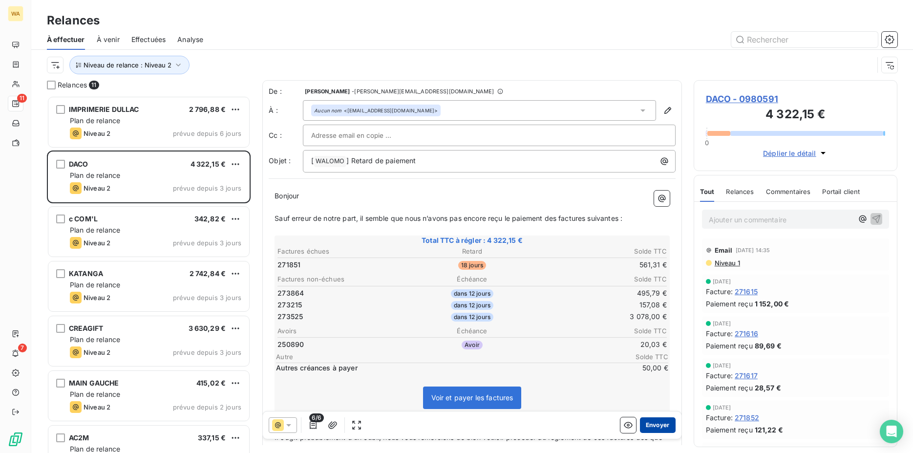
click at [650, 424] on button "Envoyer" at bounding box center [658, 425] width 36 height 16
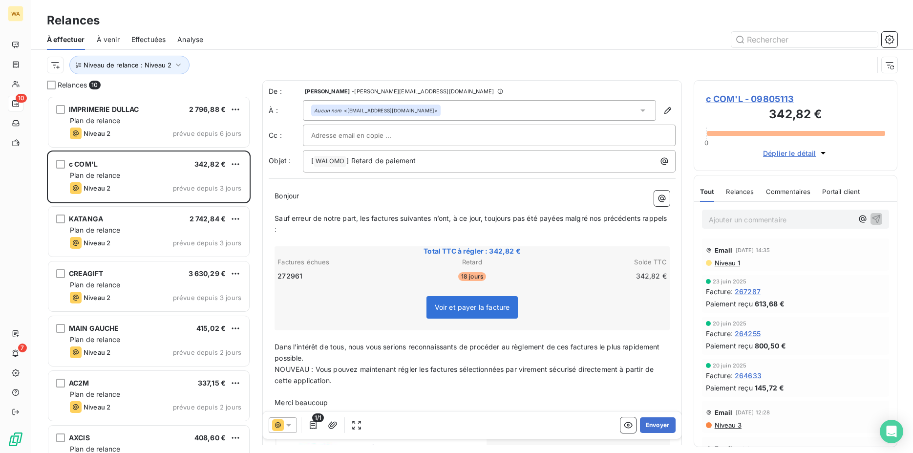
click at [288, 423] on icon at bounding box center [289, 425] width 10 height 10
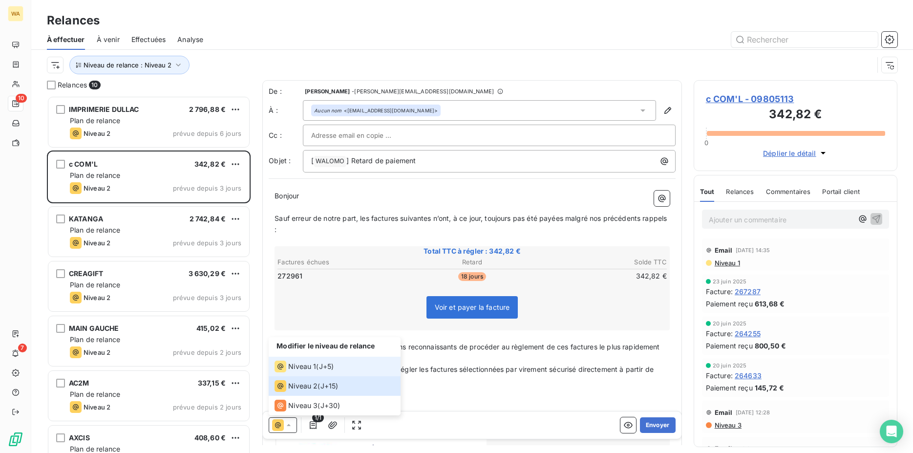
click at [298, 366] on span "Niveau 1" at bounding box center [302, 366] width 28 height 10
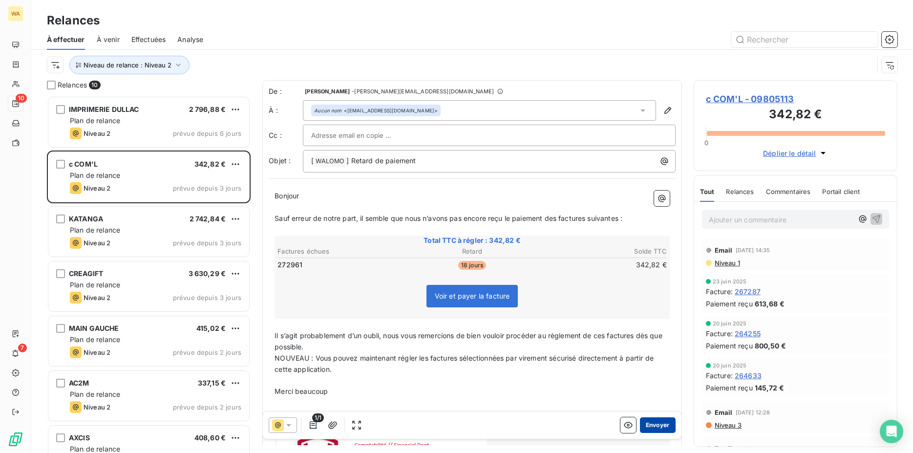
click at [643, 423] on button "Envoyer" at bounding box center [658, 425] width 36 height 16
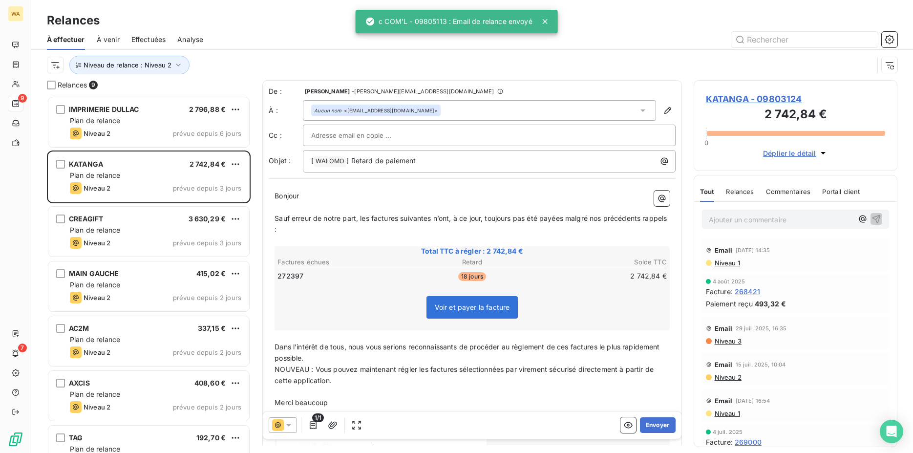
click at [291, 429] on icon at bounding box center [289, 425] width 10 height 10
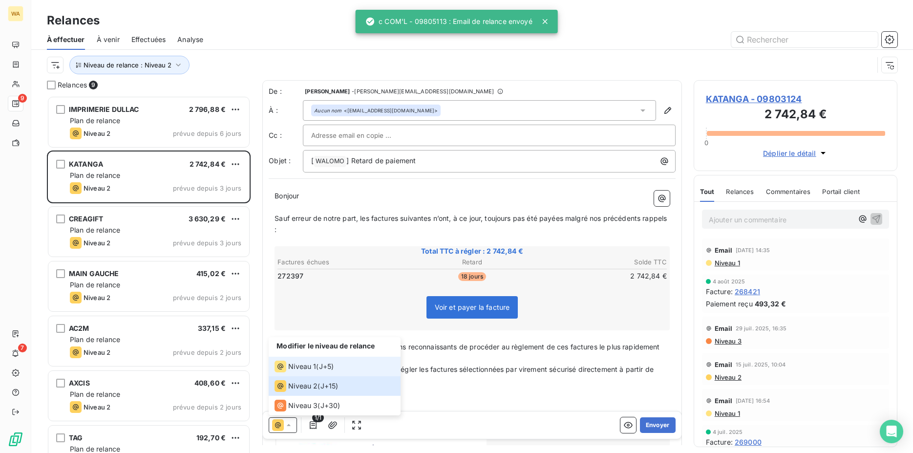
click at [297, 371] on span "Niveau 1" at bounding box center [302, 366] width 28 height 10
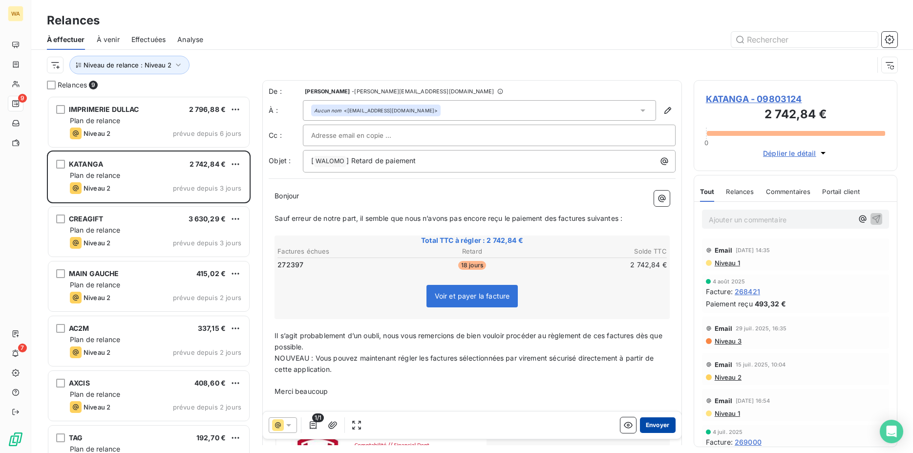
click at [653, 424] on button "Envoyer" at bounding box center [658, 425] width 36 height 16
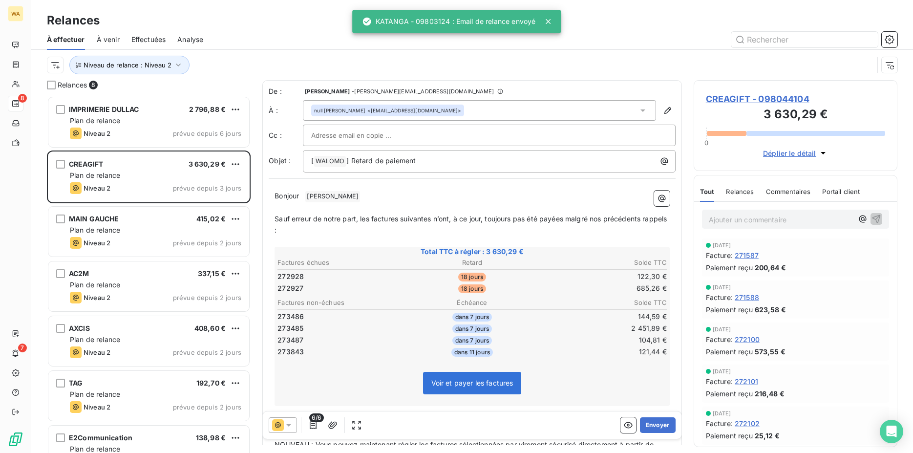
click at [285, 424] on icon at bounding box center [289, 425] width 10 height 10
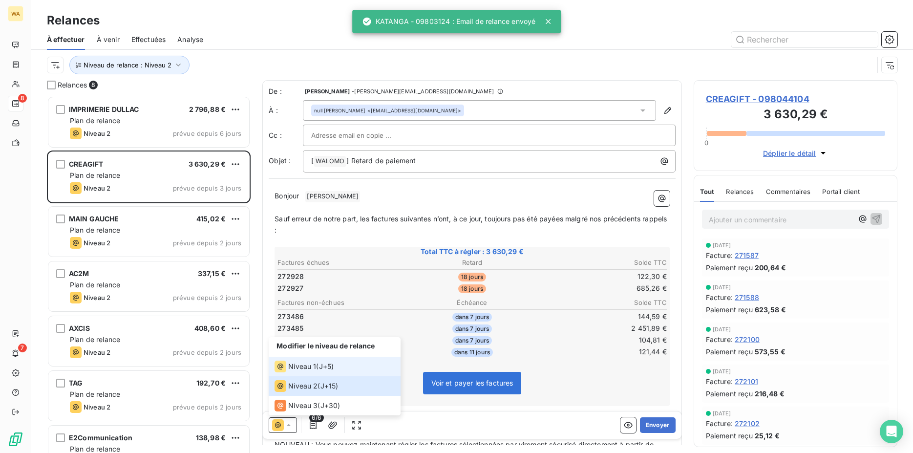
click at [296, 370] on span "Niveau 1" at bounding box center [302, 366] width 28 height 10
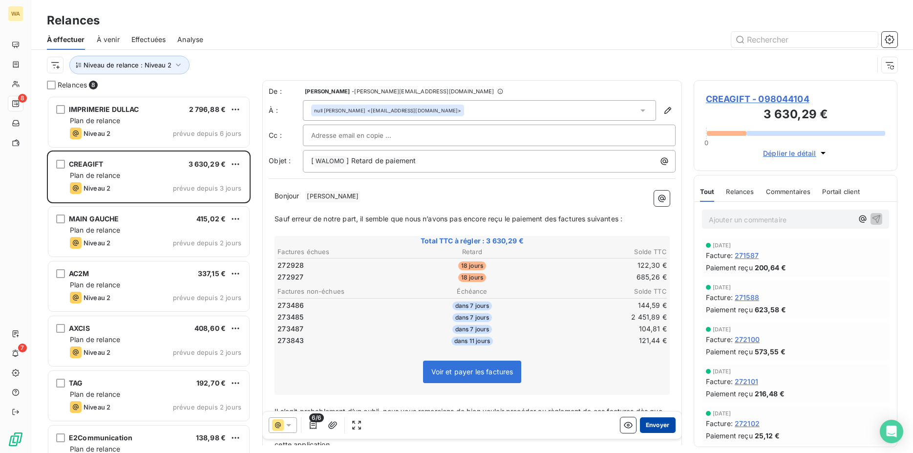
click at [641, 423] on button "Envoyer" at bounding box center [658, 425] width 36 height 16
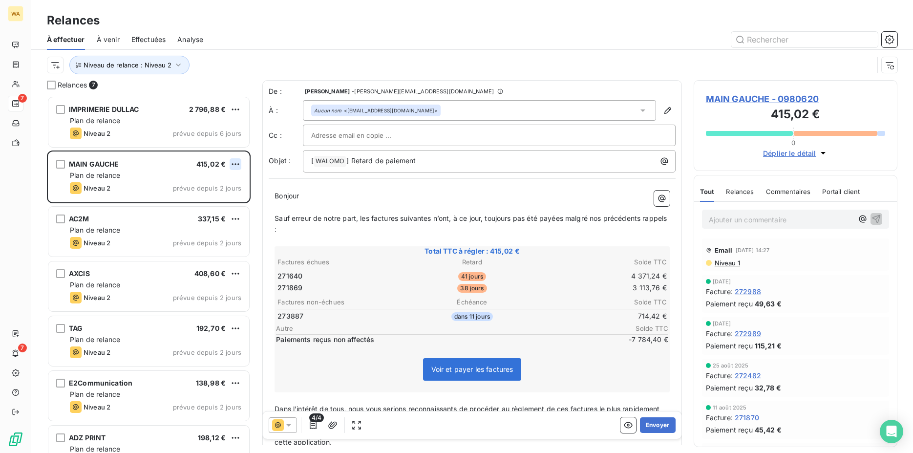
click at [233, 162] on html "WA 7 7 Relances À effectuer À venir Effectuées Analyse Niveau de relance : Nive…" at bounding box center [456, 226] width 913 height 453
click at [219, 204] on div "Passer cette action" at bounding box center [192, 201] width 87 height 16
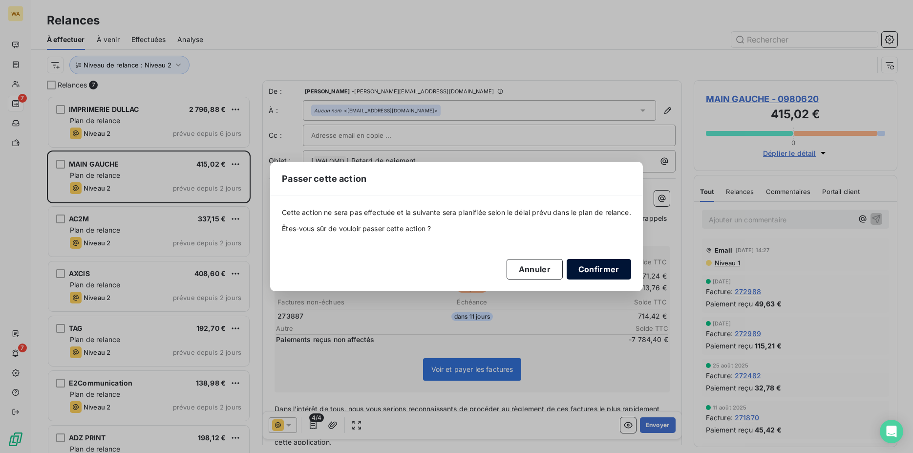
click at [600, 268] on button "Confirmer" at bounding box center [599, 269] width 64 height 21
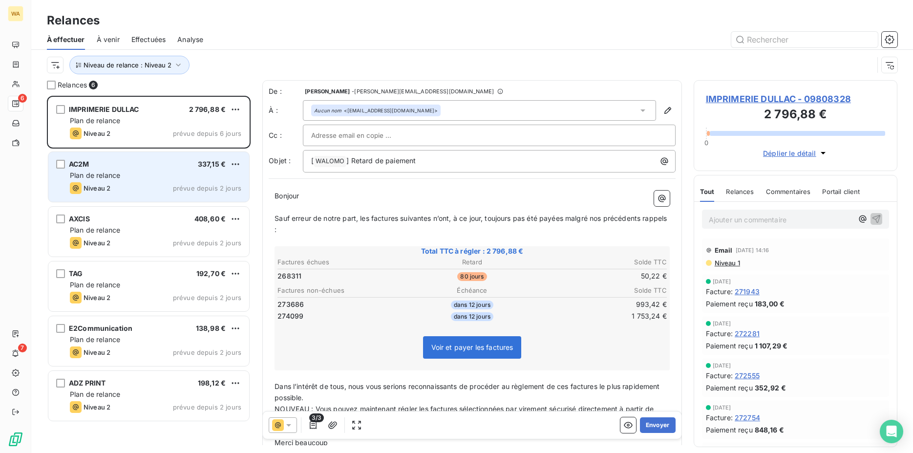
click at [153, 182] on div "Niveau 2 prévue depuis 2 jours" at bounding box center [155, 188] width 171 height 12
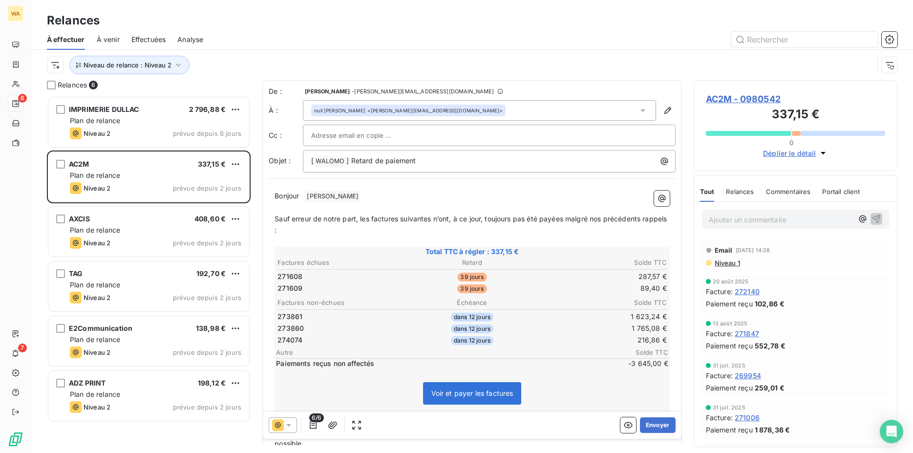
click at [288, 426] on icon at bounding box center [288, 425] width 5 height 2
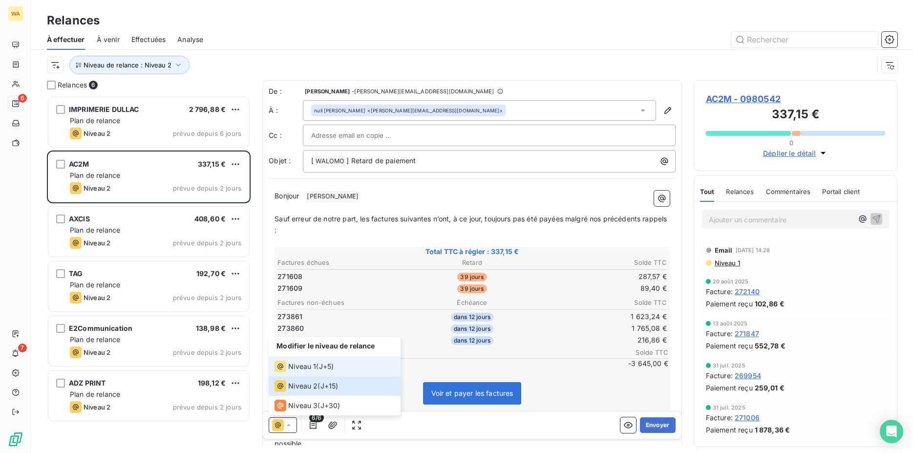
click at [297, 370] on span "Niveau 1" at bounding box center [302, 366] width 28 height 10
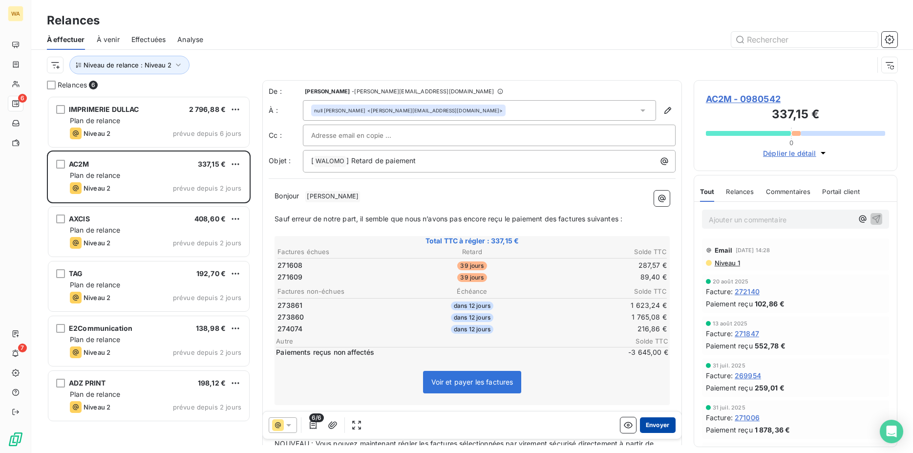
click at [646, 424] on button "Envoyer" at bounding box center [658, 425] width 36 height 16
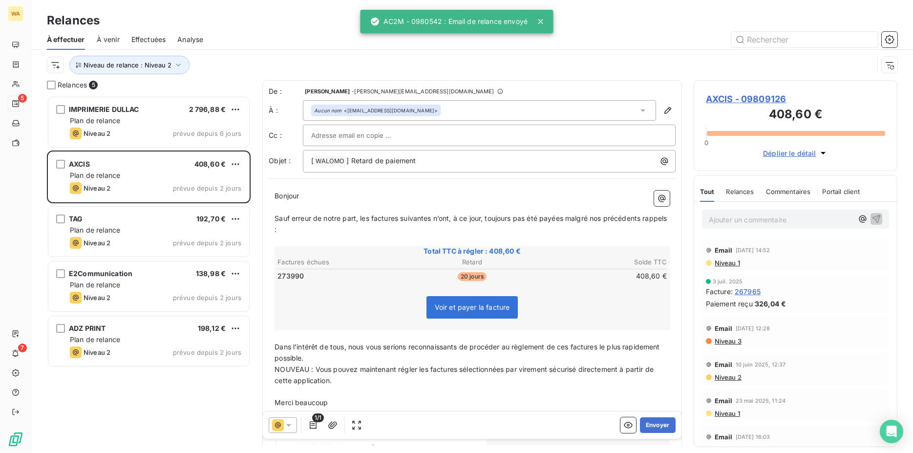
click at [284, 425] on icon at bounding box center [278, 425] width 12 height 12
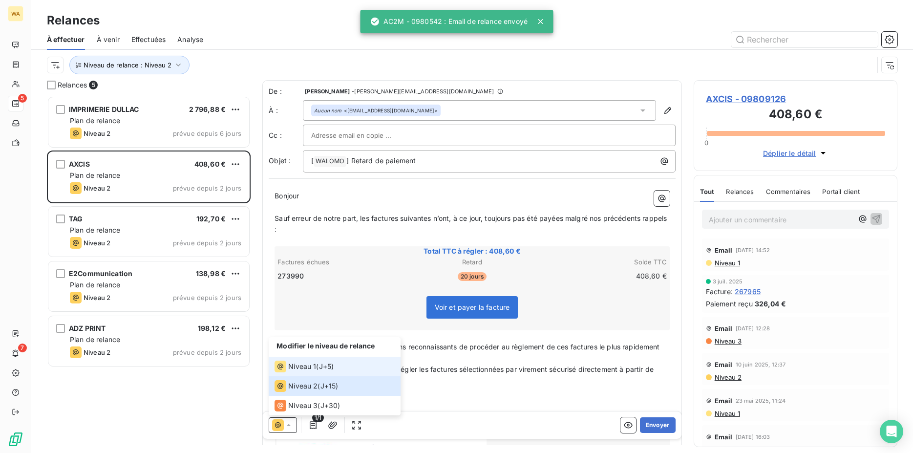
click at [291, 368] on span "Niveau 1" at bounding box center [302, 366] width 28 height 10
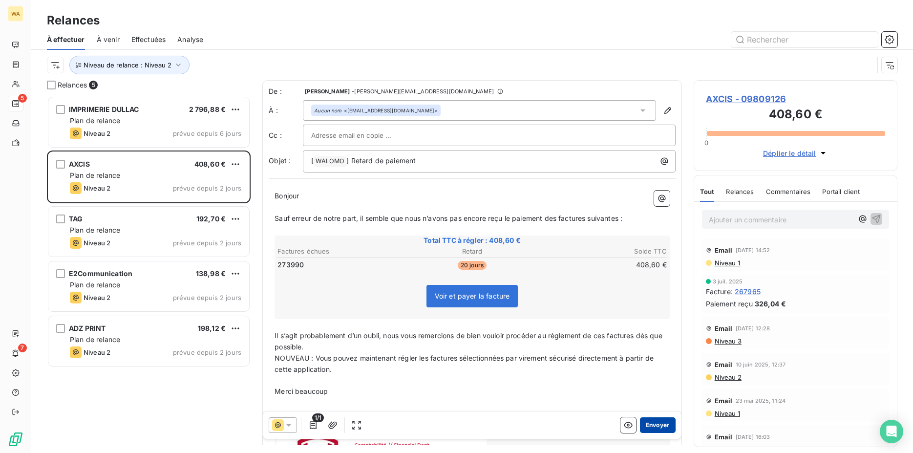
click at [646, 426] on button "Envoyer" at bounding box center [658, 425] width 36 height 16
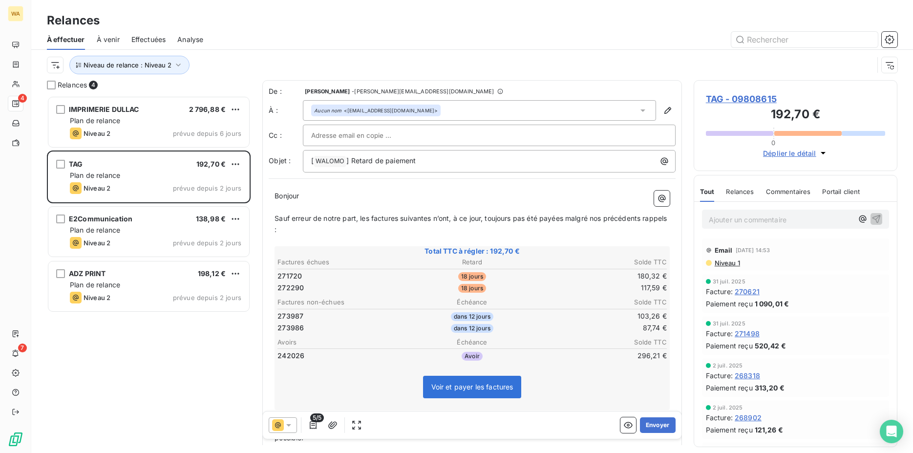
click at [286, 429] on icon at bounding box center [289, 425] width 10 height 10
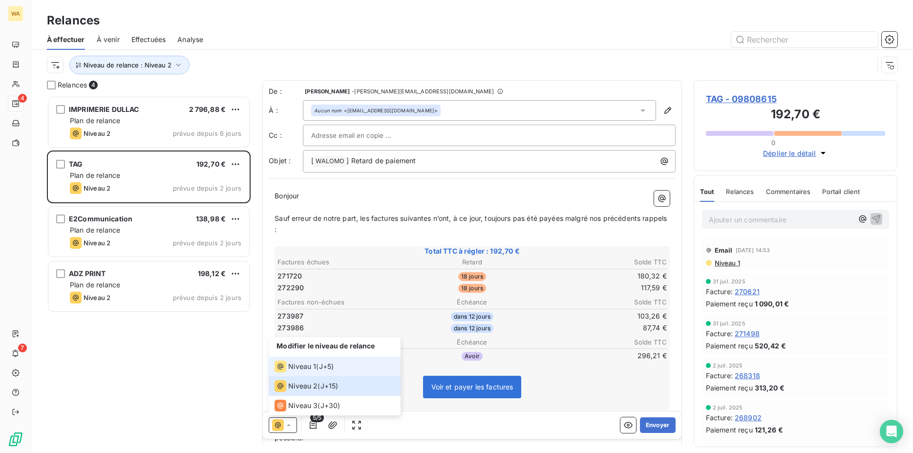
click at [291, 369] on span "Niveau 1" at bounding box center [302, 366] width 28 height 10
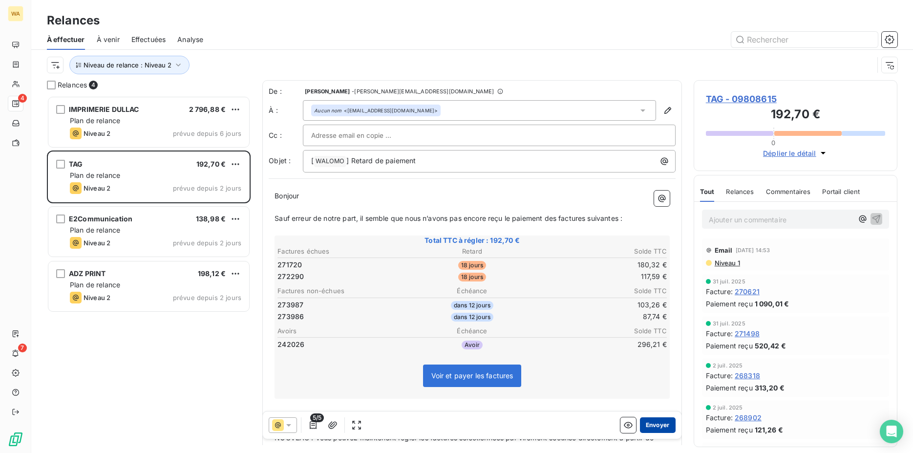
click at [648, 425] on button "Envoyer" at bounding box center [658, 425] width 36 height 16
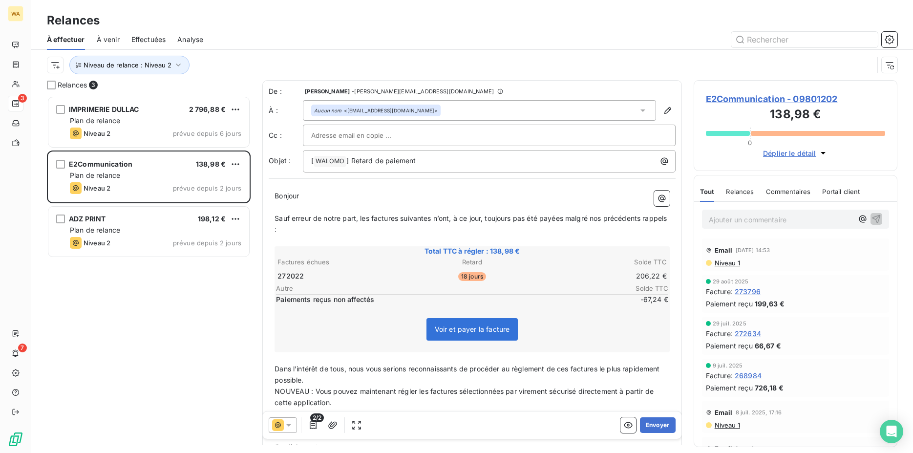
click at [283, 425] on icon at bounding box center [278, 425] width 12 height 12
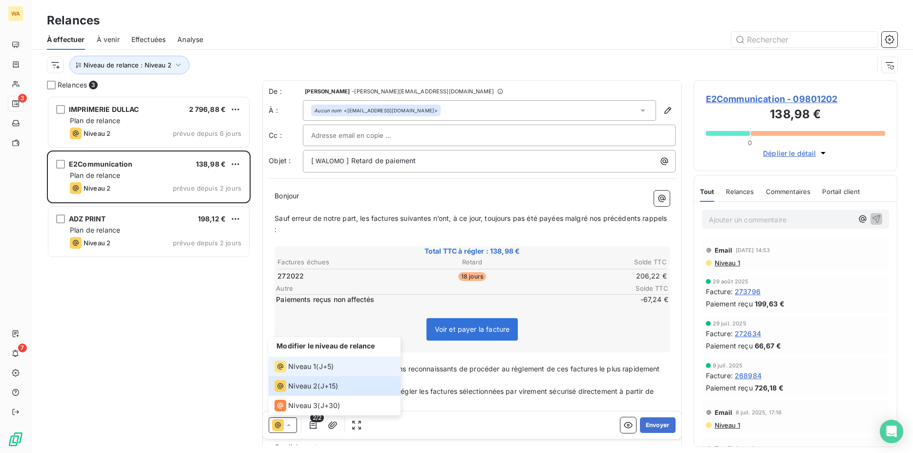
click at [299, 371] on div "Niveau 1" at bounding box center [296, 366] width 42 height 12
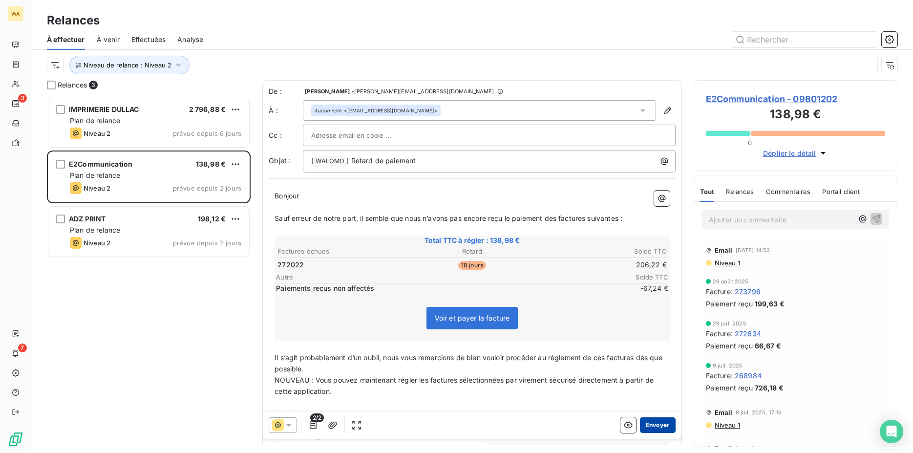
click at [654, 424] on button "Envoyer" at bounding box center [658, 425] width 36 height 16
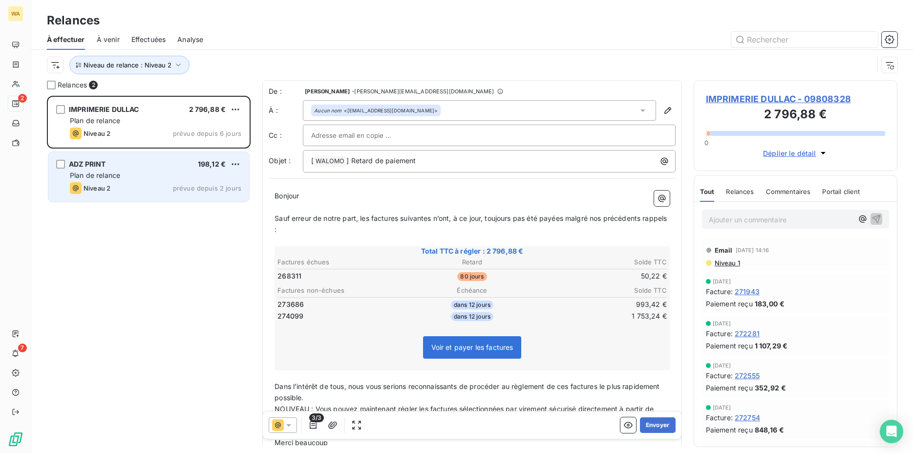
click at [130, 181] on div "ADZ PRINT 198,12 € Plan de relance Niveau 2 prévue depuis 2 jours" at bounding box center [148, 177] width 201 height 50
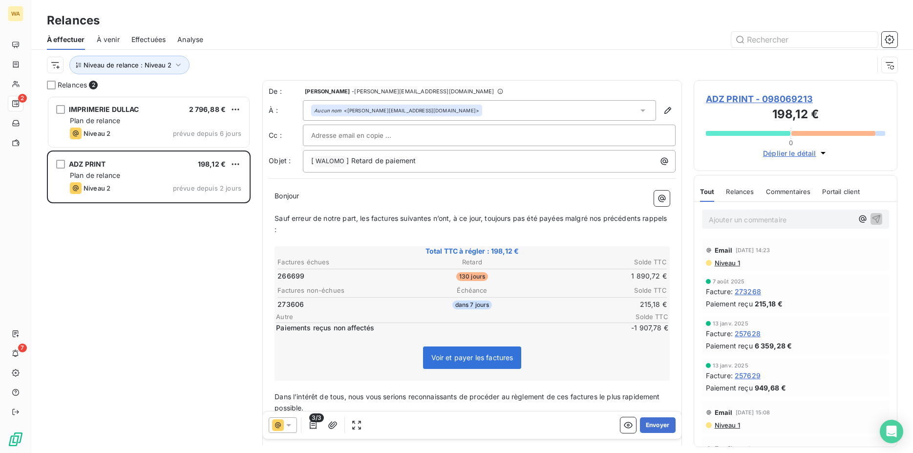
click at [281, 428] on icon at bounding box center [278, 425] width 12 height 12
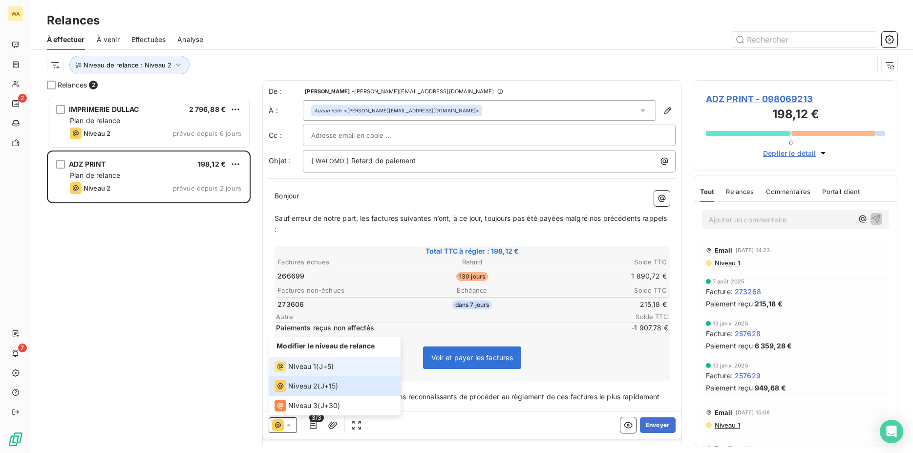
click at [293, 365] on span "Niveau 1" at bounding box center [302, 366] width 28 height 10
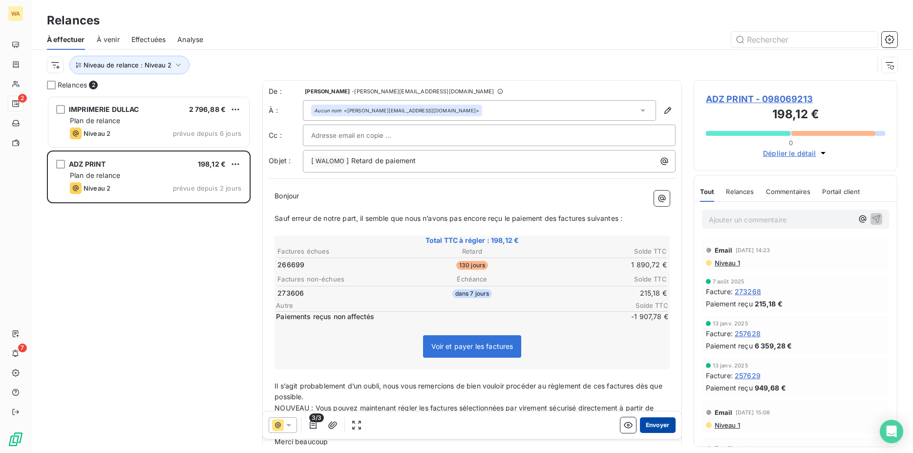
click at [656, 428] on button "Envoyer" at bounding box center [658, 425] width 36 height 16
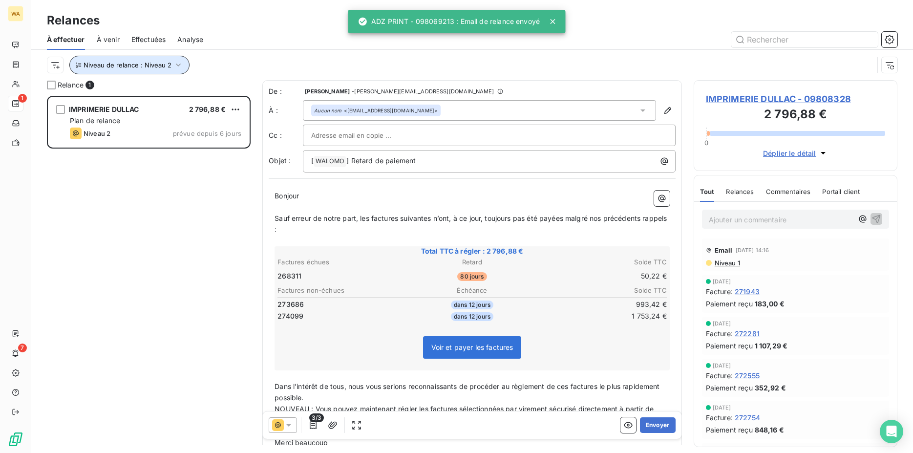
click at [160, 69] on button "Niveau de relance : Niveau 2" at bounding box center [129, 65] width 120 height 19
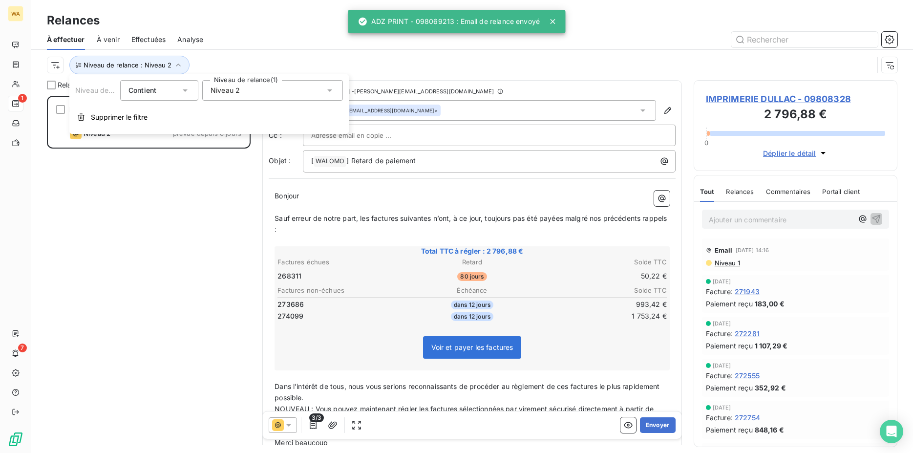
click at [232, 95] on div "Niveau 2" at bounding box center [272, 90] width 141 height 21
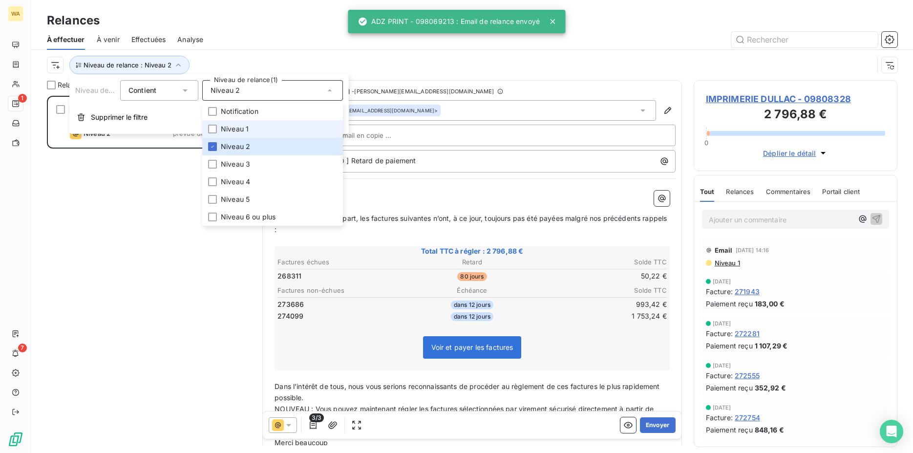
click at [238, 127] on span "Niveau 1" at bounding box center [235, 129] width 28 height 10
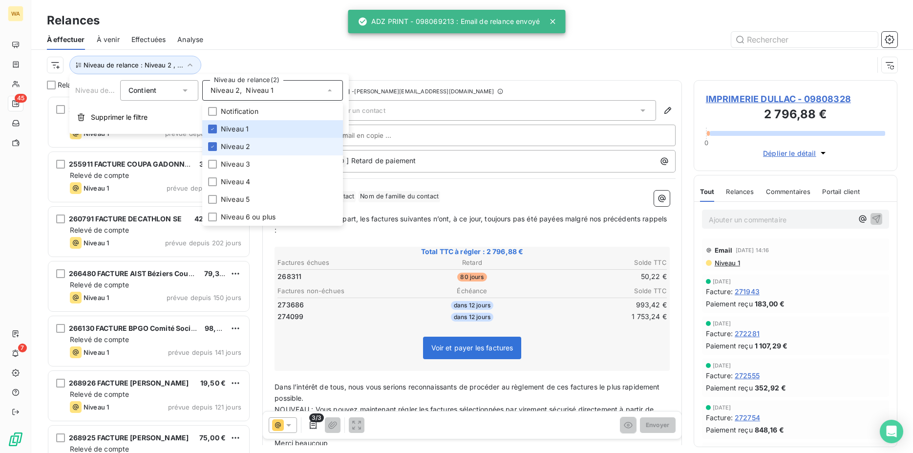
scroll to position [349, 196]
click at [239, 143] on span "Niveau 2" at bounding box center [235, 147] width 29 height 10
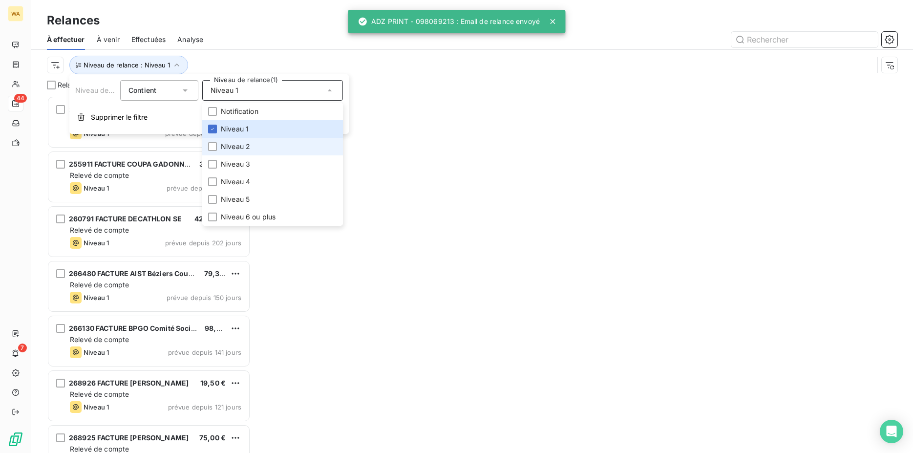
scroll to position [349, 196]
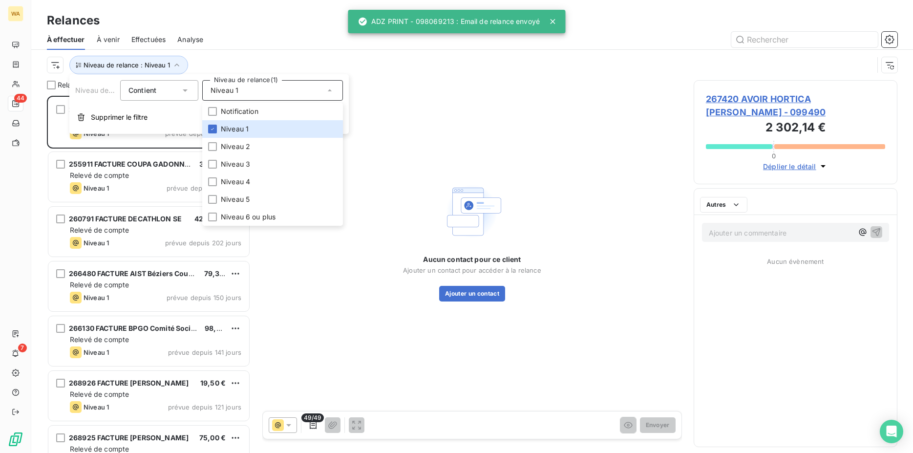
click at [264, 42] on div at bounding box center [556, 40] width 682 height 16
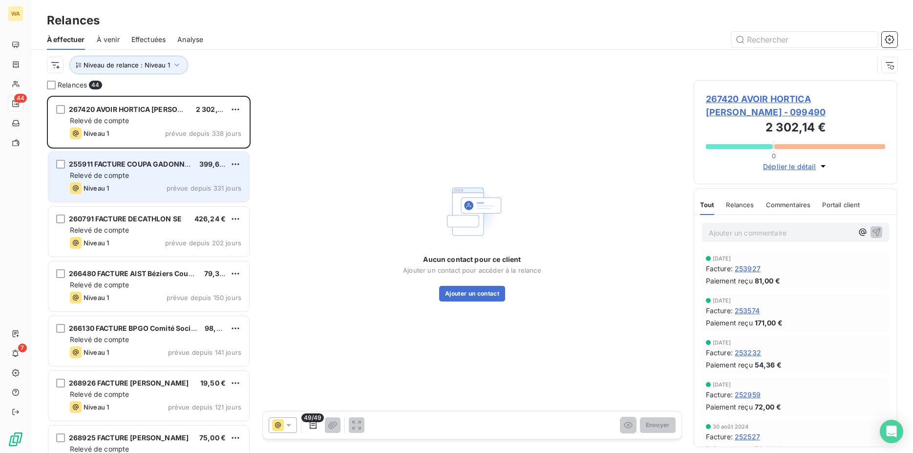
click at [173, 172] on div "Relevé de compte" at bounding box center [155, 175] width 171 height 10
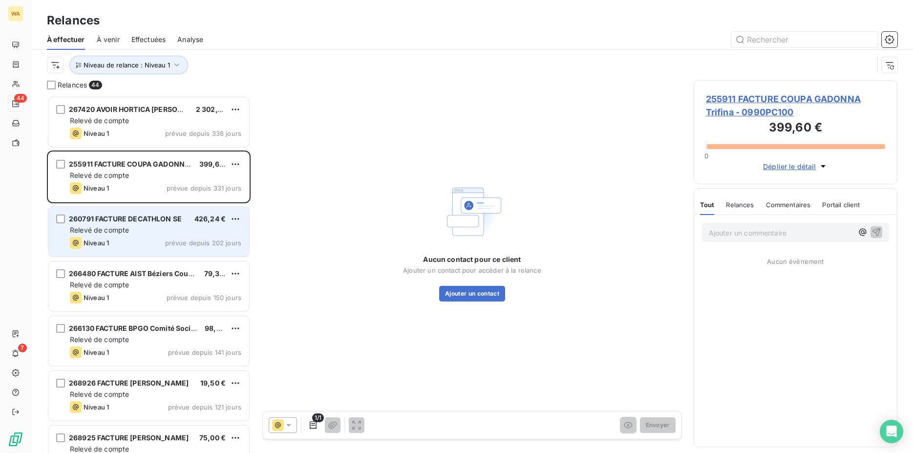
click at [161, 223] on div "260791 FACTURE DECATHLON SE" at bounding box center [125, 219] width 113 height 10
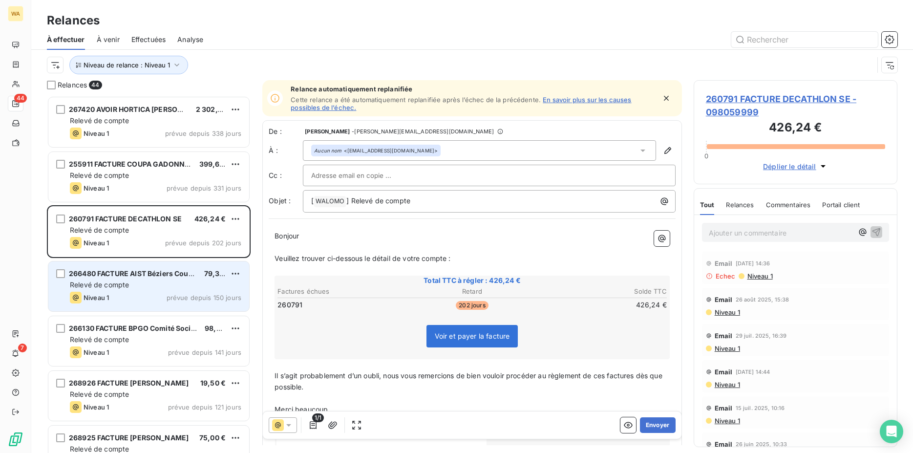
click at [167, 280] on div "Relevé de compte" at bounding box center [155, 285] width 171 height 10
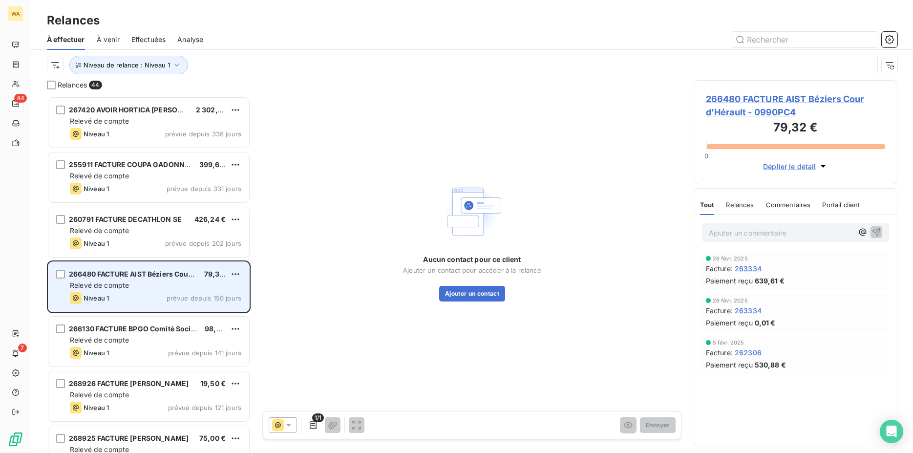
scroll to position [100, 0]
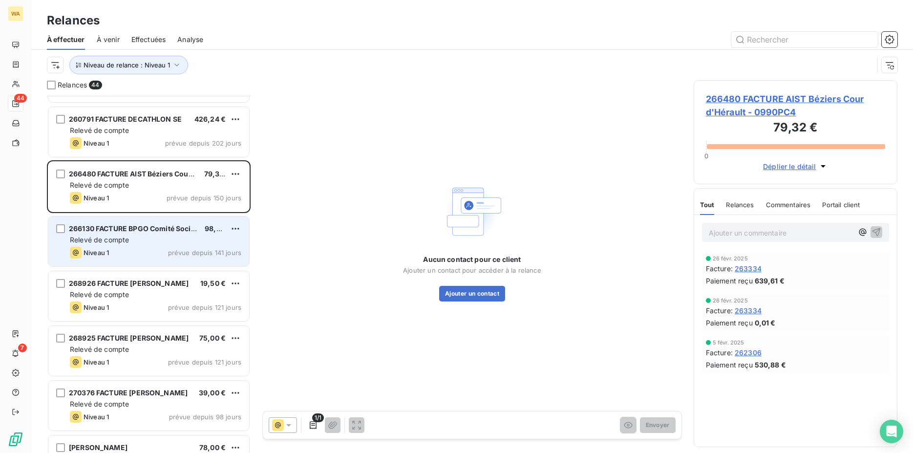
click at [149, 241] on div "Relevé de compte" at bounding box center [155, 240] width 171 height 10
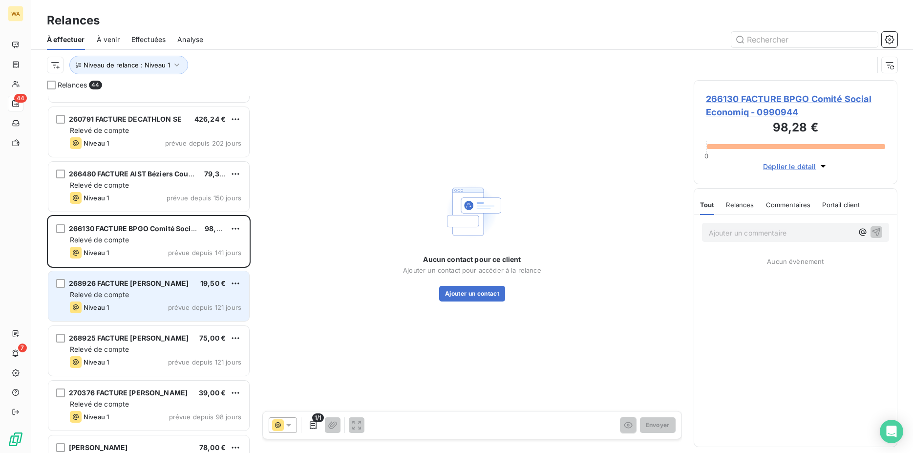
click at [144, 289] on div "268926 FACTURE [PERSON_NAME] 19,50 € Relevé de compte Niveau 1 prévue depuis 12…" at bounding box center [148, 296] width 201 height 50
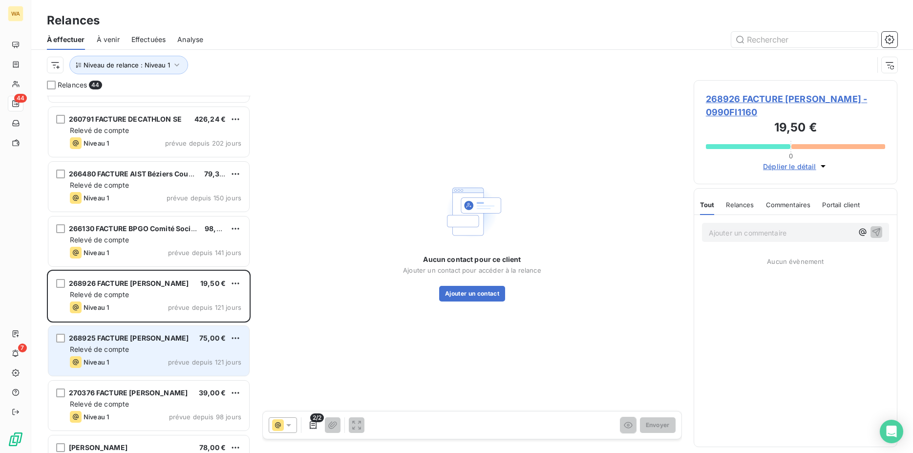
click at [147, 343] on div "268925 FACTURE [PERSON_NAME]" at bounding box center [129, 338] width 120 height 10
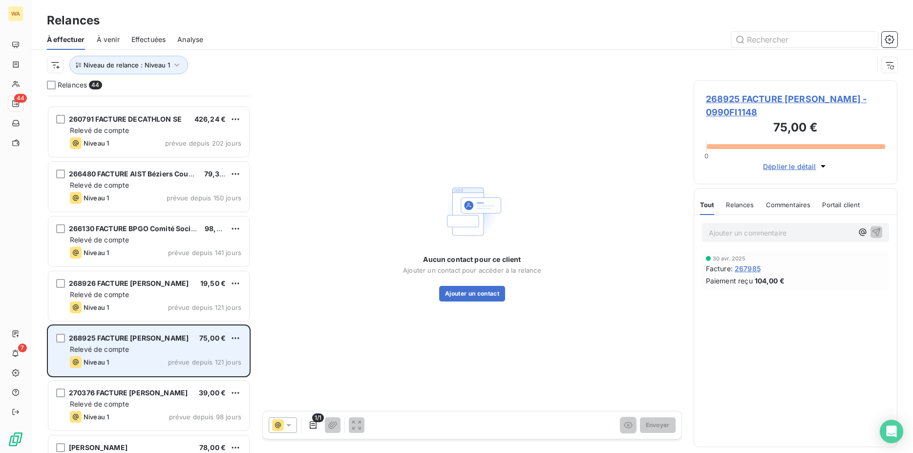
scroll to position [200, 0]
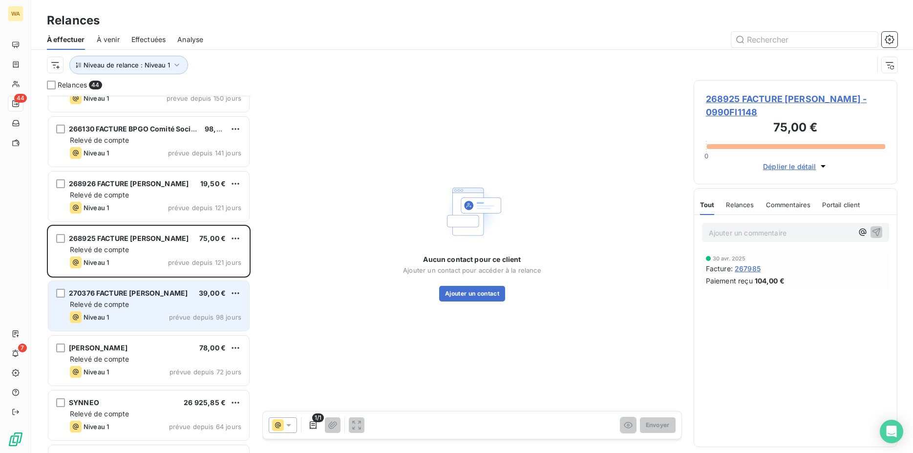
click at [142, 297] on span "270376 FACTURE [PERSON_NAME]" at bounding box center [128, 293] width 119 height 8
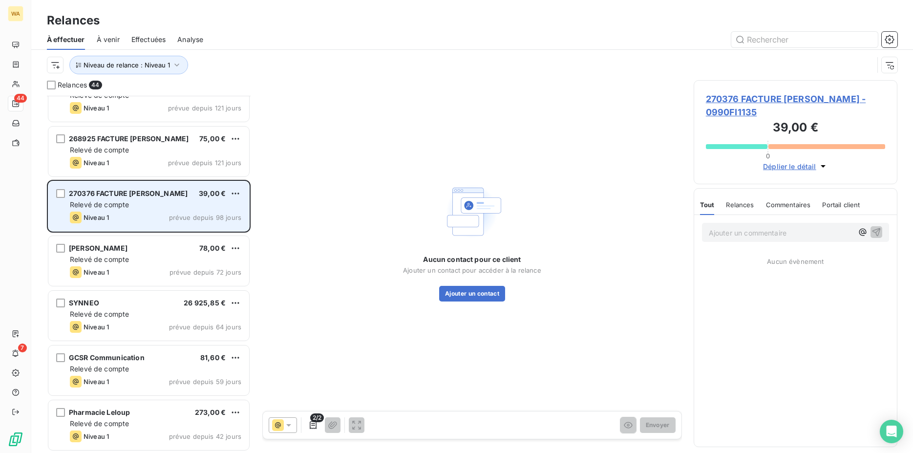
scroll to position [349, 0]
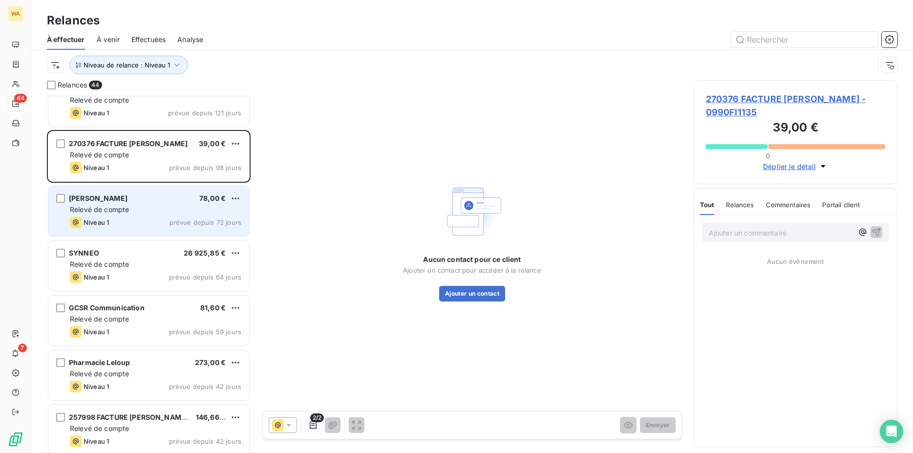
click at [129, 209] on div "Relevé de compte" at bounding box center [155, 210] width 171 height 10
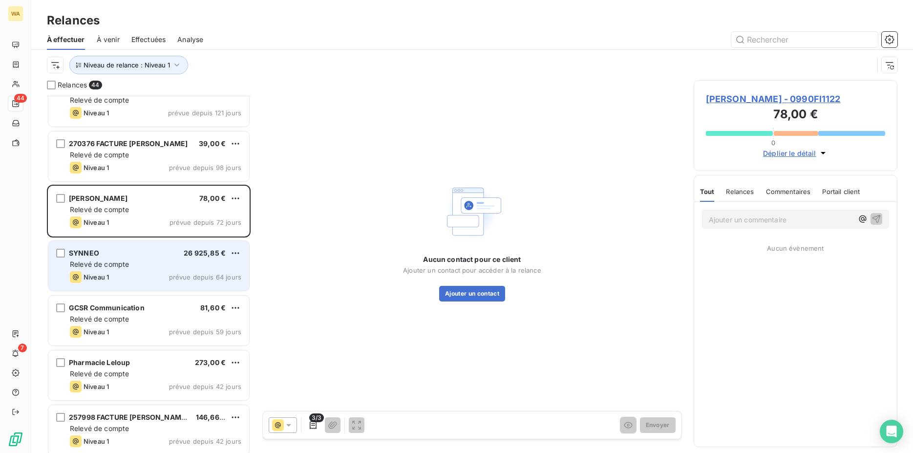
click at [131, 264] on div "Relevé de compte" at bounding box center [155, 264] width 171 height 10
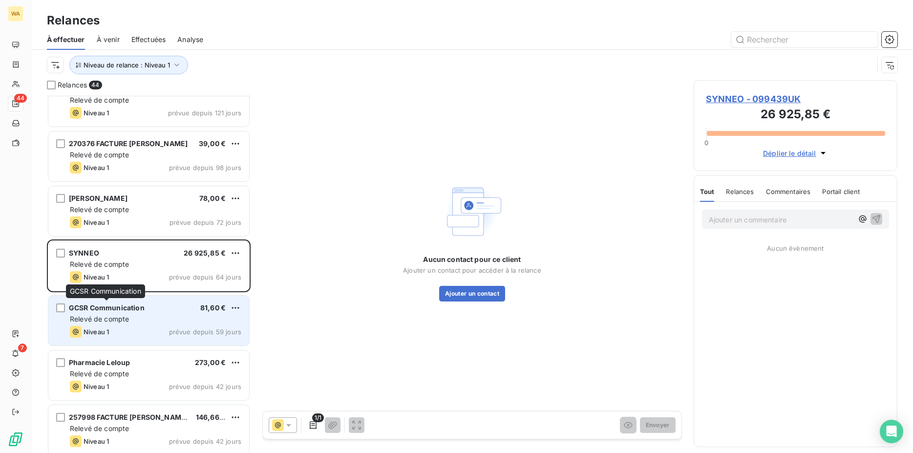
click at [131, 308] on span "GCSR Communication" at bounding box center [107, 307] width 76 height 8
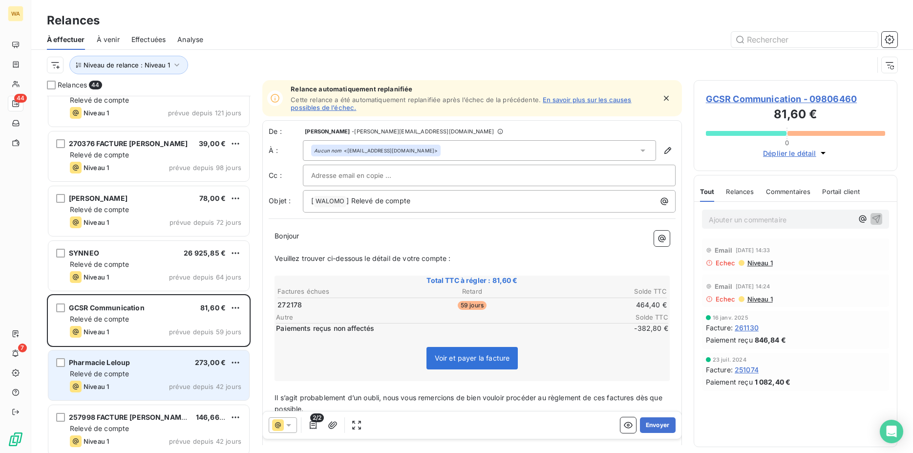
click at [132, 358] on div "Pharmacie Leloup 273,00 €" at bounding box center [155, 362] width 171 height 9
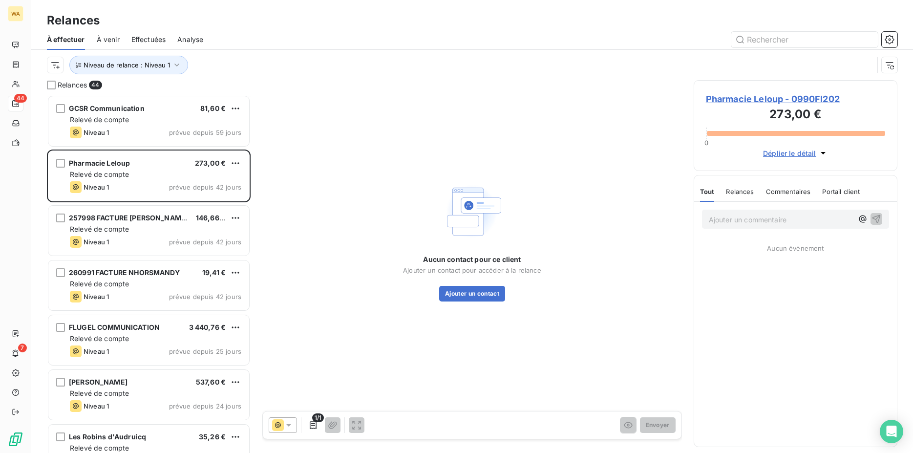
scroll to position [598, 0]
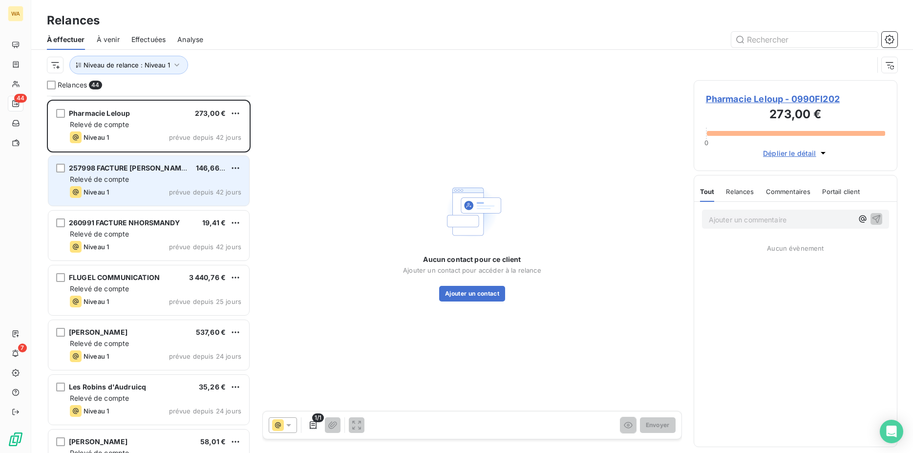
click at [168, 184] on div "257998 FACTURE [PERSON_NAME] 146,66 € Relevé de compte Niveau 1 prévue depuis 4…" at bounding box center [148, 181] width 201 height 50
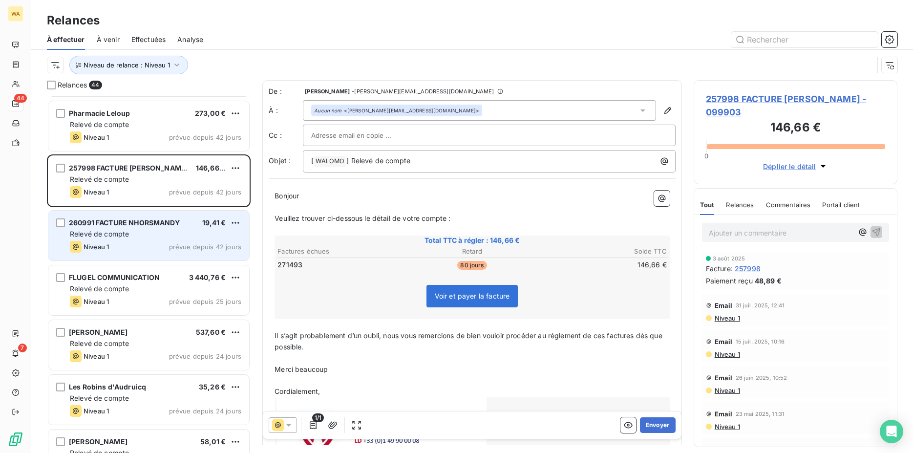
click at [166, 249] on div "Niveau 1 prévue depuis 42 jours" at bounding box center [155, 247] width 171 height 12
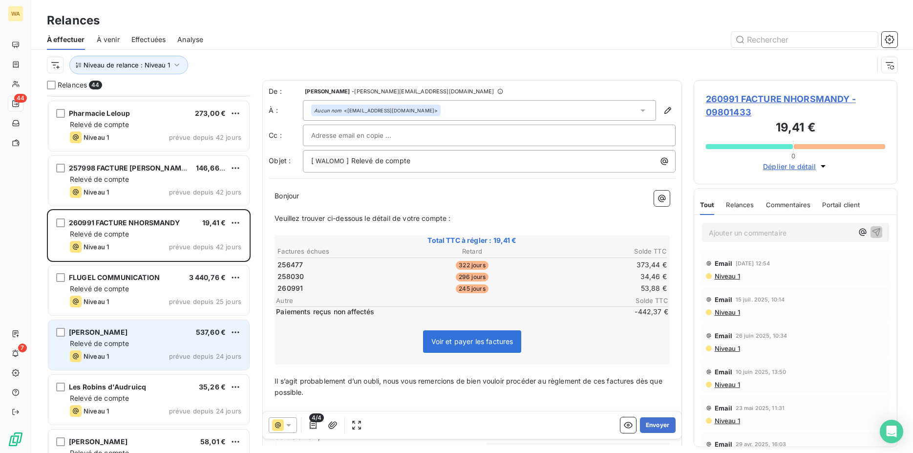
click at [157, 333] on div "SAS LEOVIC 537,60 €" at bounding box center [155, 332] width 171 height 9
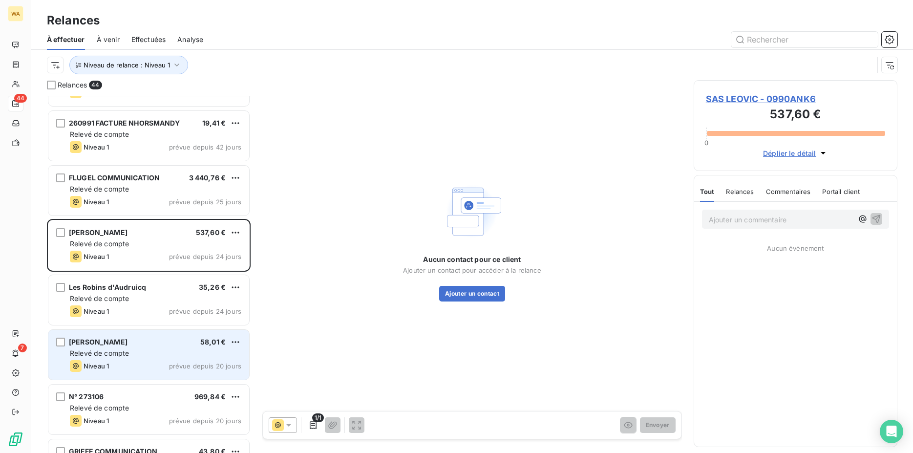
scroll to position [748, 0]
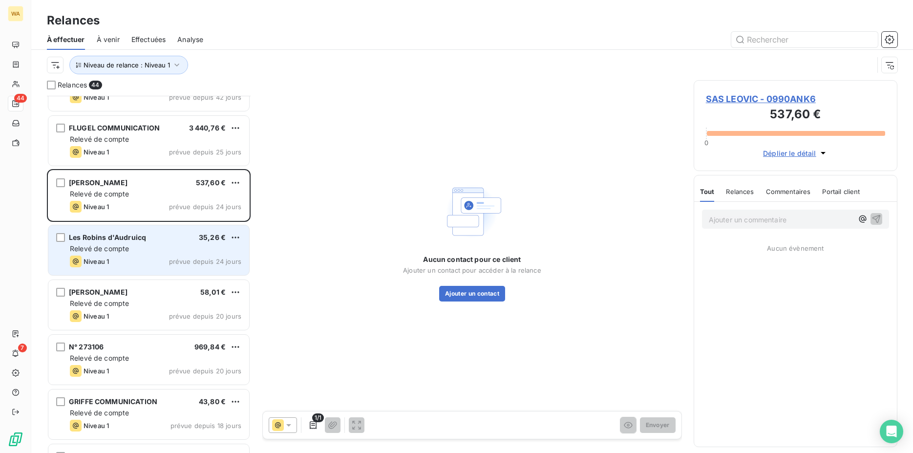
click at [146, 248] on div "Relevé de compte" at bounding box center [155, 249] width 171 height 10
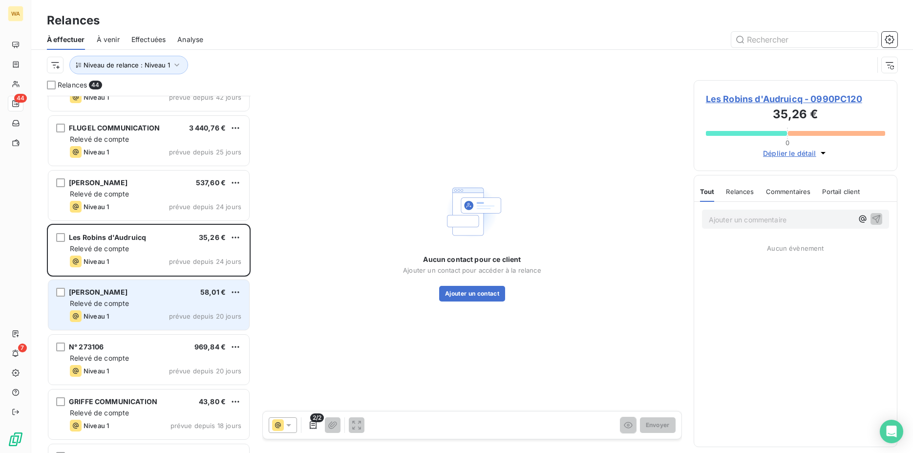
click at [151, 294] on div "[PERSON_NAME] 58,01 €" at bounding box center [155, 292] width 171 height 9
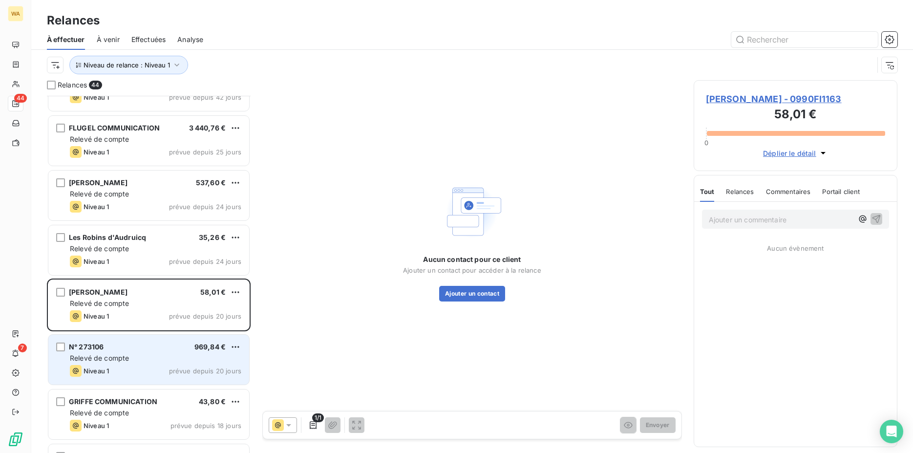
click at [155, 351] on div "N° 273106 969,84 €" at bounding box center [155, 346] width 171 height 9
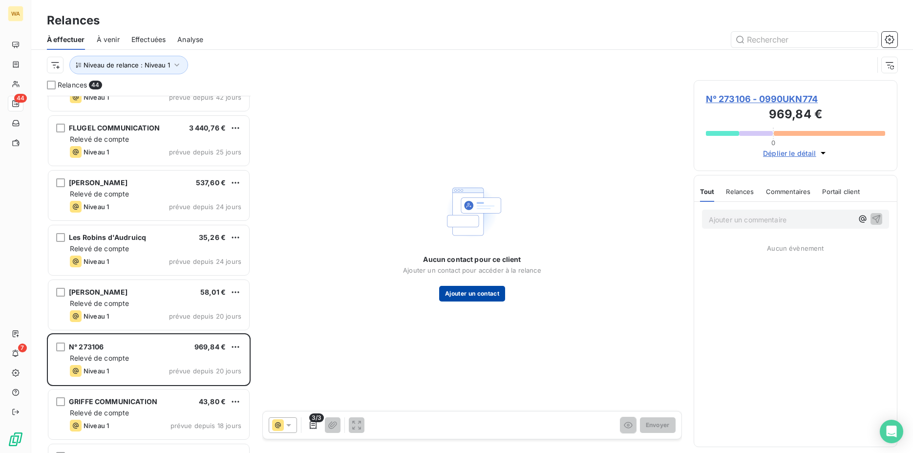
click at [468, 297] on button "Ajouter un contact" at bounding box center [472, 294] width 66 height 16
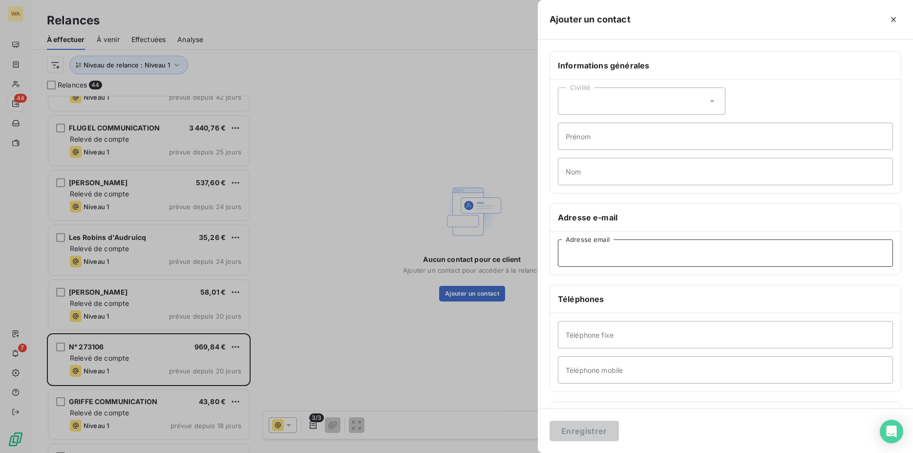
click at [631, 253] on input "Adresse email" at bounding box center [725, 252] width 335 height 27
paste input "[EMAIL_ADDRESS][DOMAIN_NAME]"
type input "[EMAIL_ADDRESS][DOMAIN_NAME]"
click at [596, 434] on button "Enregistrer" at bounding box center [584, 431] width 69 height 21
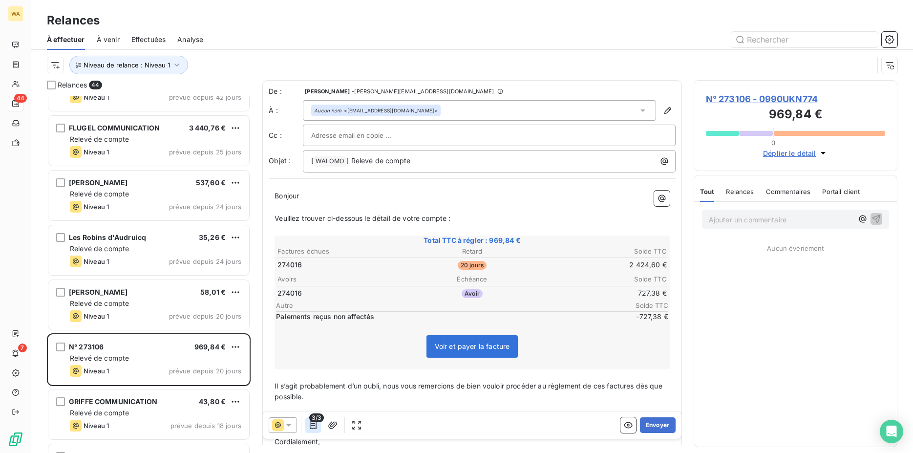
click at [313, 425] on icon "button" at bounding box center [313, 425] width 7 height 8
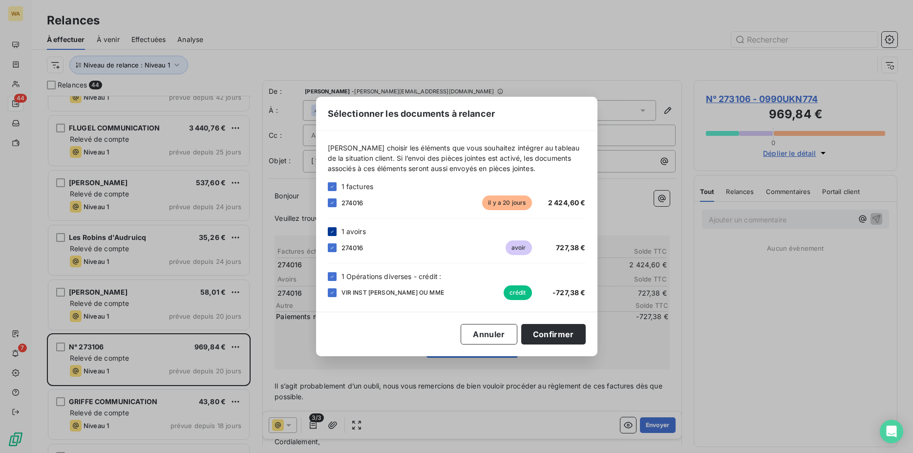
click at [333, 230] on icon at bounding box center [332, 232] width 6 height 6
click at [543, 330] on button "Confirmer" at bounding box center [553, 334] width 64 height 21
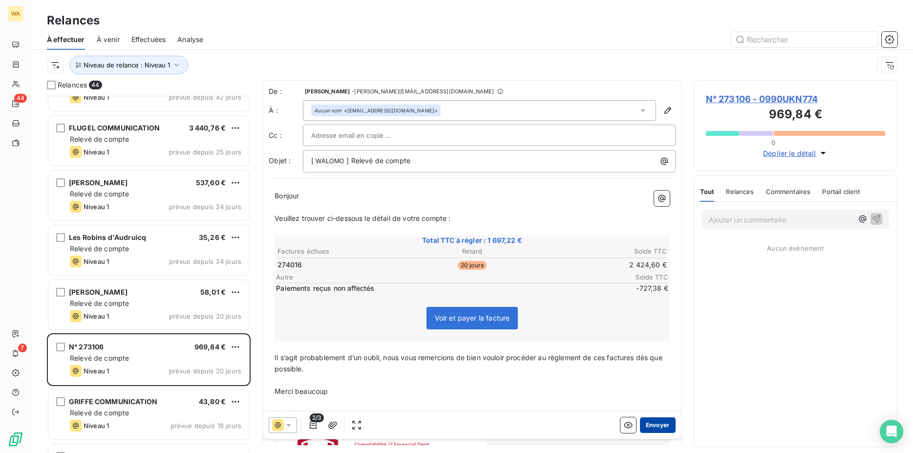
click at [653, 424] on button "Envoyer" at bounding box center [658, 425] width 36 height 16
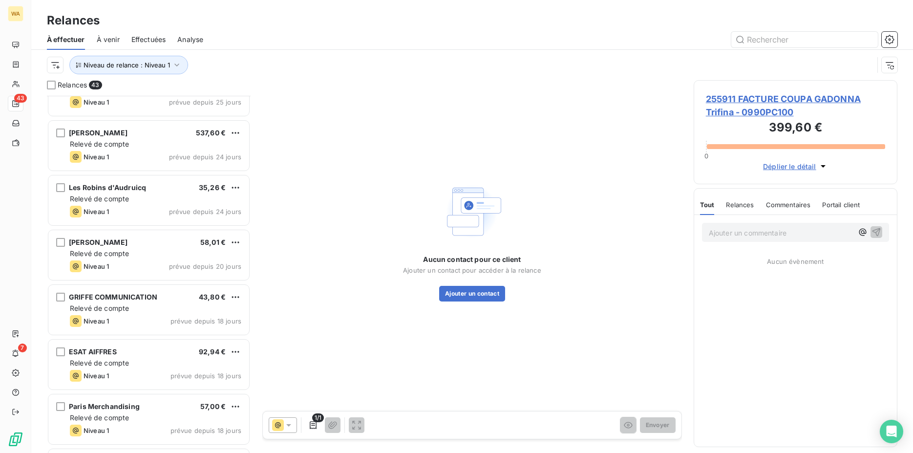
scroll to position [848, 0]
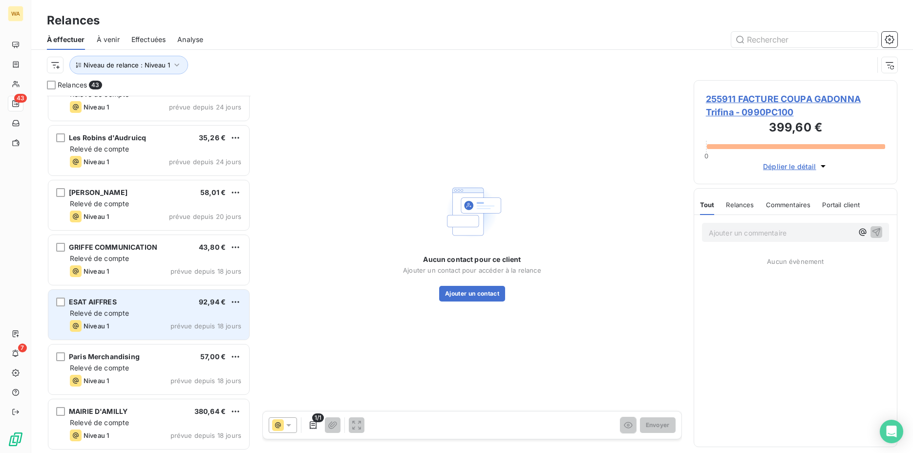
click at [106, 315] on span "Relevé de compte" at bounding box center [99, 313] width 59 height 8
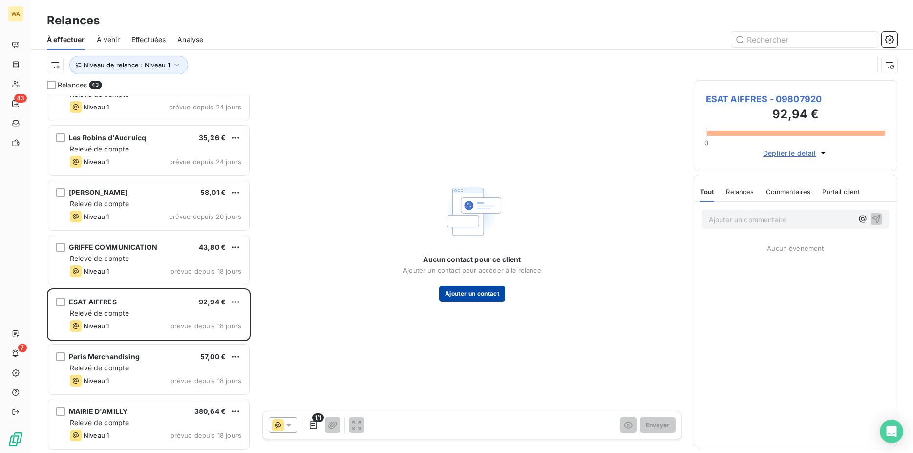
click at [461, 295] on button "Ajouter un contact" at bounding box center [472, 294] width 66 height 16
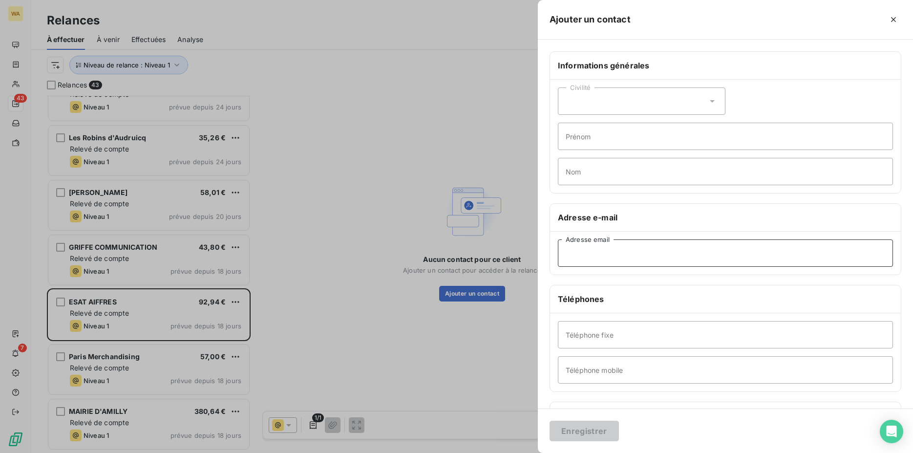
click at [579, 255] on input "Adresse email" at bounding box center [725, 252] width 335 height 27
paste input "[EMAIL_ADDRESS][DOMAIN_NAME]"
type input "[EMAIL_ADDRESS][DOMAIN_NAME]"
click at [590, 431] on button "Enregistrer" at bounding box center [584, 431] width 69 height 21
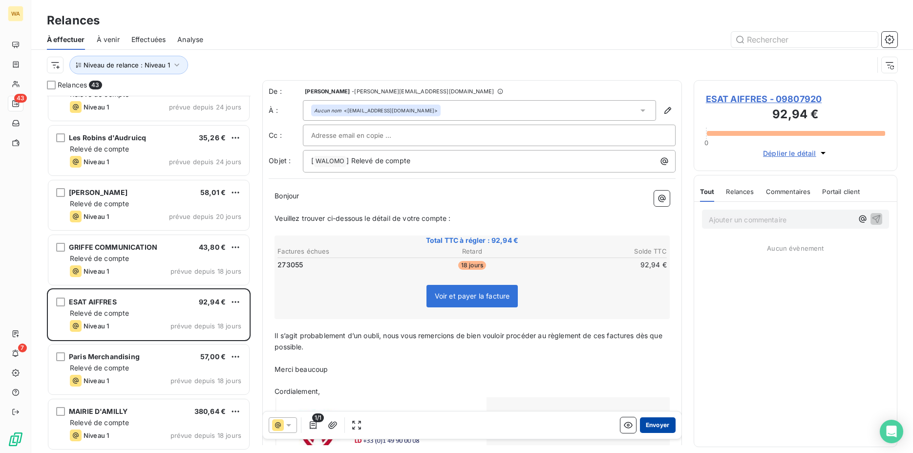
click at [651, 427] on button "Envoyer" at bounding box center [658, 425] width 36 height 16
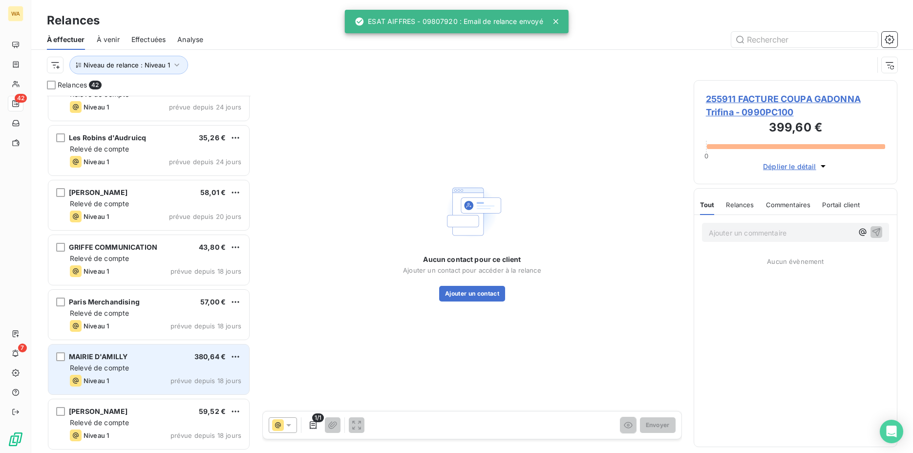
click at [148, 360] on div "MAIRIE D'AMILLY 380,64 €" at bounding box center [155, 356] width 171 height 9
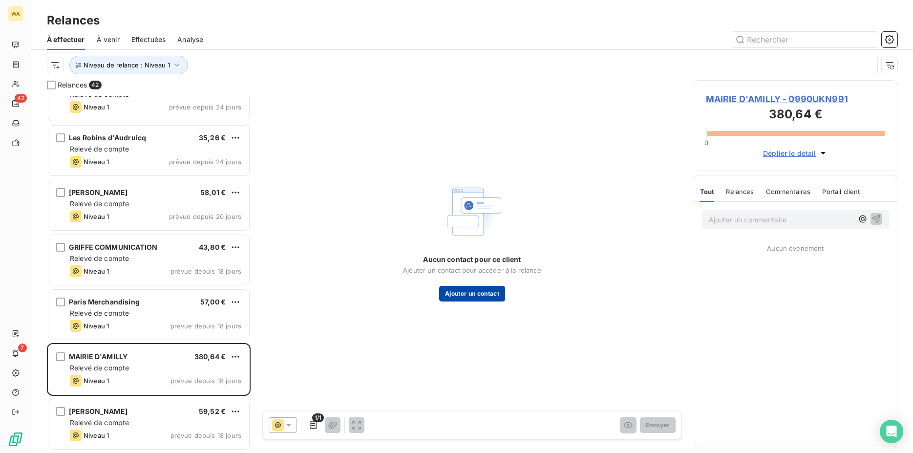
click at [476, 291] on button "Ajouter un contact" at bounding box center [472, 294] width 66 height 16
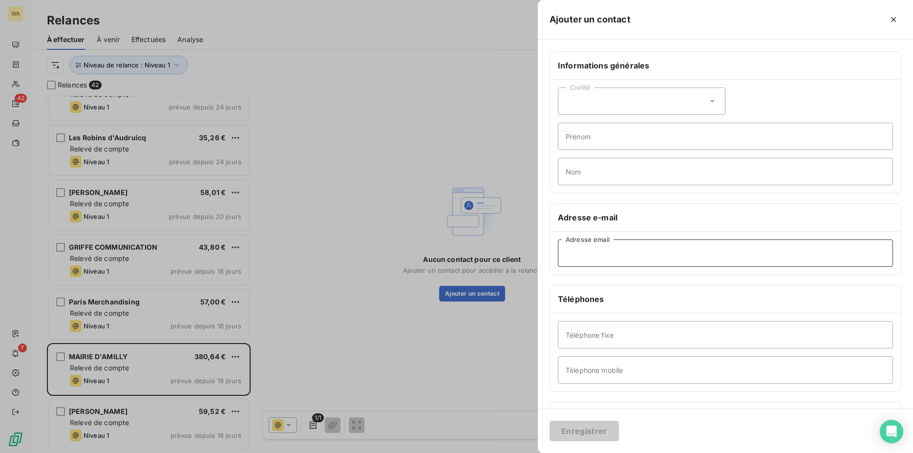
click at [591, 251] on input "Adresse email" at bounding box center [725, 252] width 335 height 27
paste input "[PERSON_NAME][EMAIL_ADDRESS][DOMAIN_NAME]"
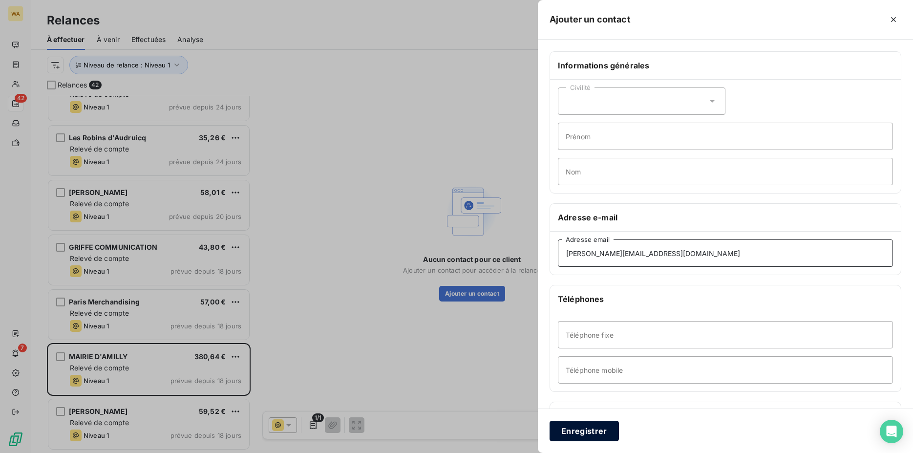
type input "[PERSON_NAME][EMAIL_ADDRESS][DOMAIN_NAME]"
click at [588, 429] on button "Enregistrer" at bounding box center [584, 431] width 69 height 21
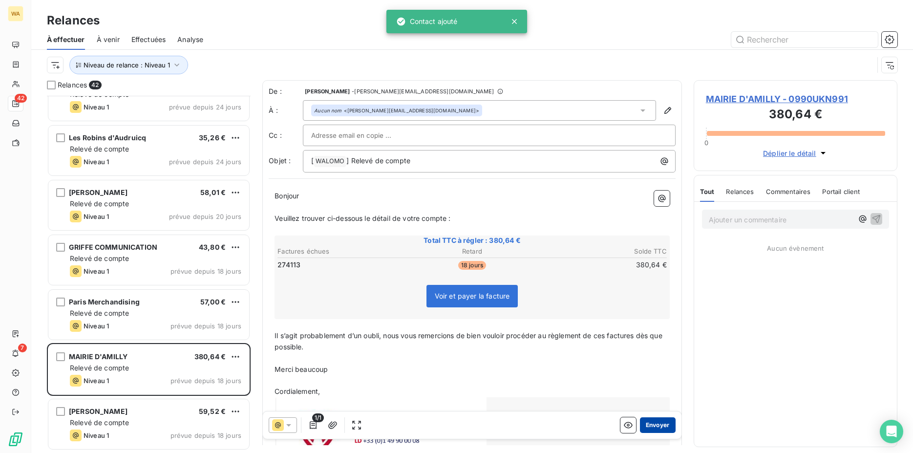
click at [647, 420] on button "Envoyer" at bounding box center [658, 425] width 36 height 16
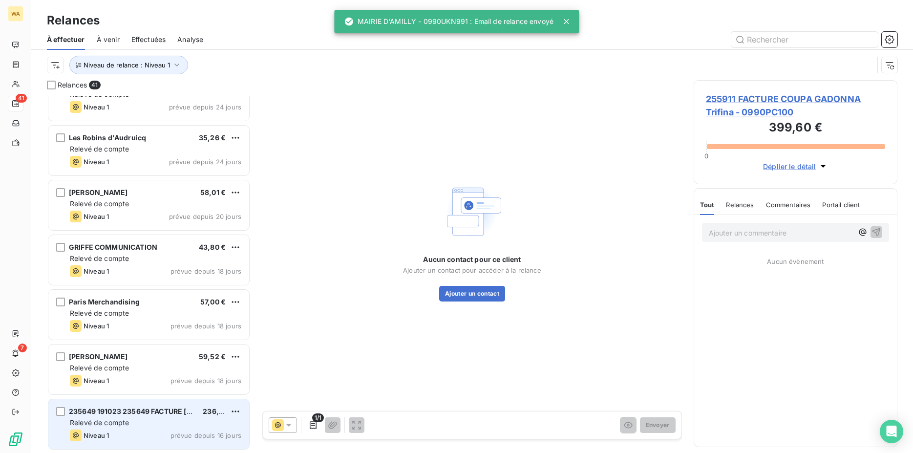
scroll to position [947, 0]
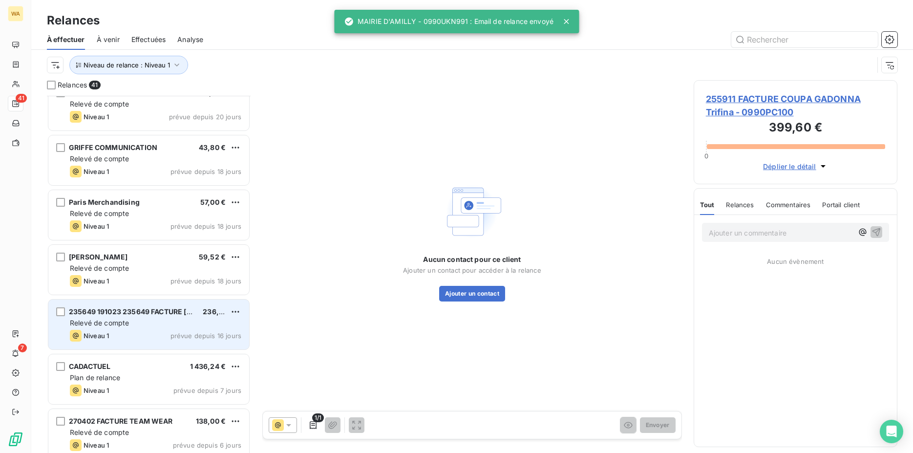
click at [140, 322] on div "Relevé de compte" at bounding box center [155, 323] width 171 height 10
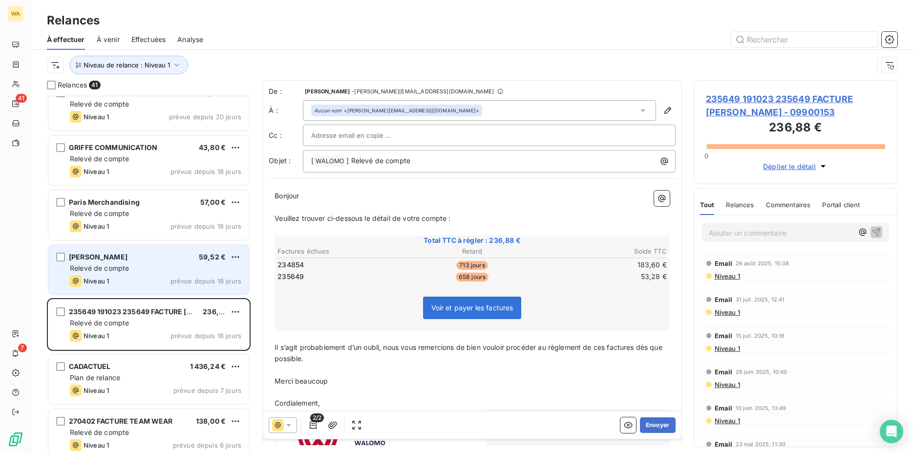
click at [135, 286] on div "Niveau 1 prévue depuis 18 jours" at bounding box center [155, 281] width 171 height 12
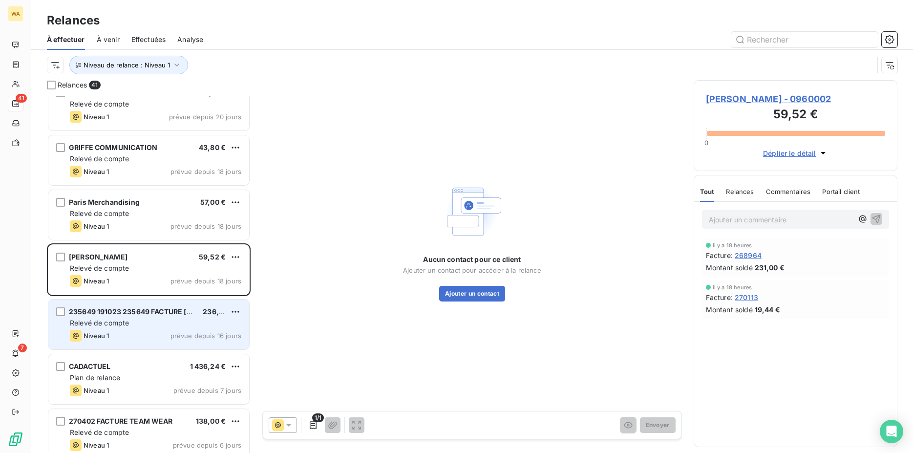
click at [143, 322] on div "Relevé de compte" at bounding box center [155, 323] width 171 height 10
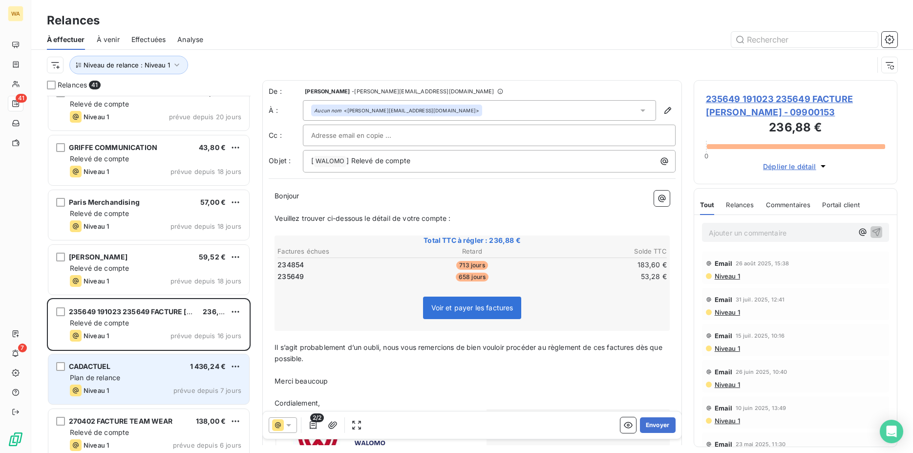
click at [143, 381] on div "Plan de relance" at bounding box center [155, 378] width 171 height 10
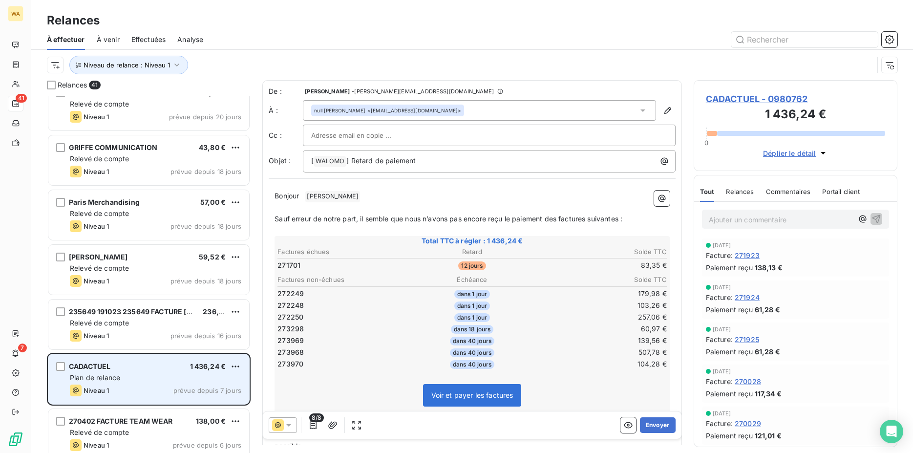
scroll to position [997, 0]
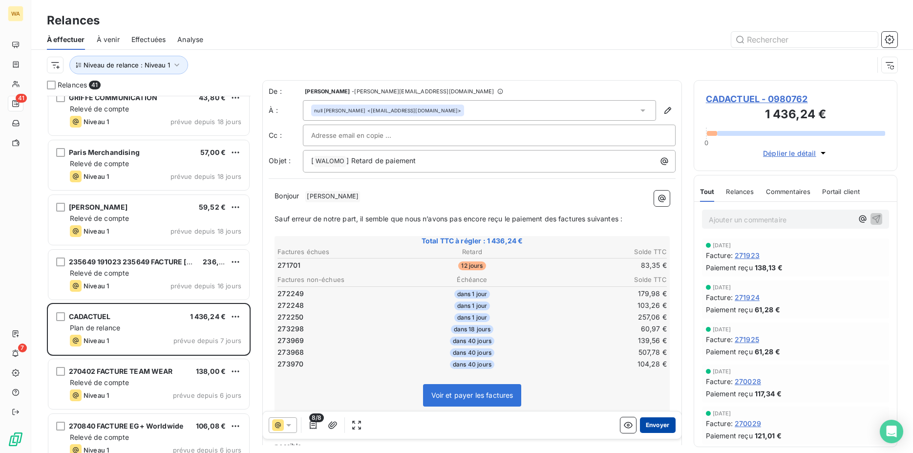
click at [652, 423] on button "Envoyer" at bounding box center [658, 425] width 36 height 16
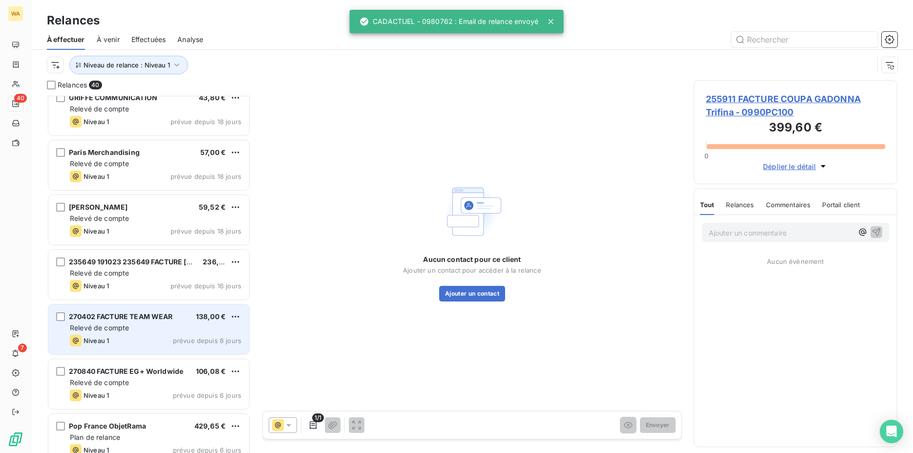
click at [127, 326] on span "Relevé de compte" at bounding box center [99, 327] width 59 height 8
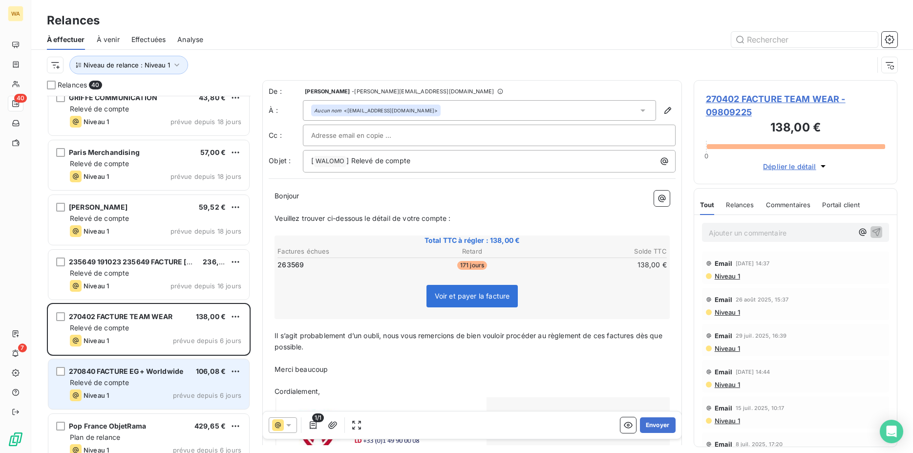
click at [133, 378] on div "Relevé de compte" at bounding box center [155, 383] width 171 height 10
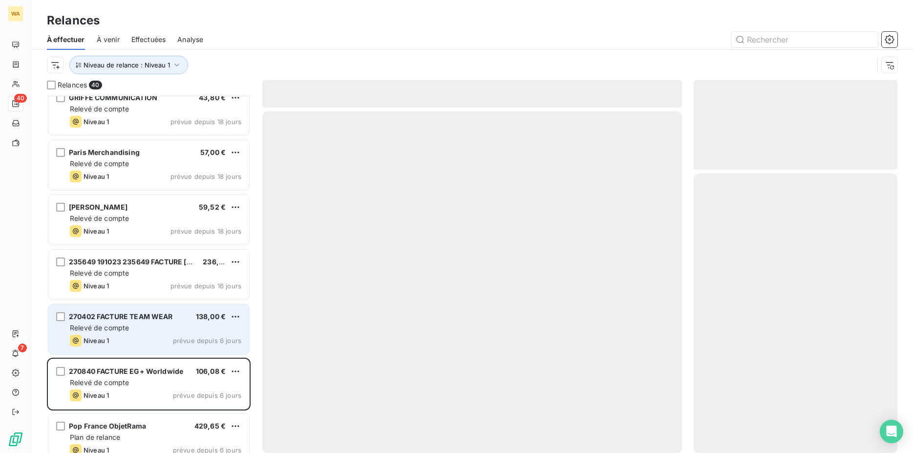
click at [136, 332] on div "Relevé de compte" at bounding box center [155, 328] width 171 height 10
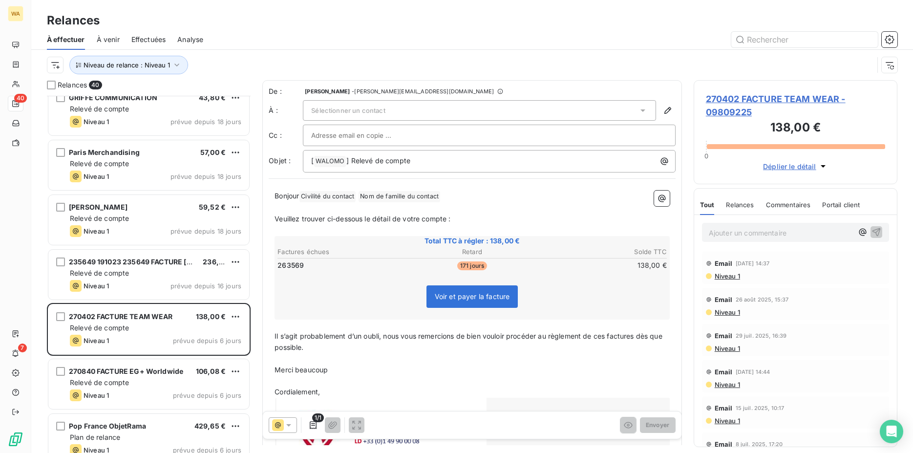
click at [388, 112] on div "Sélectionner un contact" at bounding box center [479, 110] width 353 height 21
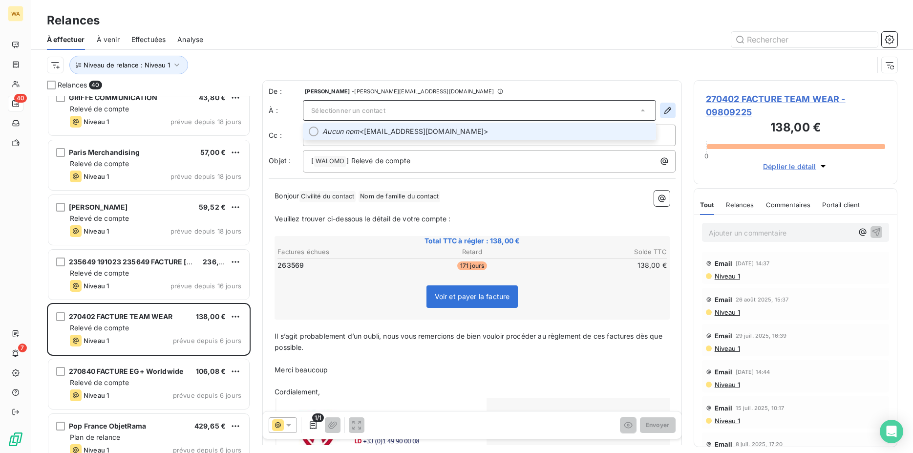
click at [663, 112] on icon "button" at bounding box center [668, 111] width 10 height 10
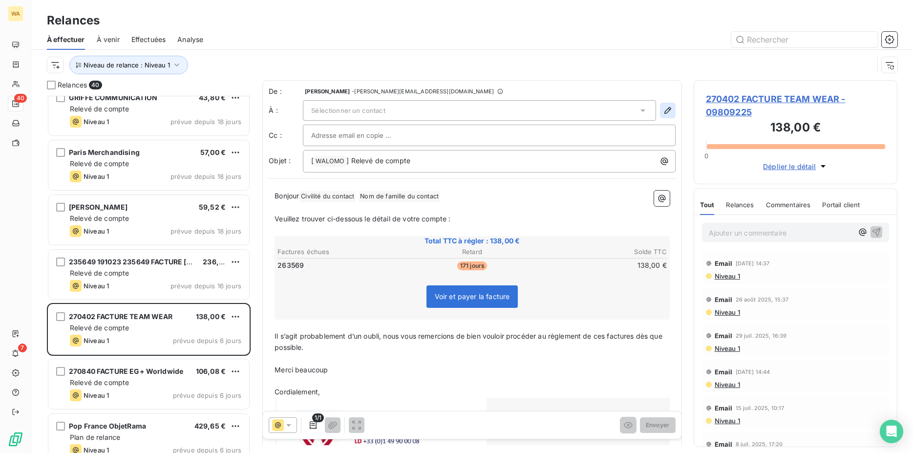
click at [663, 109] on icon "button" at bounding box center [668, 111] width 10 height 10
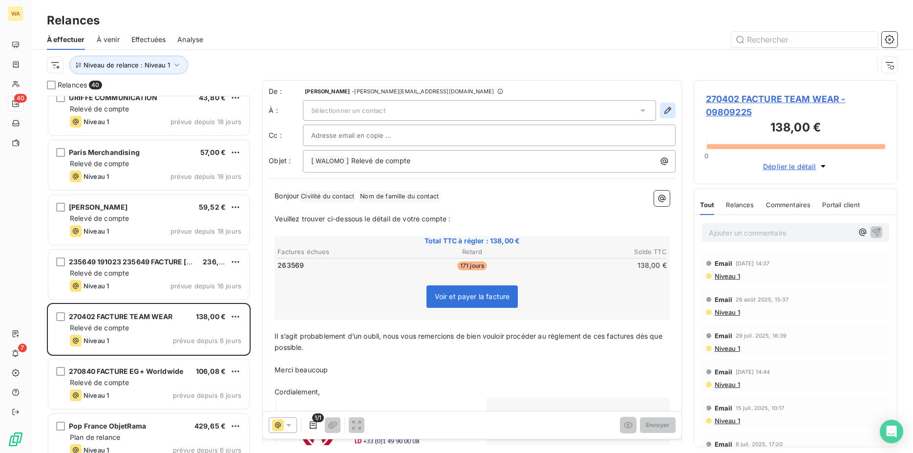
click at [663, 109] on icon "button" at bounding box center [668, 111] width 10 height 10
click at [660, 116] on button "button" at bounding box center [668, 111] width 16 height 16
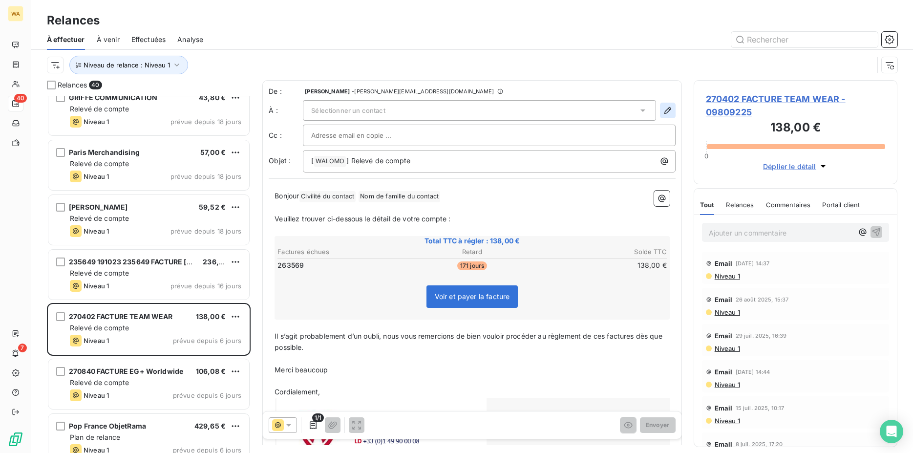
click at [660, 116] on button "button" at bounding box center [668, 111] width 16 height 16
click at [462, 117] on div "Sélectionner un contact" at bounding box center [479, 110] width 353 height 21
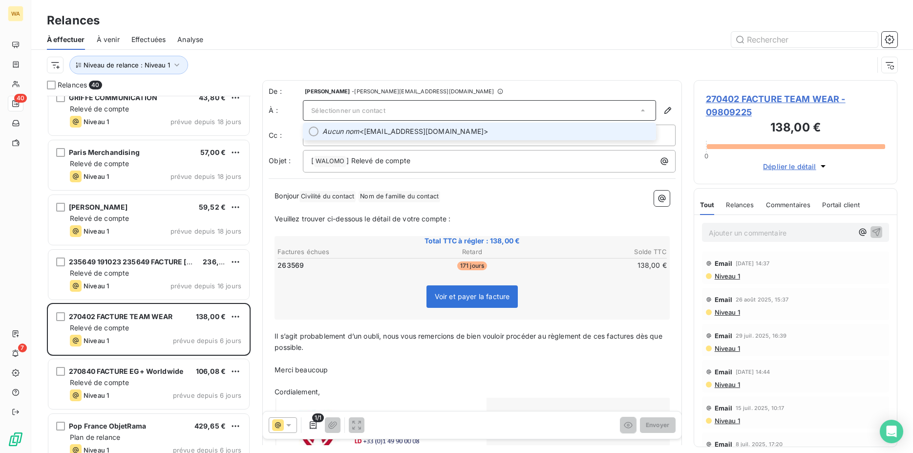
click at [454, 134] on span "Aucun nom <[EMAIL_ADDRESS][DOMAIN_NAME]>" at bounding box center [486, 132] width 328 height 10
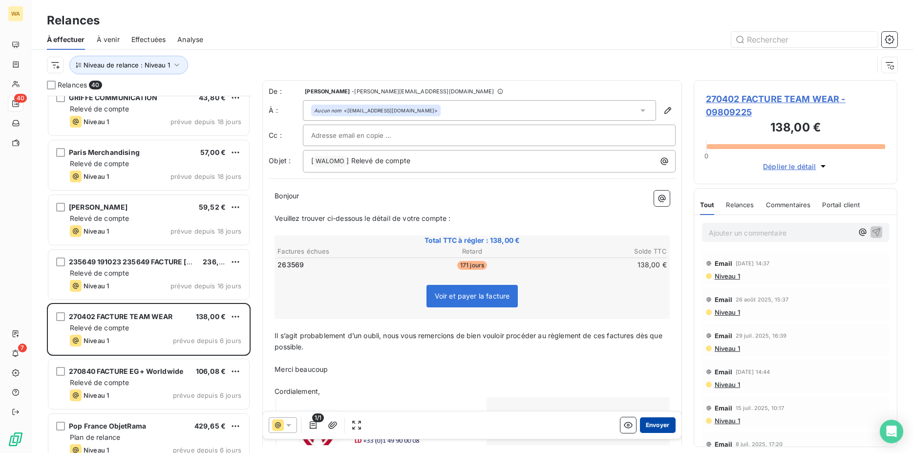
click at [649, 427] on button "Envoyer" at bounding box center [658, 425] width 36 height 16
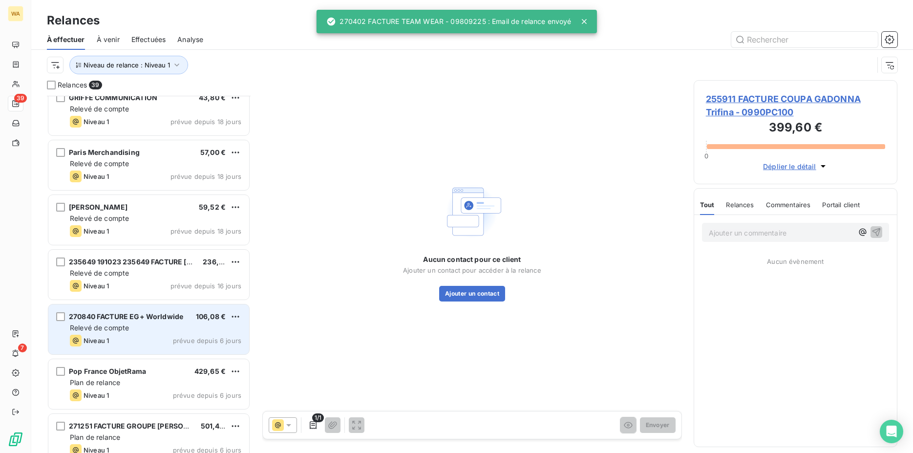
click at [165, 320] on span "270840 FACTURE EG+ Worldwide" at bounding box center [126, 316] width 114 height 8
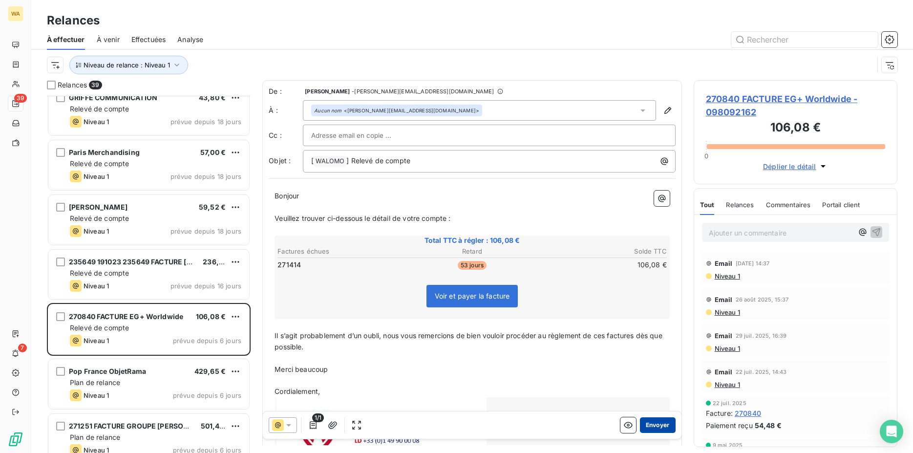
click at [645, 424] on button "Envoyer" at bounding box center [658, 425] width 36 height 16
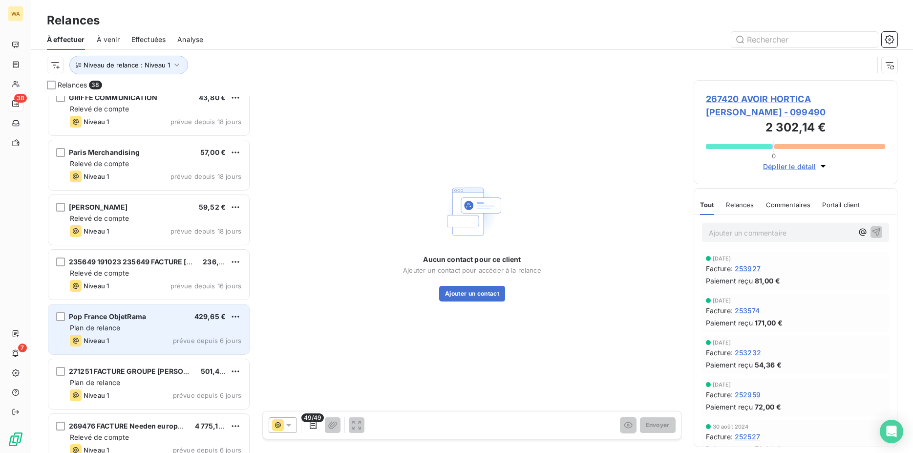
click at [156, 328] on div "Plan de relance" at bounding box center [155, 328] width 171 height 10
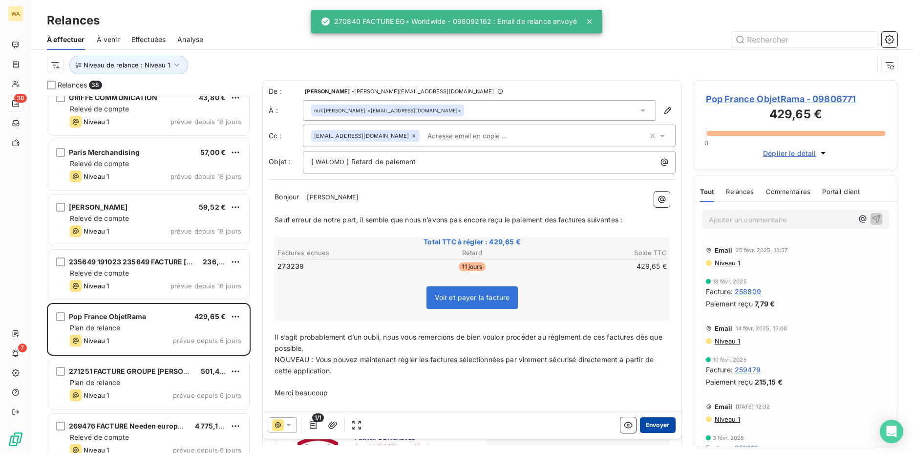
click at [653, 425] on button "Envoyer" at bounding box center [658, 425] width 36 height 16
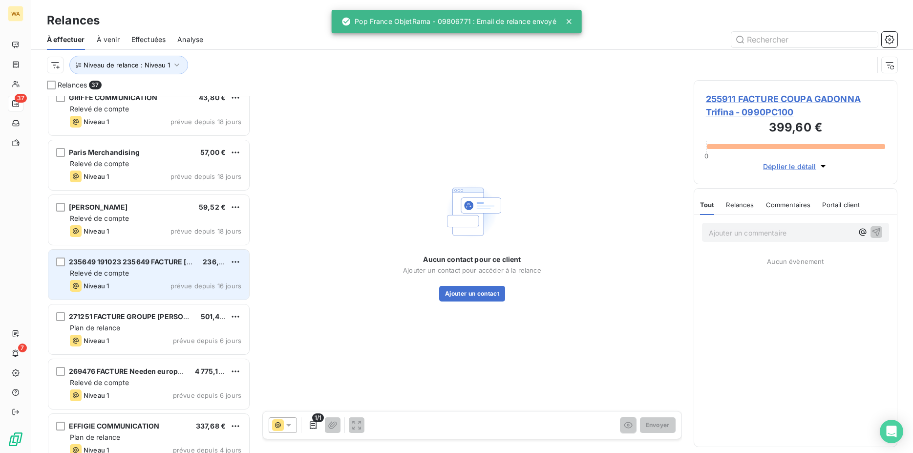
click at [126, 278] on div "235649 191023 235649 FACTURE [PERSON_NAME] 236,88 € Relevé de compte Niveau 1 p…" at bounding box center [148, 275] width 201 height 50
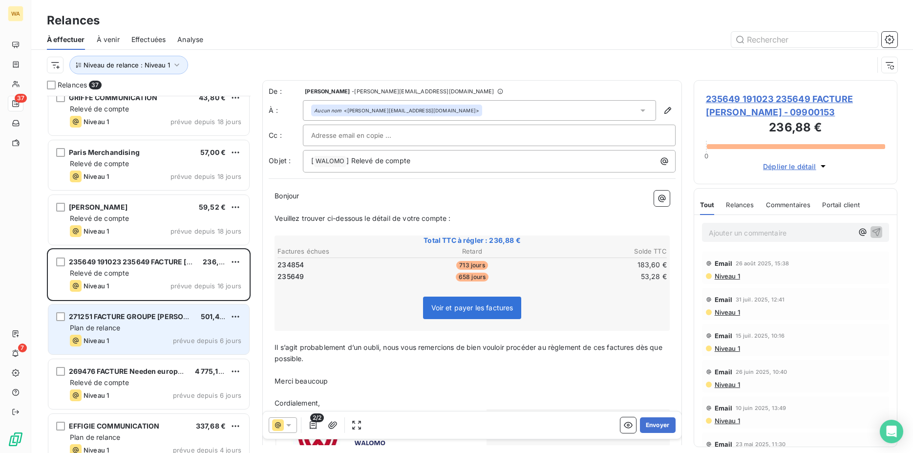
click at [134, 328] on div "Plan de relance" at bounding box center [155, 328] width 171 height 10
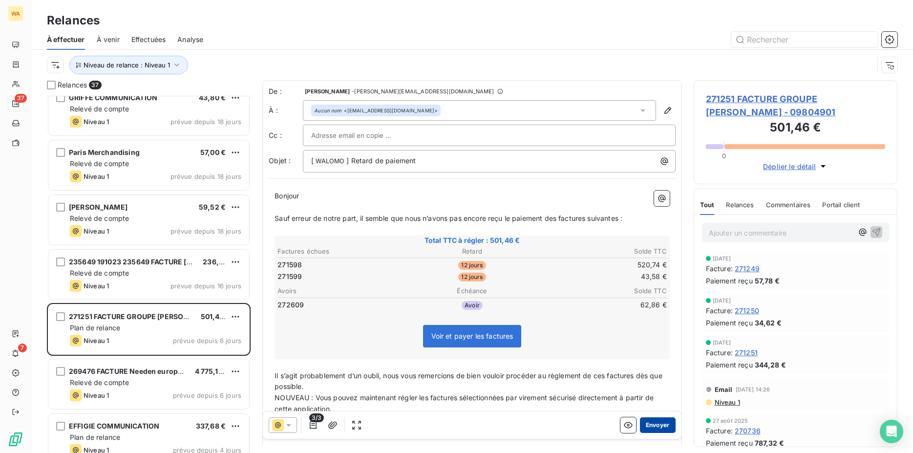
click at [651, 422] on button "Envoyer" at bounding box center [658, 425] width 36 height 16
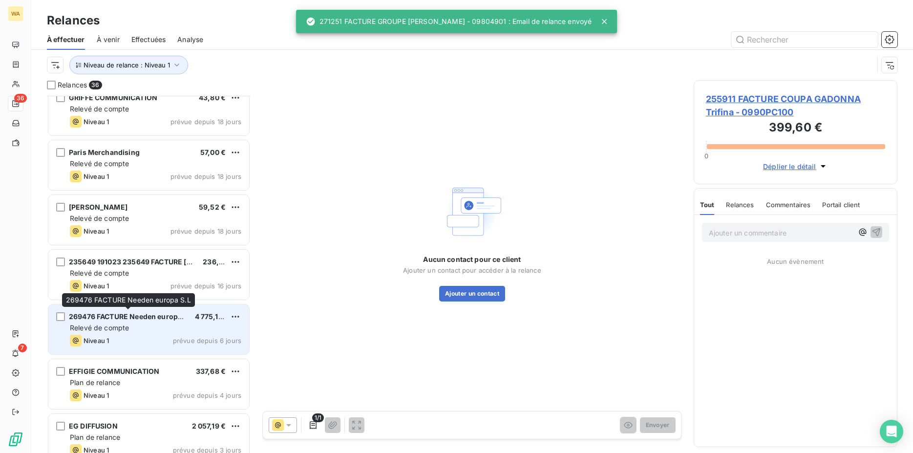
click at [159, 323] on div "Relevé de compte" at bounding box center [155, 328] width 171 height 10
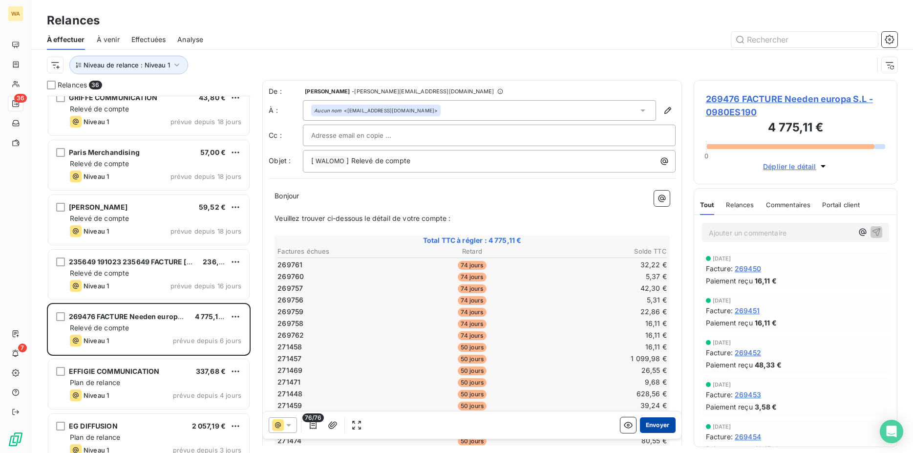
click at [646, 422] on button "Envoyer" at bounding box center [658, 425] width 36 height 16
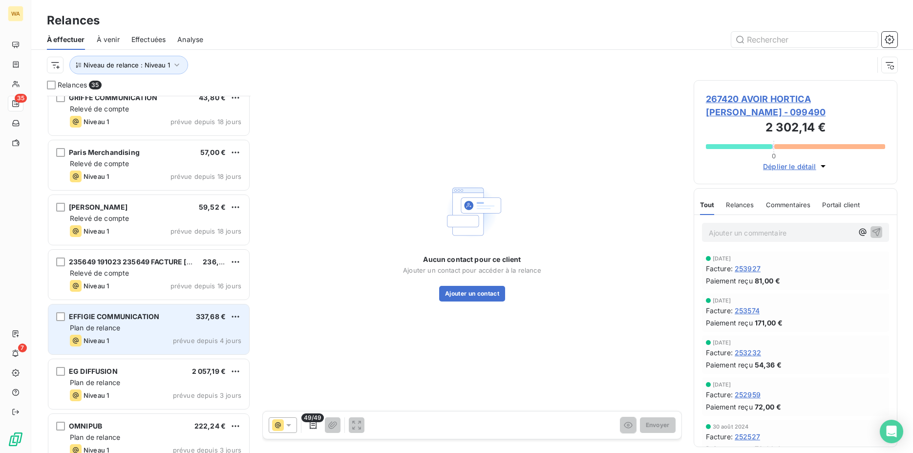
click at [153, 322] on div "EFFIGIE COMMUNICATION 337,68 € Plan de relance Niveau 1 prévue depuis 4 jours" at bounding box center [148, 329] width 201 height 50
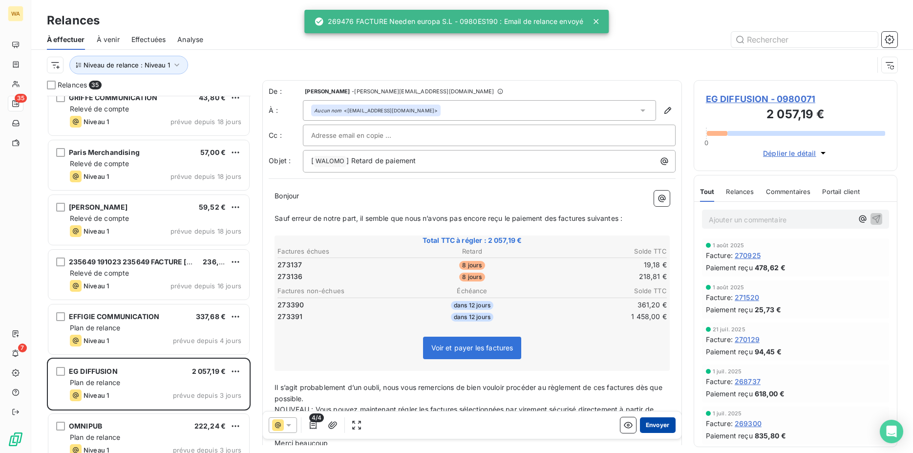
click at [646, 425] on button "Envoyer" at bounding box center [658, 425] width 36 height 16
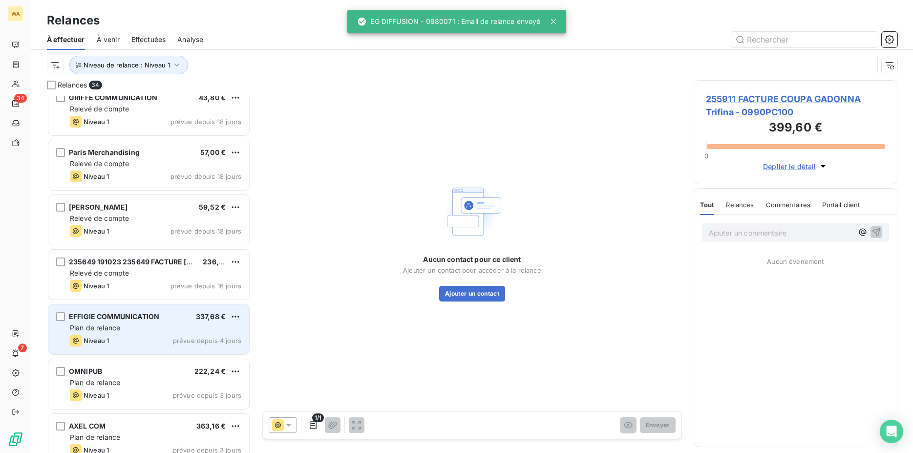
click at [129, 337] on div "Niveau 1 prévue depuis 4 jours" at bounding box center [155, 341] width 171 height 12
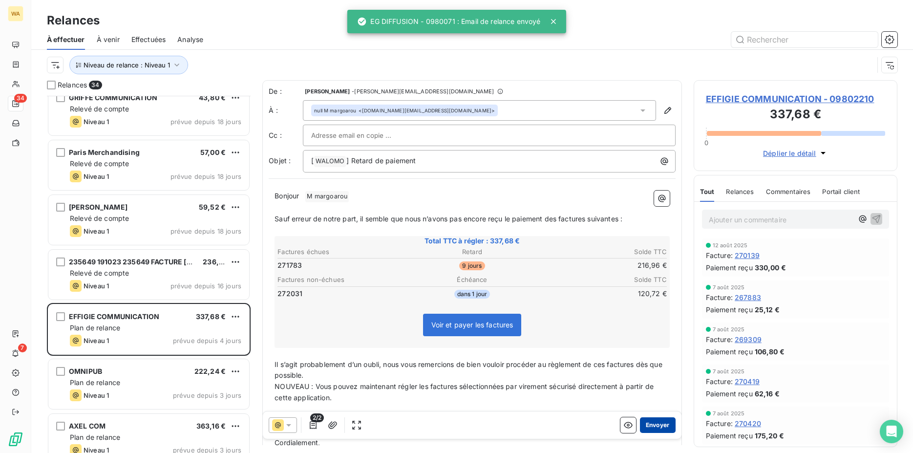
click at [656, 425] on button "Envoyer" at bounding box center [658, 425] width 36 height 16
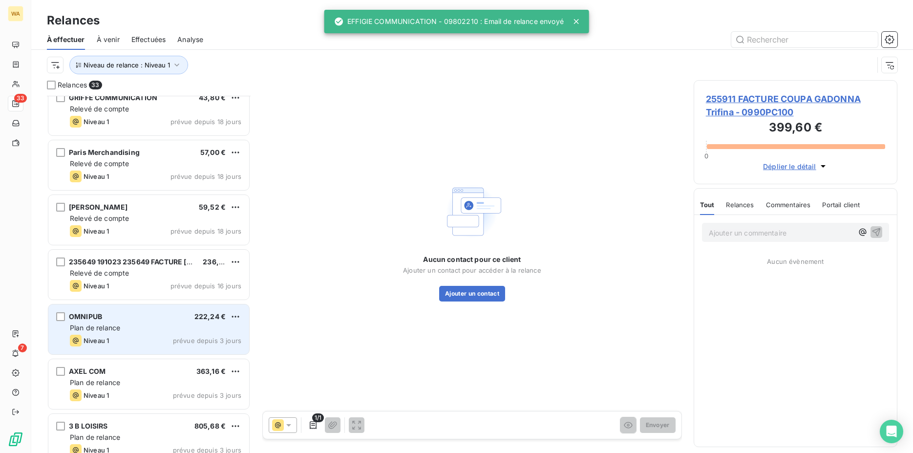
click at [118, 323] on div "Plan de relance" at bounding box center [155, 328] width 171 height 10
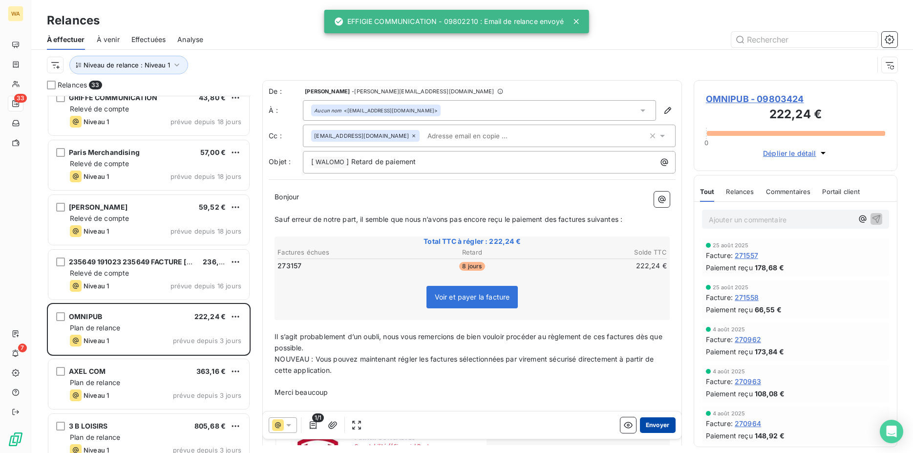
click at [650, 427] on button "Envoyer" at bounding box center [658, 425] width 36 height 16
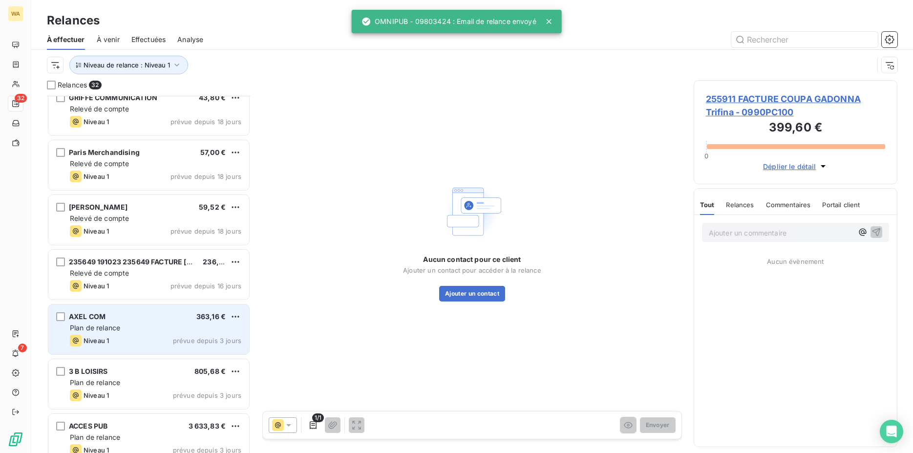
click at [124, 330] on div "Plan de relance" at bounding box center [155, 328] width 171 height 10
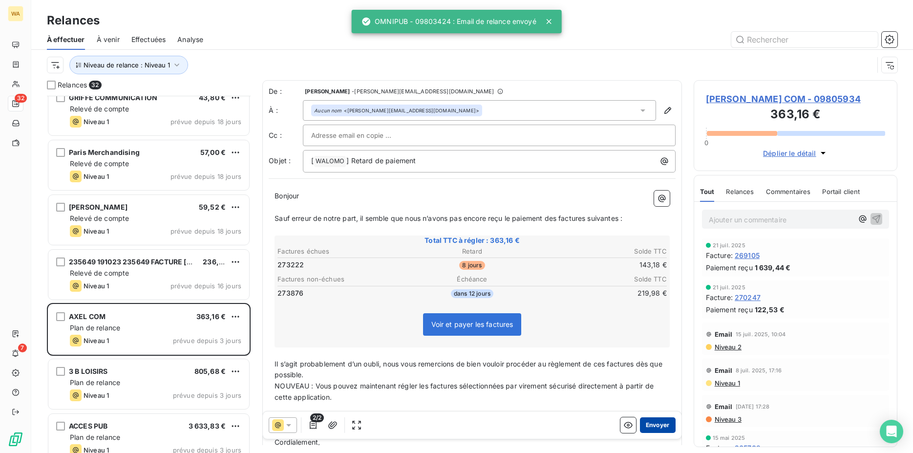
click at [641, 424] on button "Envoyer" at bounding box center [658, 425] width 36 height 16
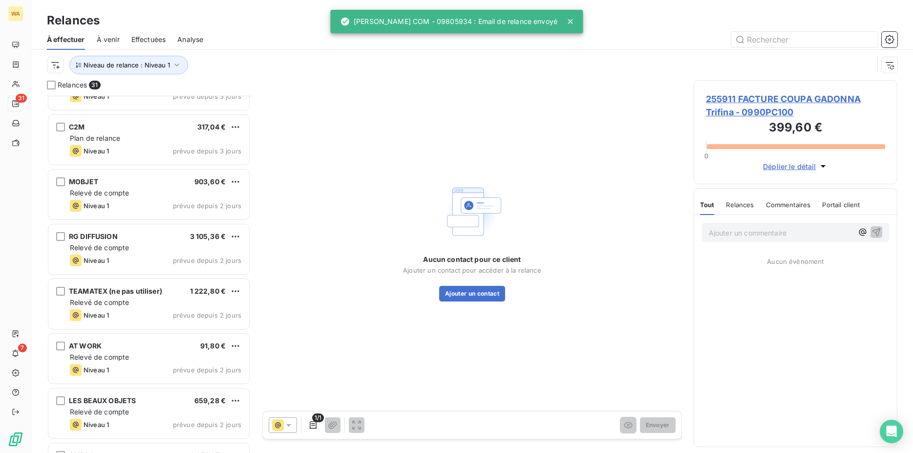
scroll to position [1339, 0]
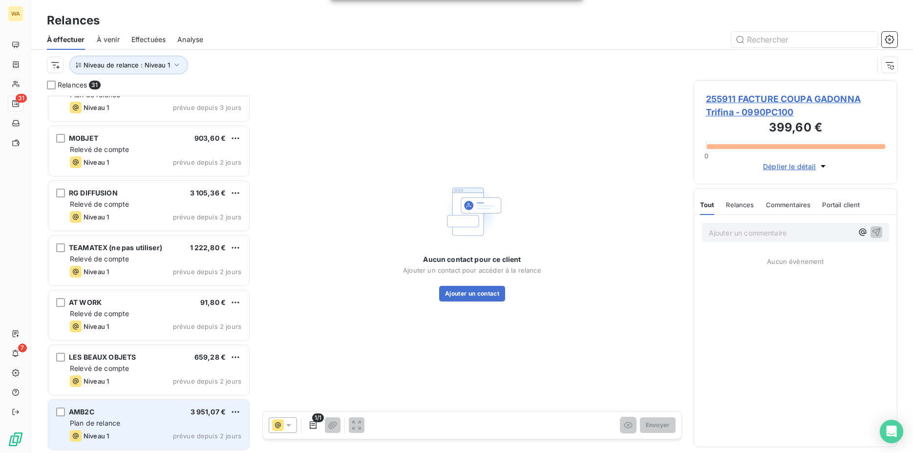
click at [134, 414] on div "AMB2C 3 951,07 €" at bounding box center [155, 411] width 171 height 9
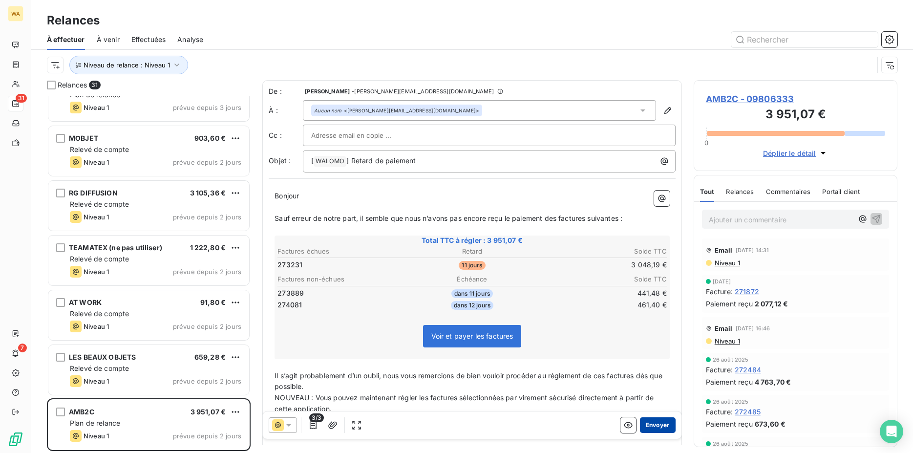
click at [657, 426] on button "Envoyer" at bounding box center [658, 425] width 36 height 16
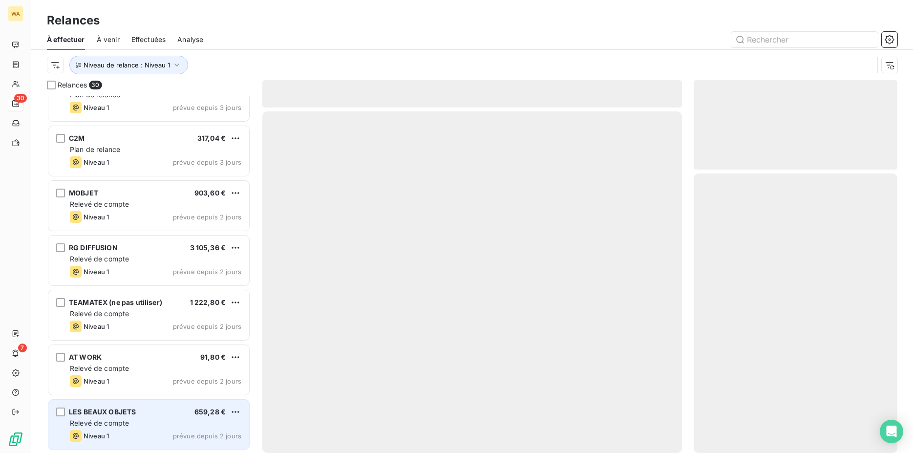
scroll to position [1284, 0]
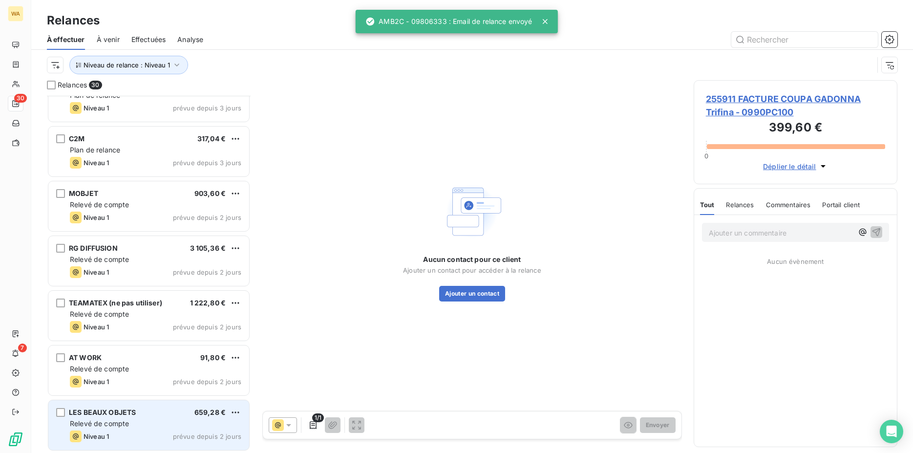
click at [138, 411] on div "LES BEAUX OBJETS 659,28 €" at bounding box center [155, 412] width 171 height 9
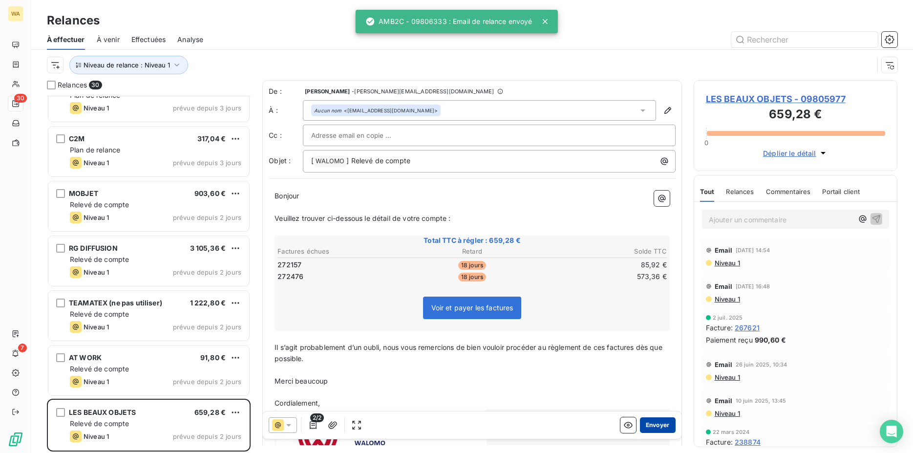
click at [648, 424] on button "Envoyer" at bounding box center [658, 425] width 36 height 16
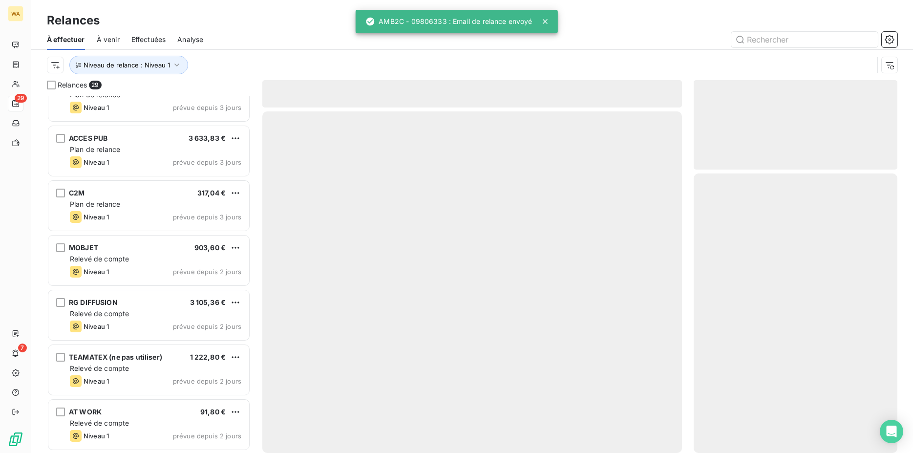
scroll to position [1229, 0]
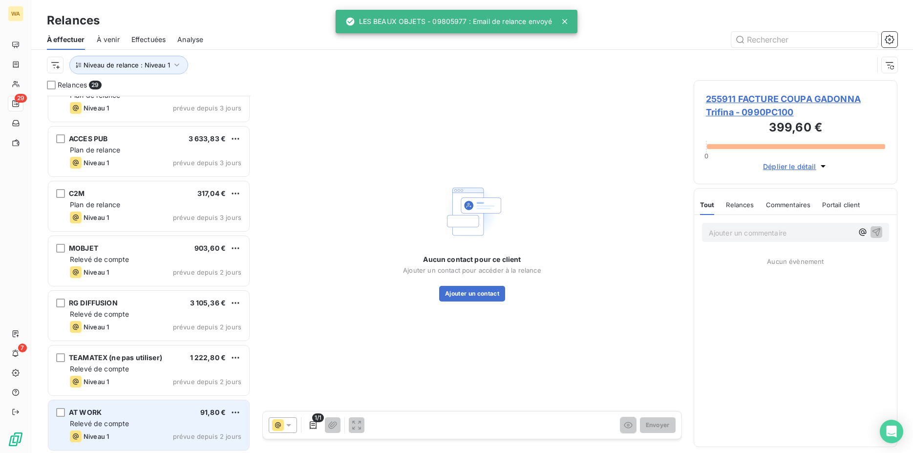
click at [142, 412] on div "AT WORK 91,80 €" at bounding box center [155, 412] width 171 height 9
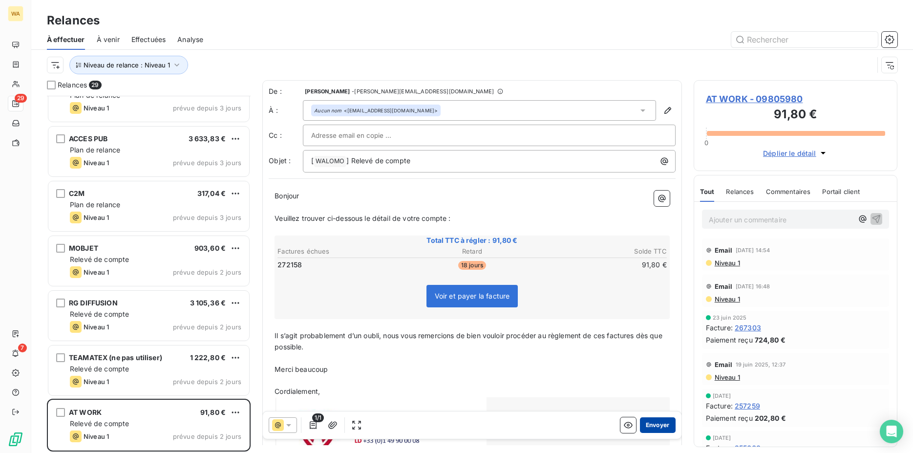
click at [646, 429] on button "Envoyer" at bounding box center [658, 425] width 36 height 16
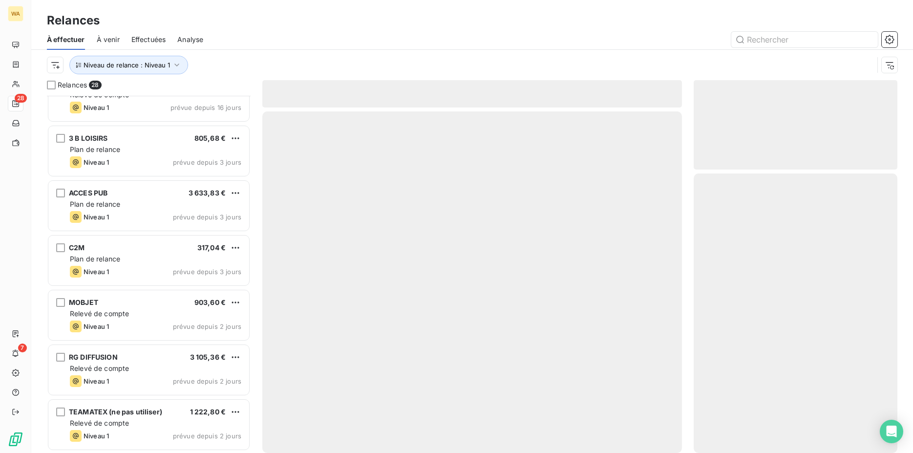
scroll to position [1175, 0]
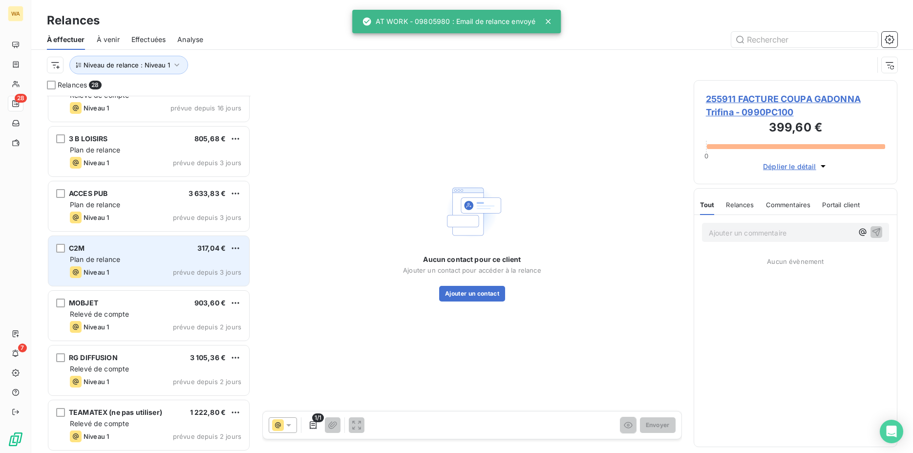
click at [127, 269] on div "Niveau 1 prévue depuis 3 jours" at bounding box center [155, 272] width 171 height 12
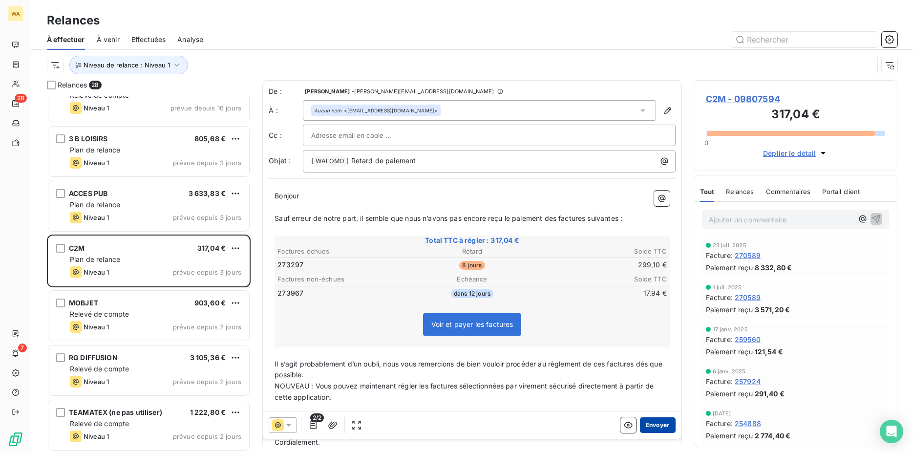
click at [653, 424] on button "Envoyer" at bounding box center [658, 425] width 36 height 16
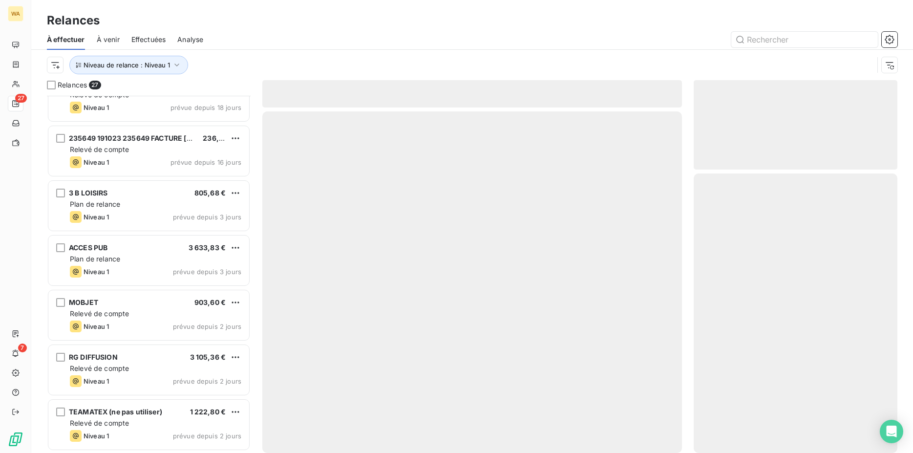
scroll to position [1120, 0]
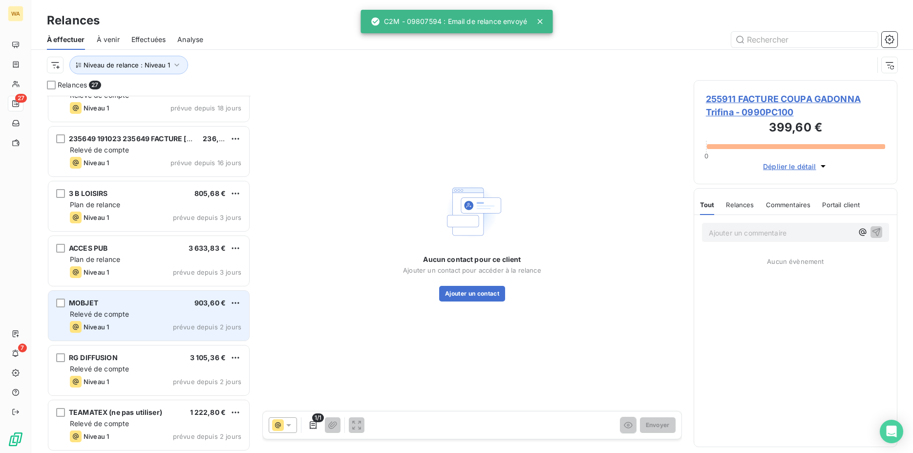
click at [130, 316] on div "Relevé de compte" at bounding box center [155, 314] width 171 height 10
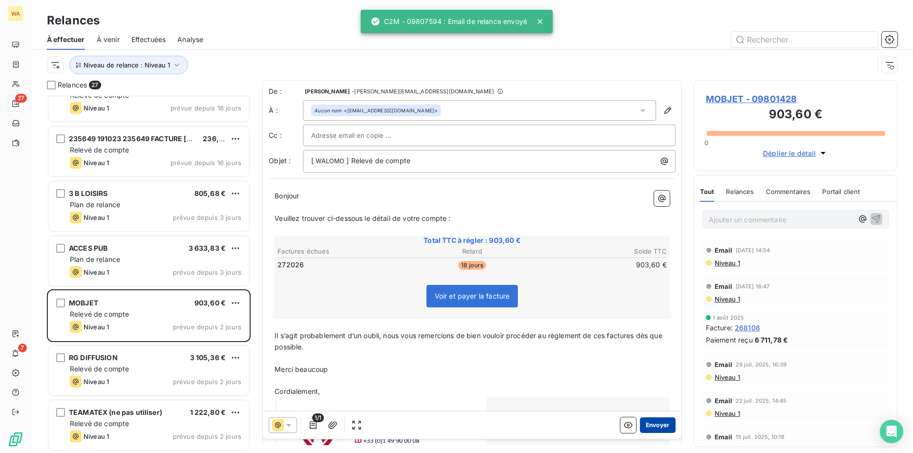
click at [647, 424] on button "Envoyer" at bounding box center [658, 425] width 36 height 16
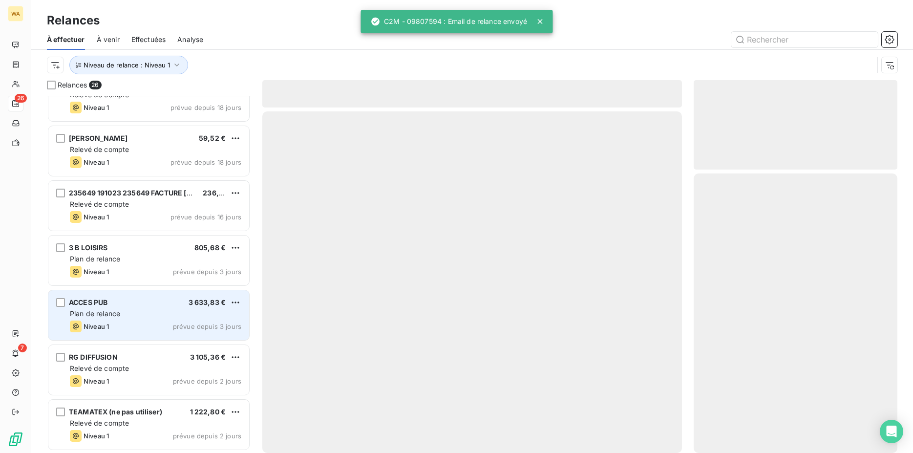
scroll to position [1065, 0]
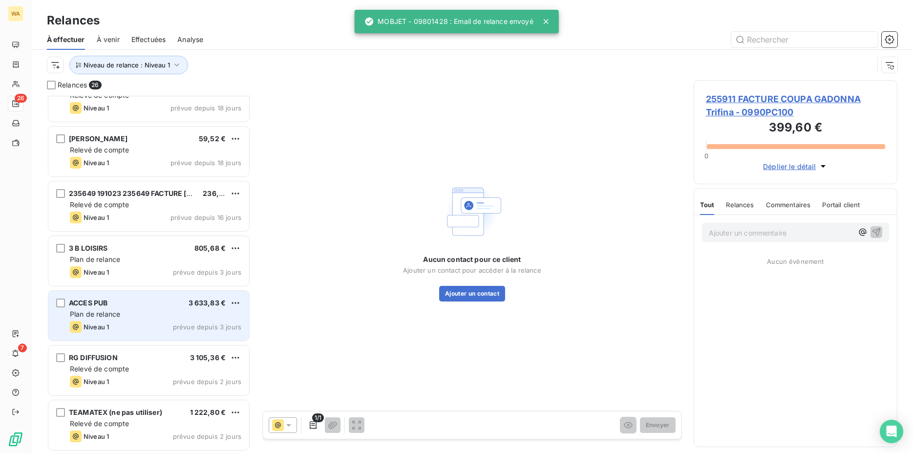
click at [126, 309] on div "ACCES PUB 3 633,83 € Plan de relance Niveau 1 prévue depuis 3 jours" at bounding box center [148, 316] width 201 height 50
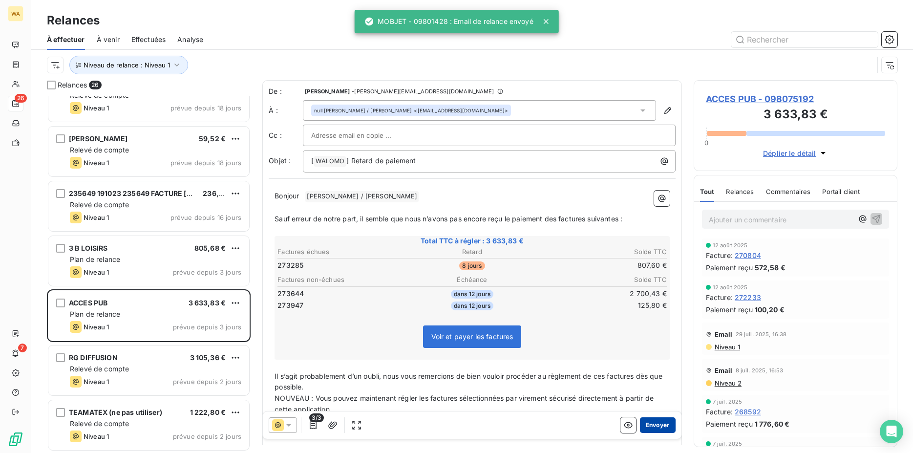
click at [658, 423] on button "Envoyer" at bounding box center [658, 425] width 36 height 16
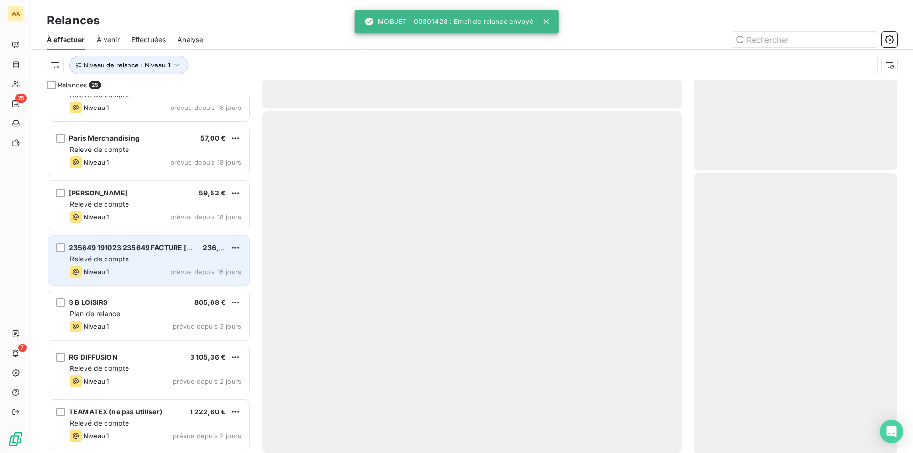
scroll to position [1011, 0]
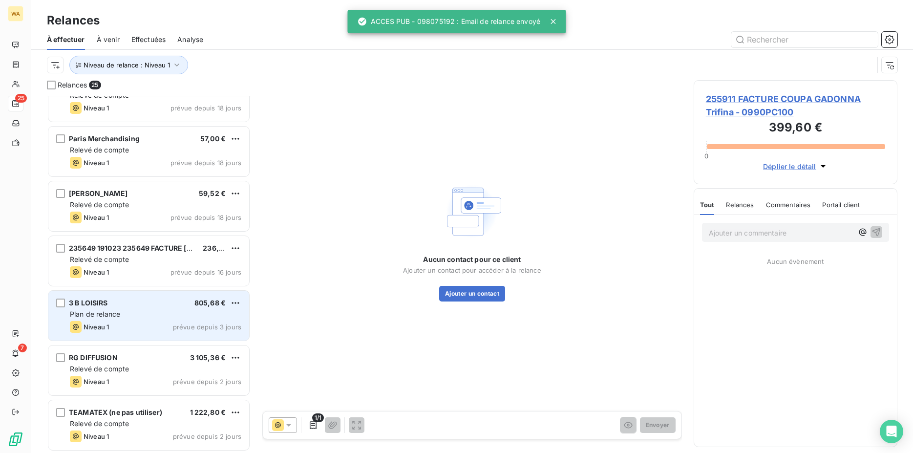
click at [125, 304] on div "3 B LOISIRS 805,68 €" at bounding box center [155, 302] width 171 height 9
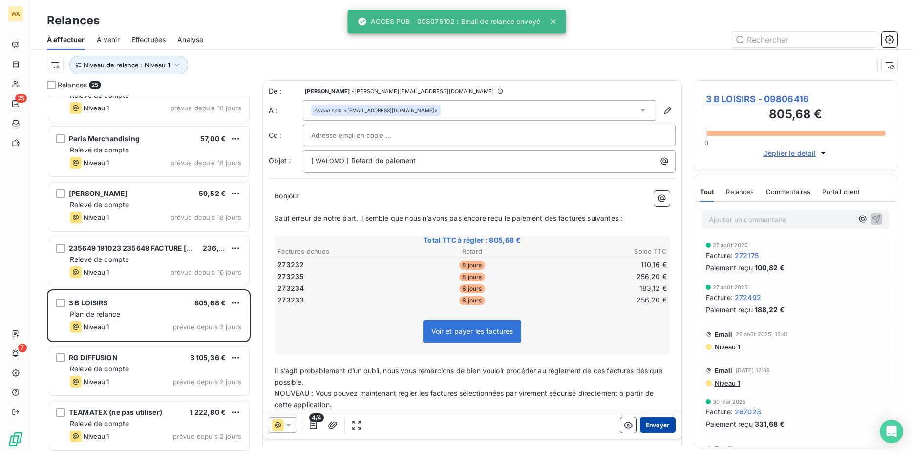
click at [648, 425] on button "Envoyer" at bounding box center [658, 425] width 36 height 16
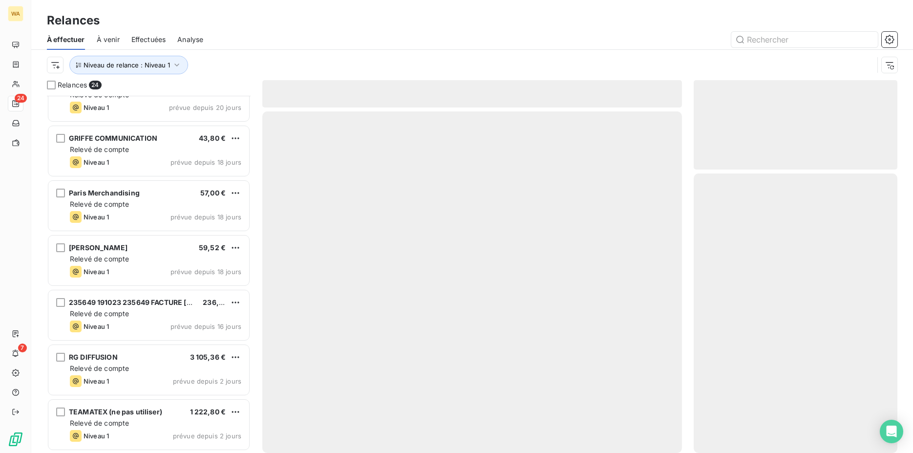
scroll to position [956, 0]
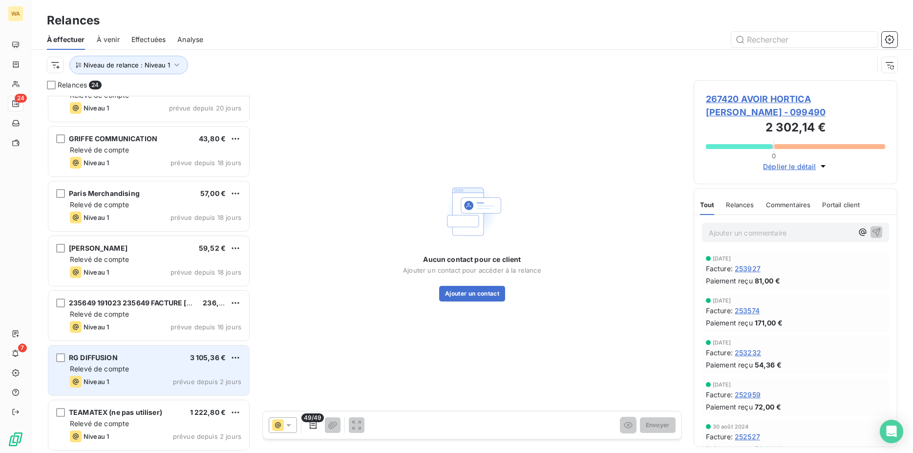
click at [137, 359] on div "RG DIFFUSION 3 105,36 €" at bounding box center [155, 357] width 171 height 9
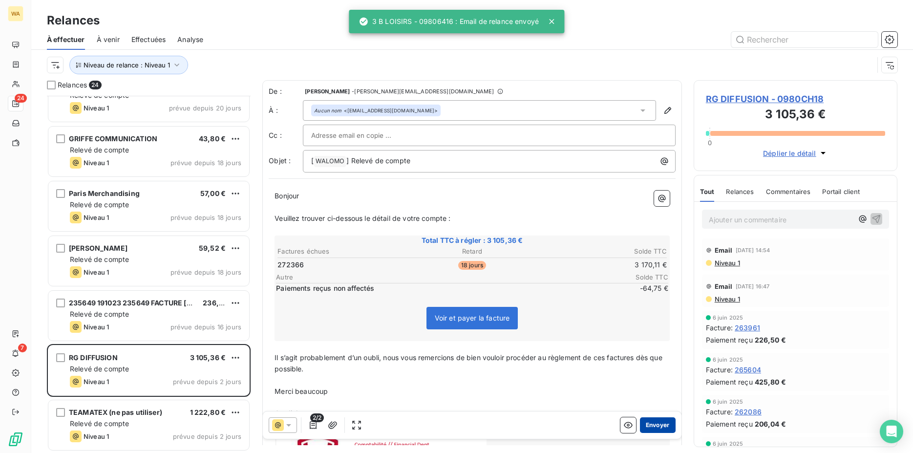
click at [656, 423] on button "Envoyer" at bounding box center [658, 425] width 36 height 16
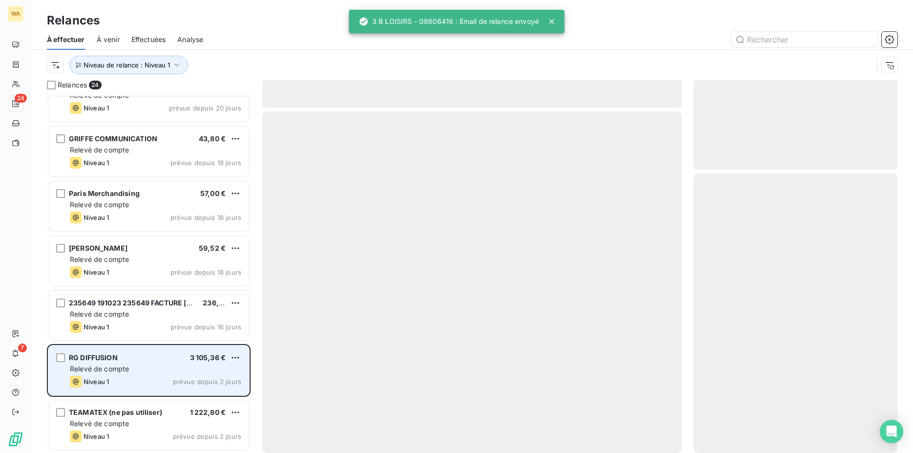
scroll to position [901, 0]
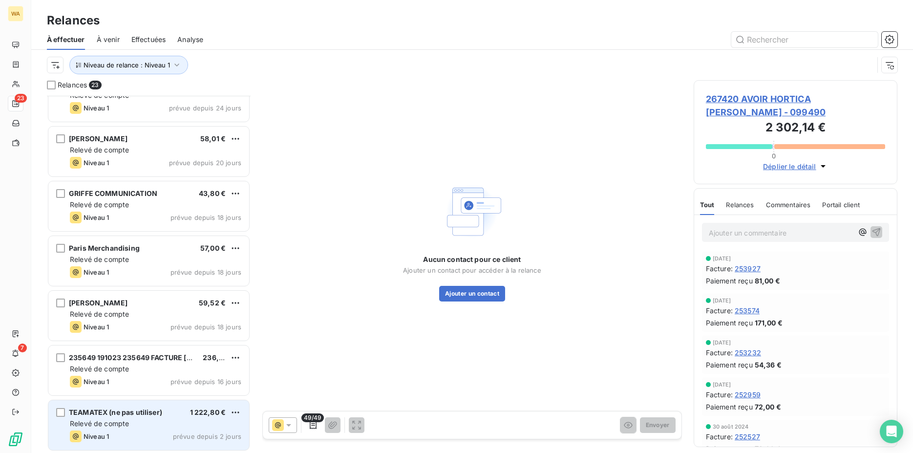
click at [133, 413] on span "TEAMATEX (ne pas utiliser)" at bounding box center [115, 412] width 93 height 8
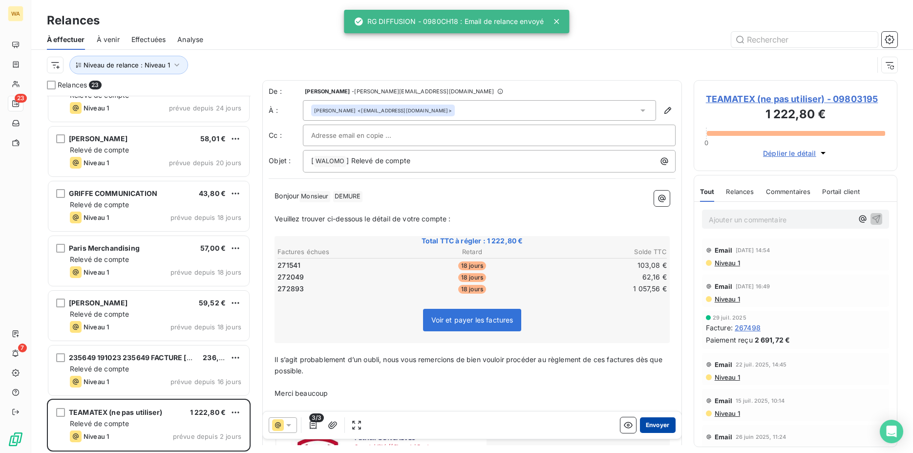
click at [649, 426] on button "Envoyer" at bounding box center [658, 425] width 36 height 16
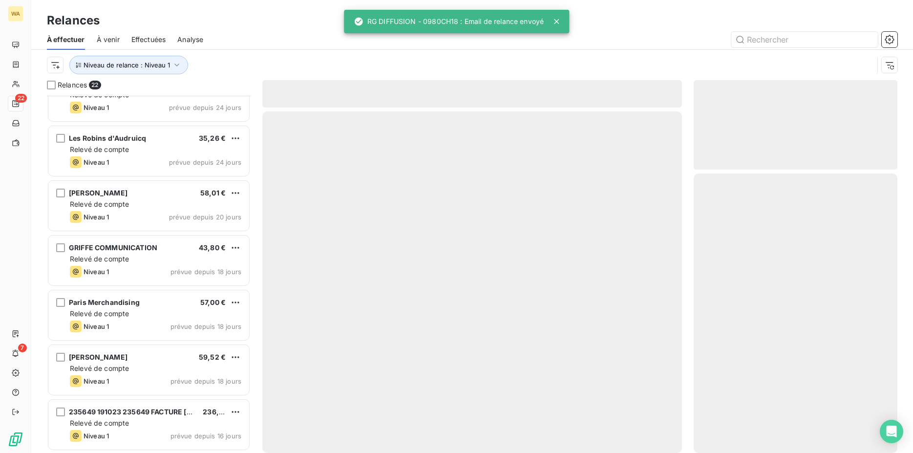
scroll to position [847, 0]
